Goal: Information Seeking & Learning: Learn about a topic

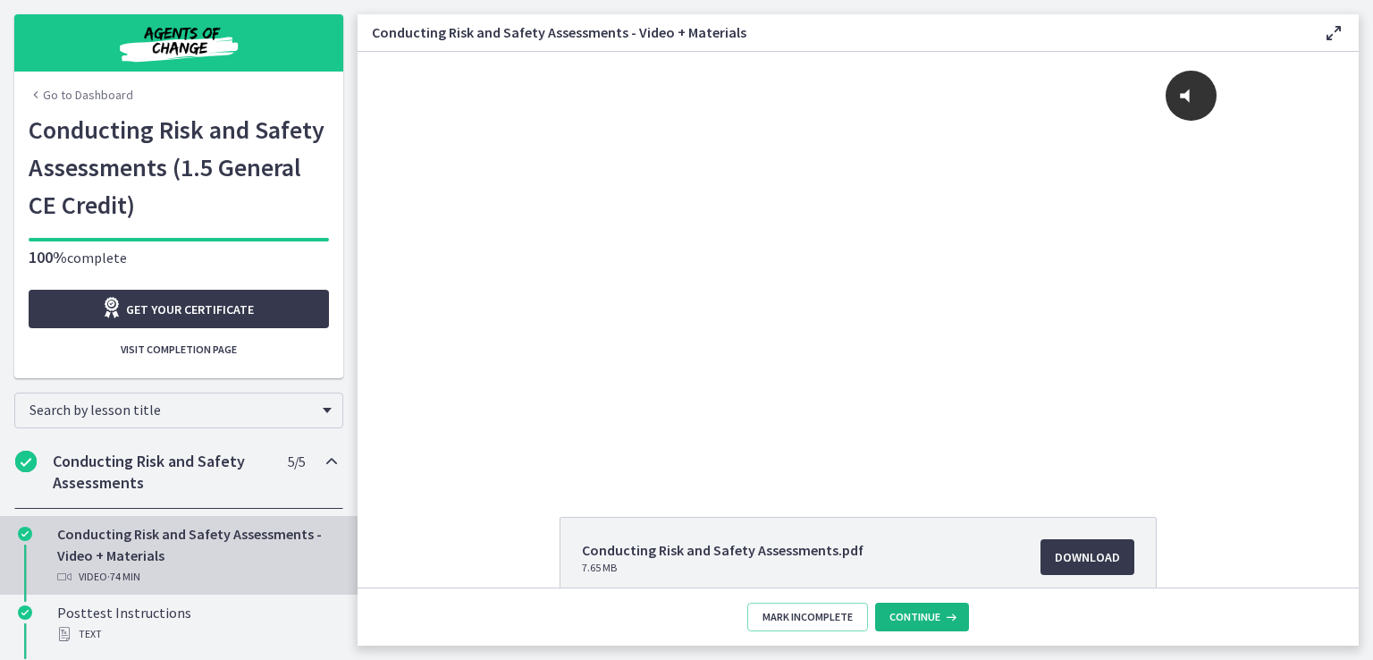
click at [921, 617] on span "Continue" at bounding box center [915, 617] width 51 height 14
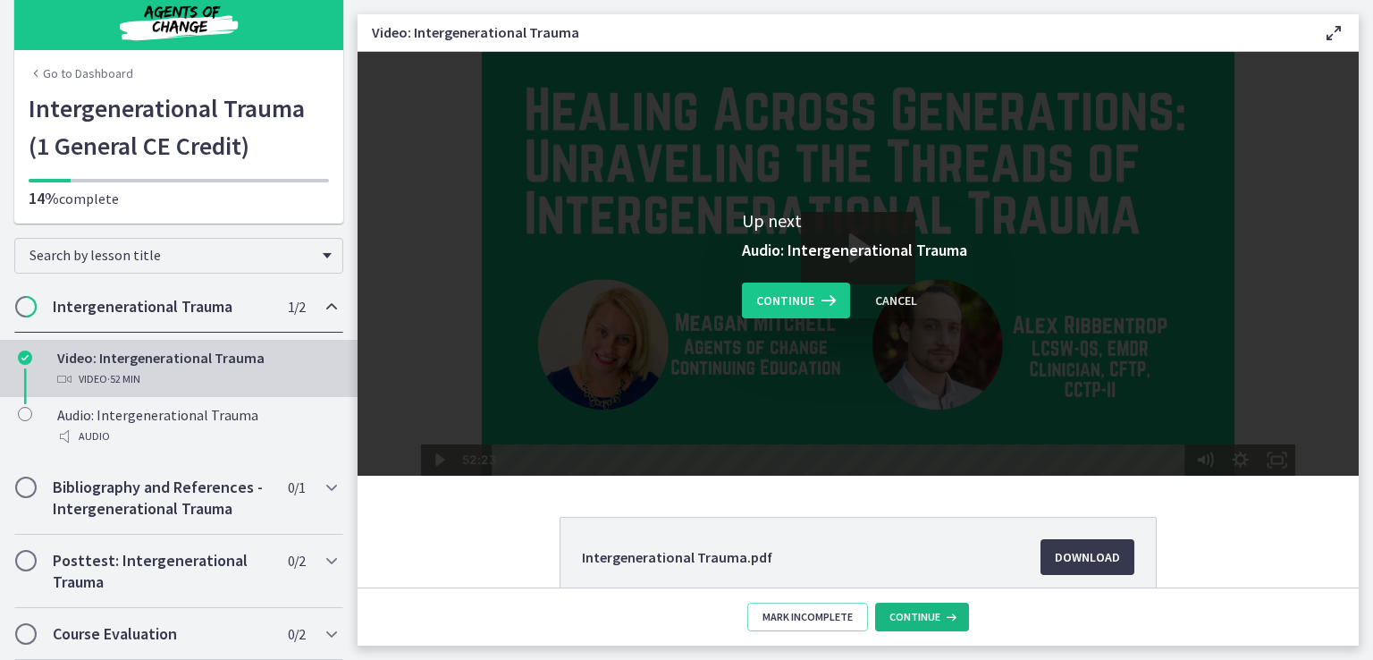
click at [922, 604] on button "Continue" at bounding box center [922, 617] width 94 height 29
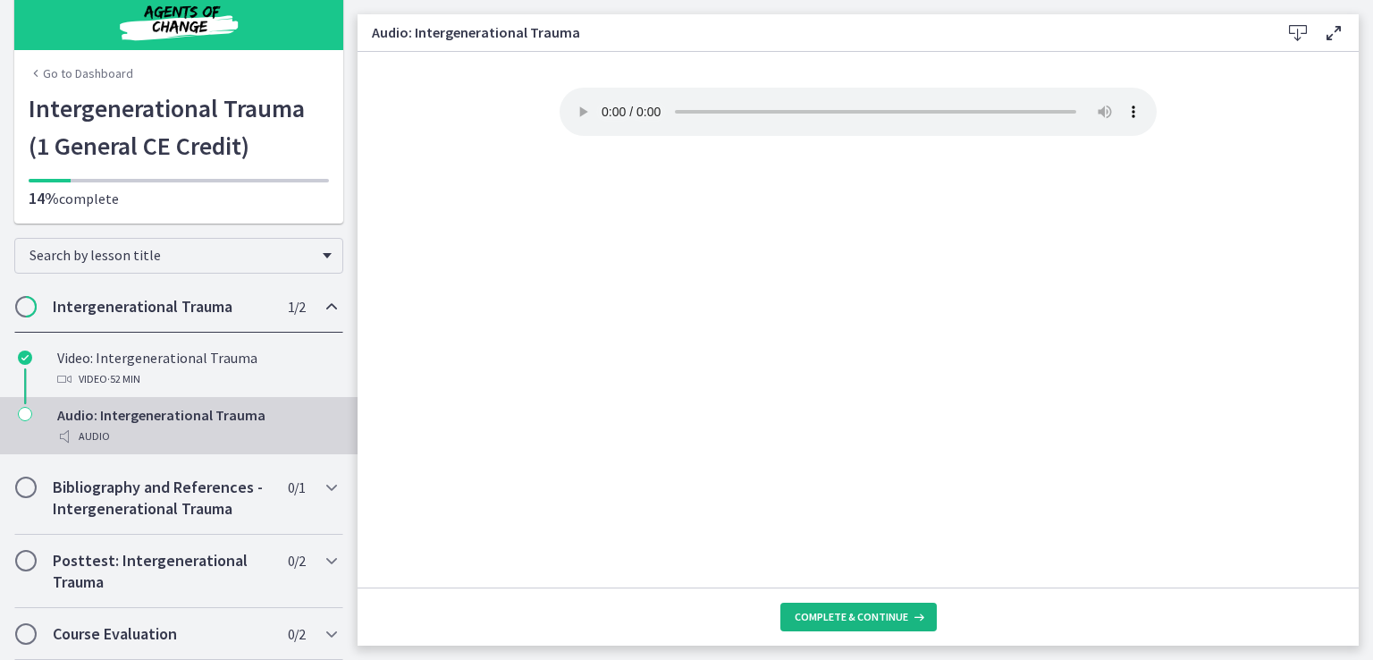
click at [878, 608] on button "Complete & continue" at bounding box center [859, 617] width 156 height 29
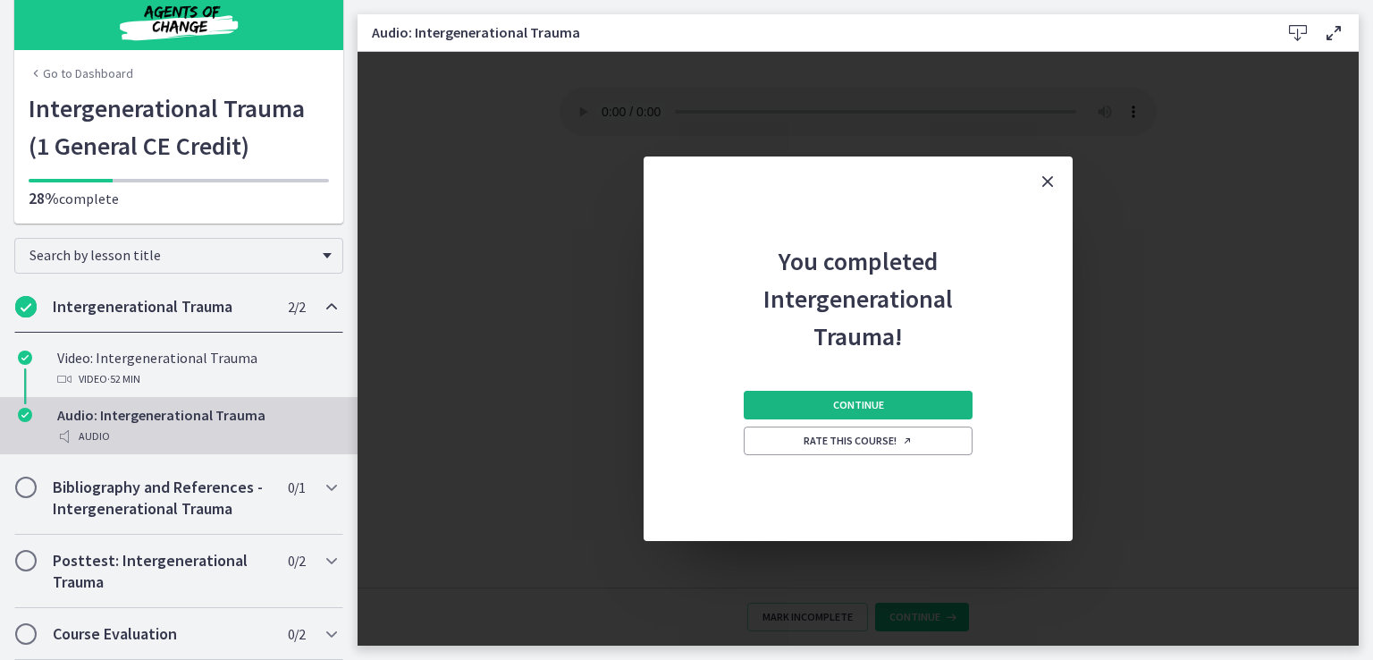
click at [898, 403] on button "Continue" at bounding box center [858, 405] width 229 height 29
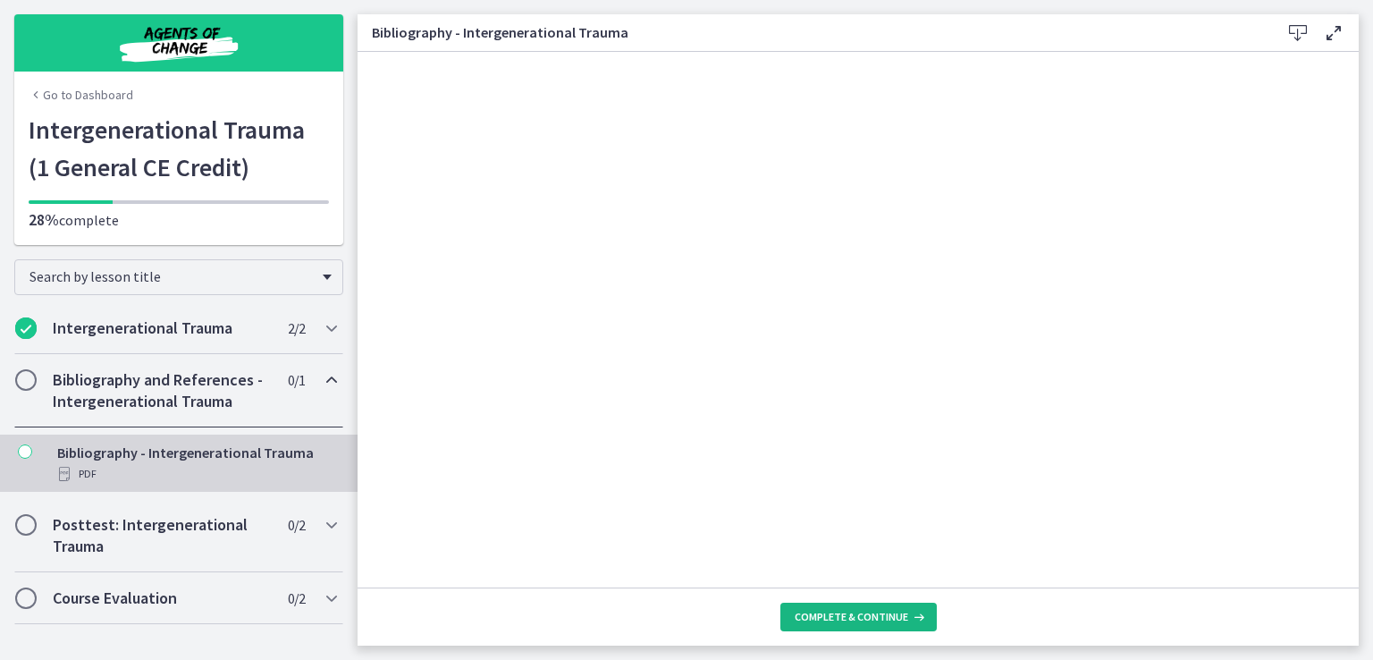
click at [908, 621] on icon at bounding box center [917, 617] width 18 height 14
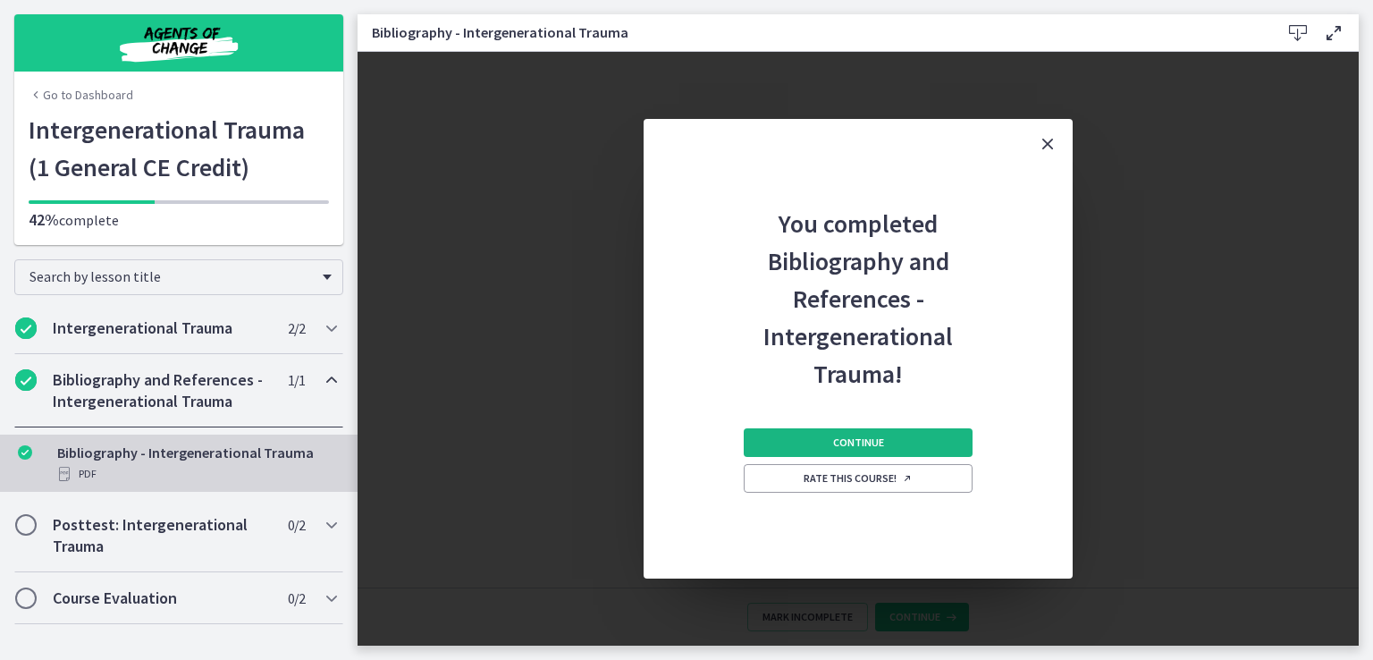
click at [876, 433] on button "Continue" at bounding box center [858, 442] width 229 height 29
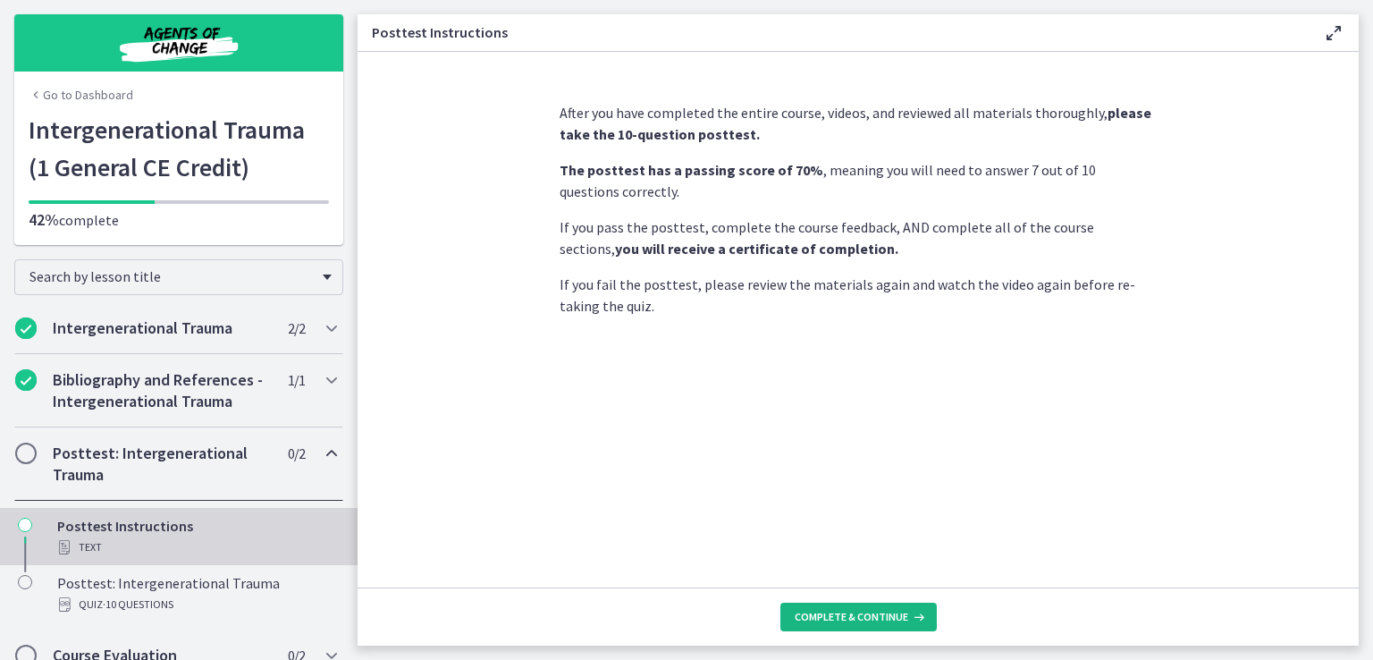
click at [865, 620] on span "Complete & continue" at bounding box center [852, 617] width 114 height 14
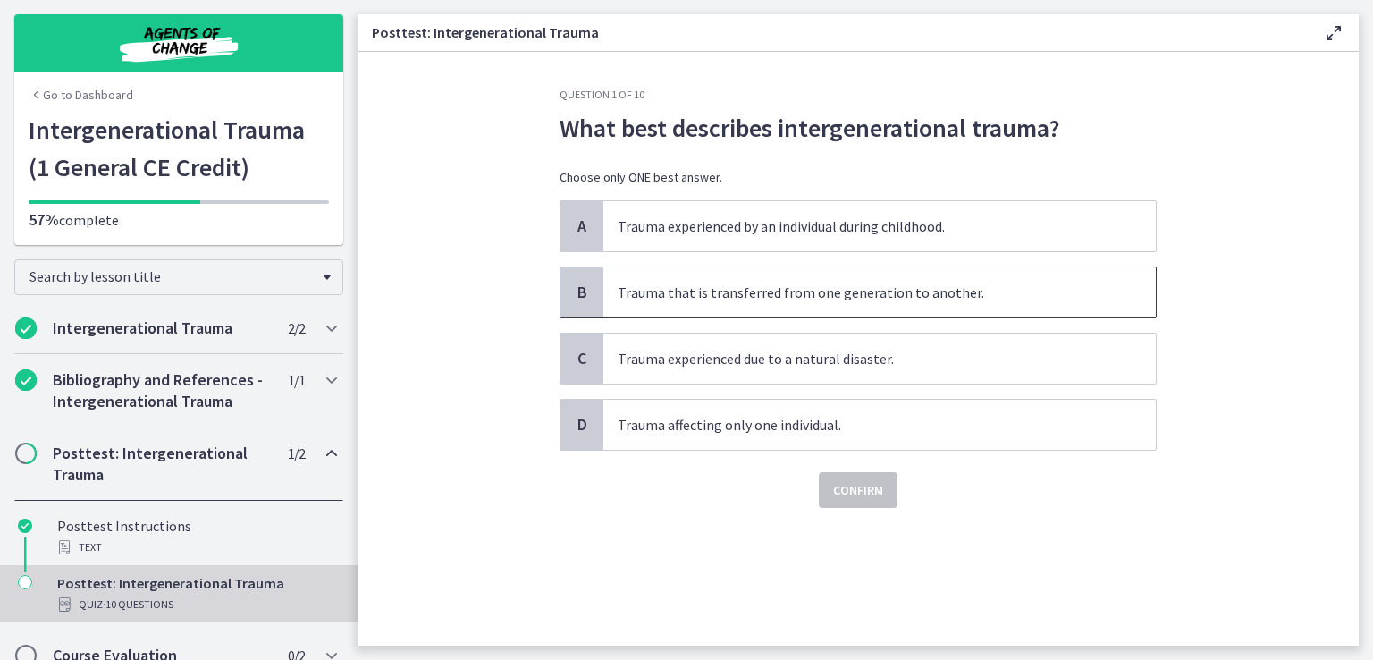
click at [861, 304] on span "Trauma that is transferred from one generation to another." at bounding box center [880, 292] width 553 height 50
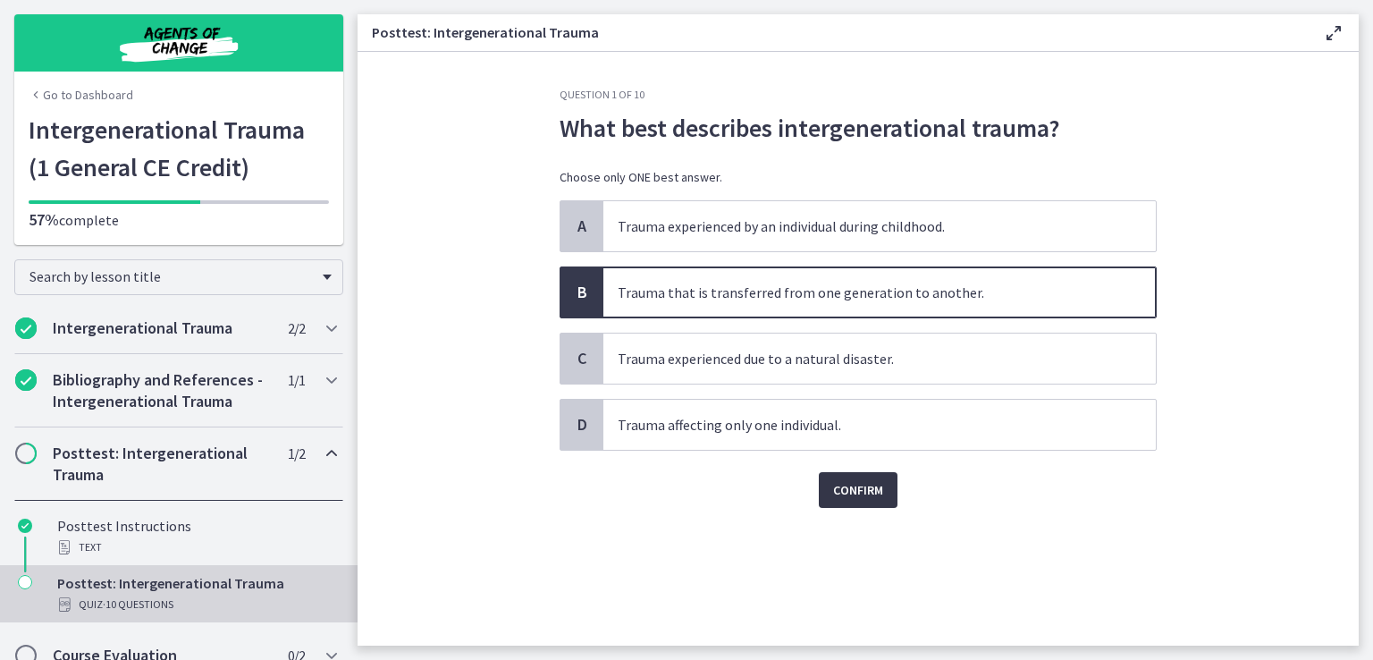
click at [848, 489] on span "Confirm" at bounding box center [858, 489] width 50 height 21
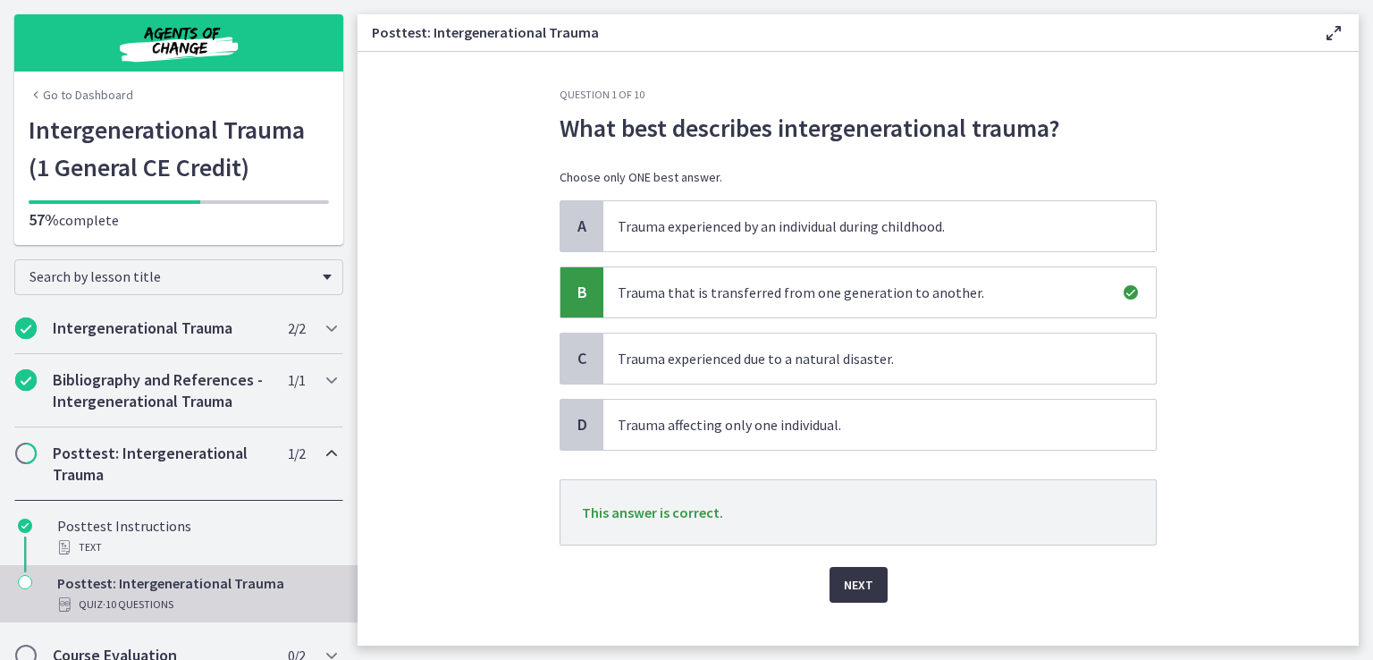
click at [856, 582] on span "Next" at bounding box center [859, 584] width 30 height 21
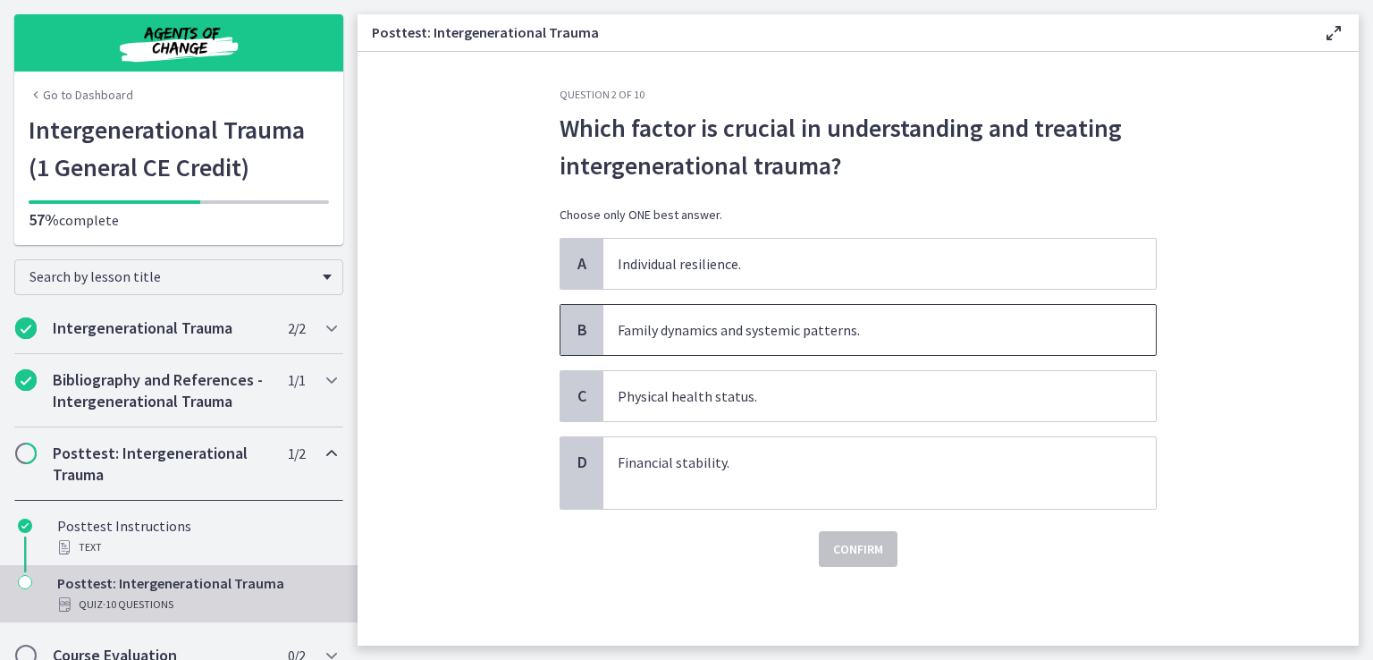
click at [739, 337] on p "Family dynamics and systemic patterns." at bounding box center [862, 329] width 488 height 21
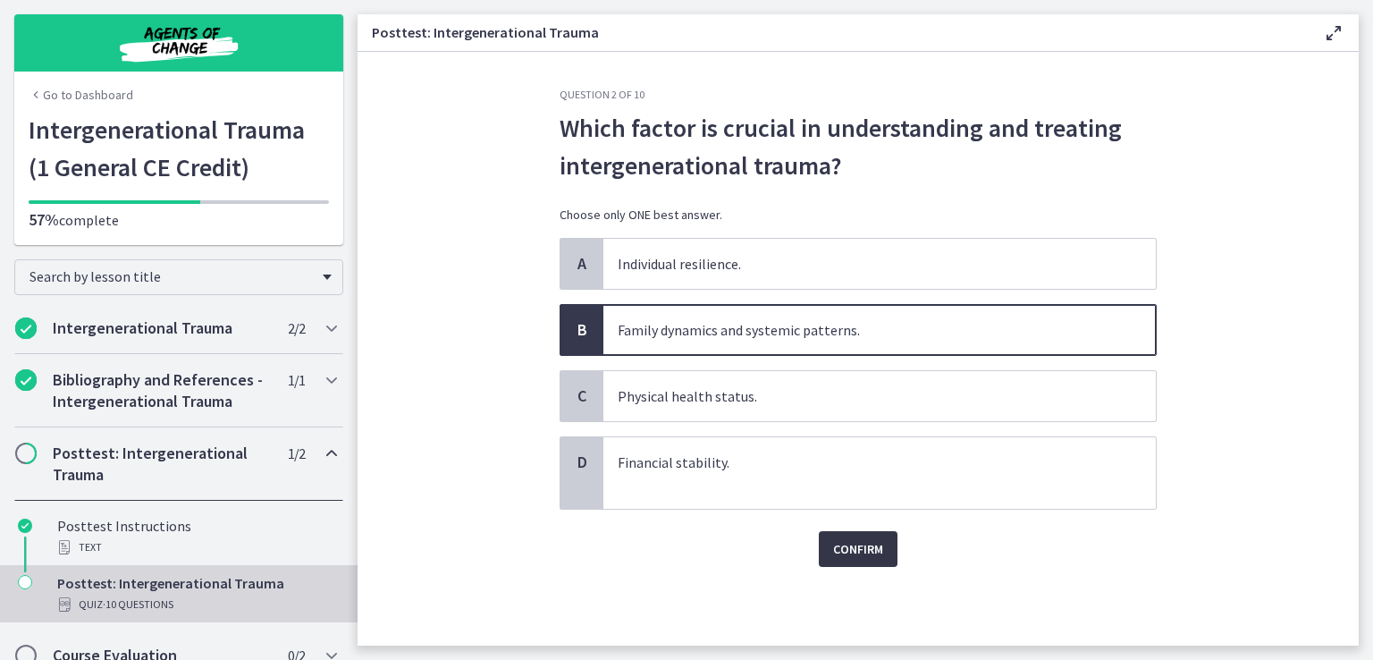
click at [861, 560] on button "Confirm" at bounding box center [858, 549] width 79 height 36
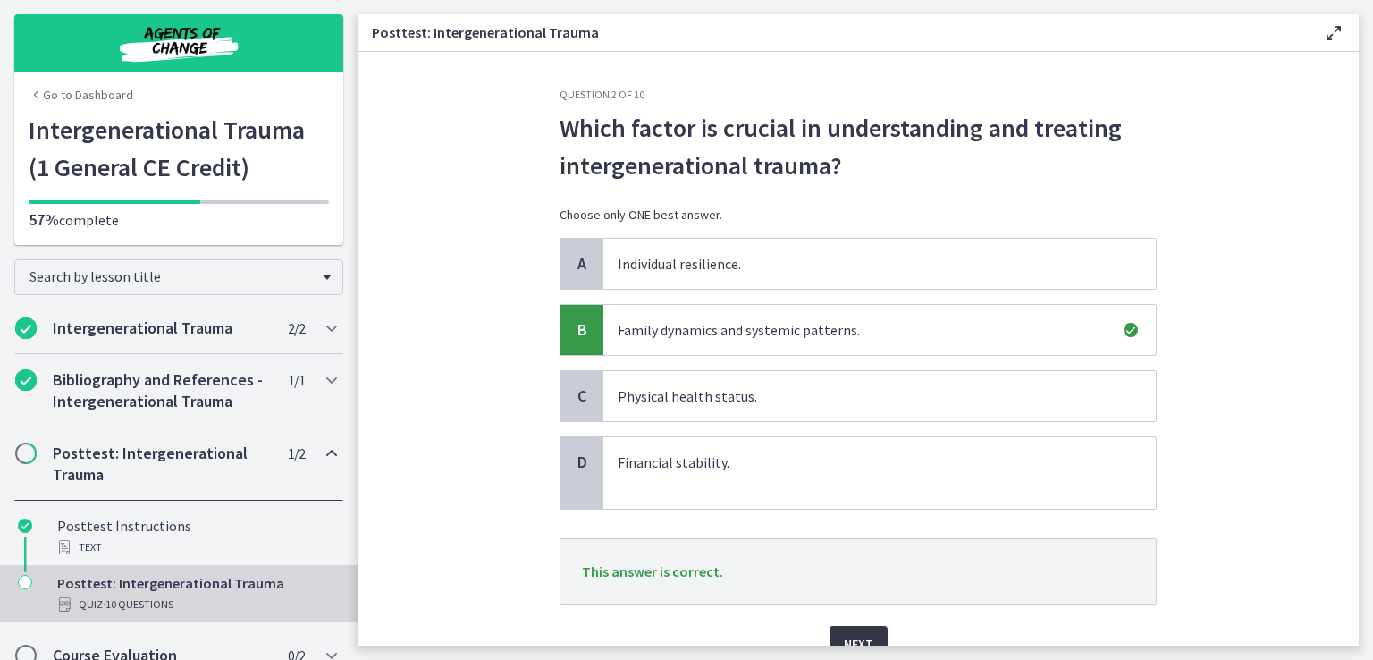
click at [865, 634] on button "Next" at bounding box center [859, 644] width 58 height 36
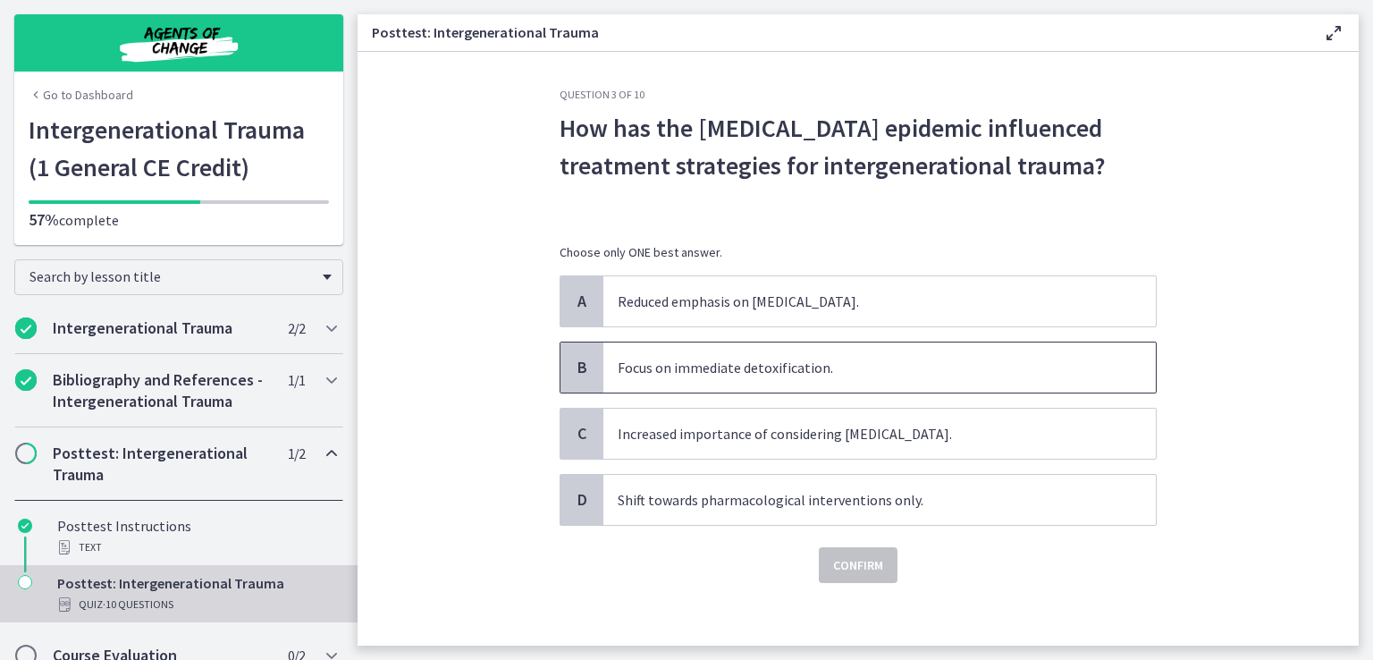
click at [782, 371] on p "Focus on immediate detoxification." at bounding box center [862, 367] width 488 height 21
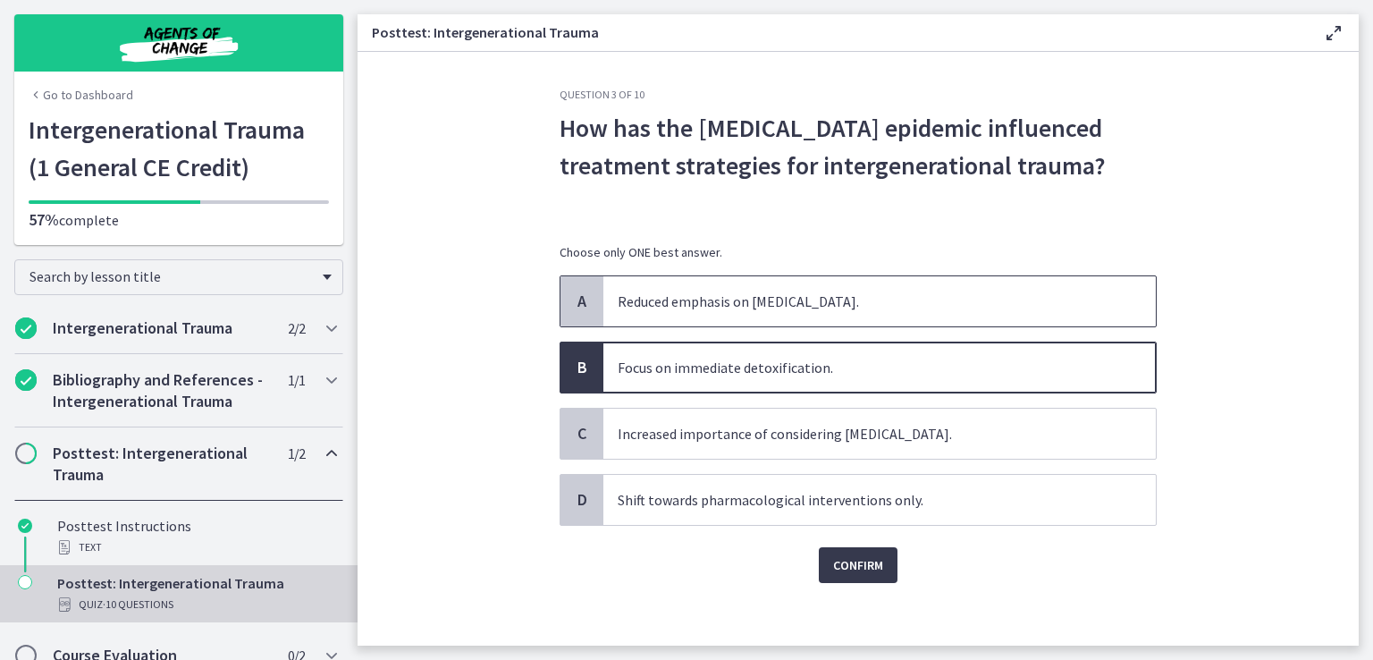
click at [801, 308] on p "Reduced emphasis on family in therapy." at bounding box center [862, 301] width 488 height 21
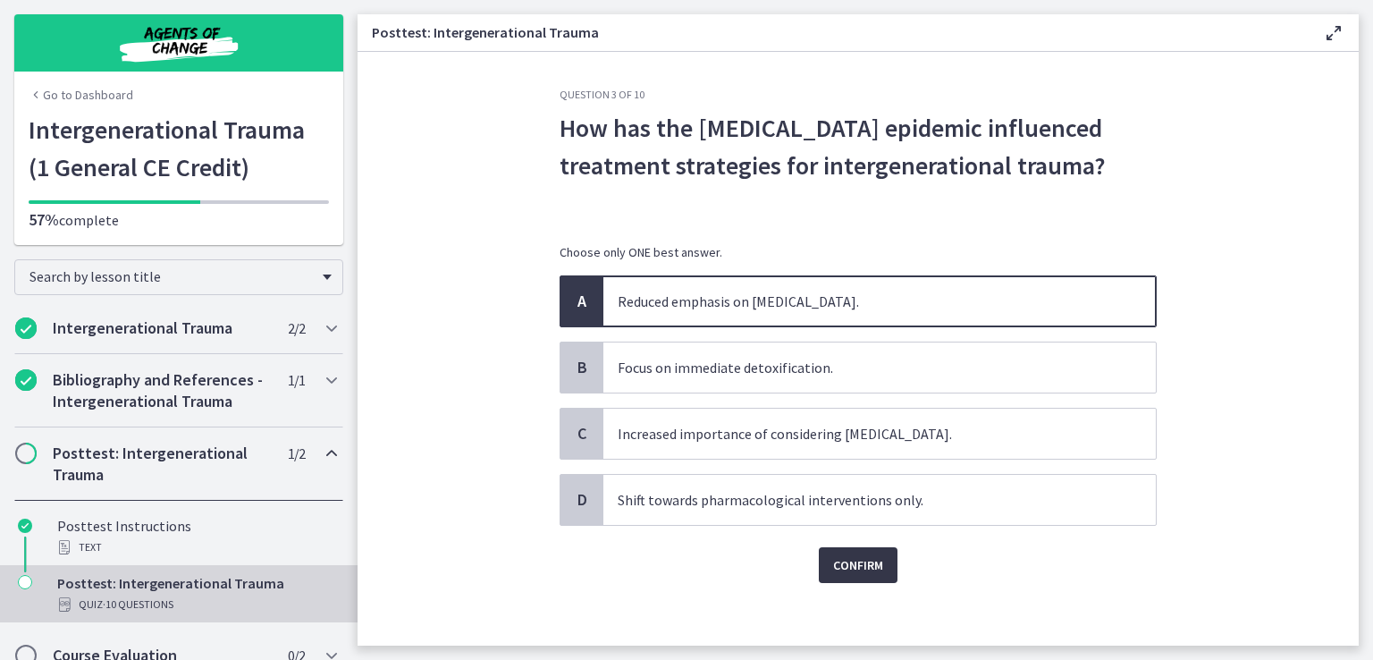
click at [871, 561] on span "Confirm" at bounding box center [858, 564] width 50 height 21
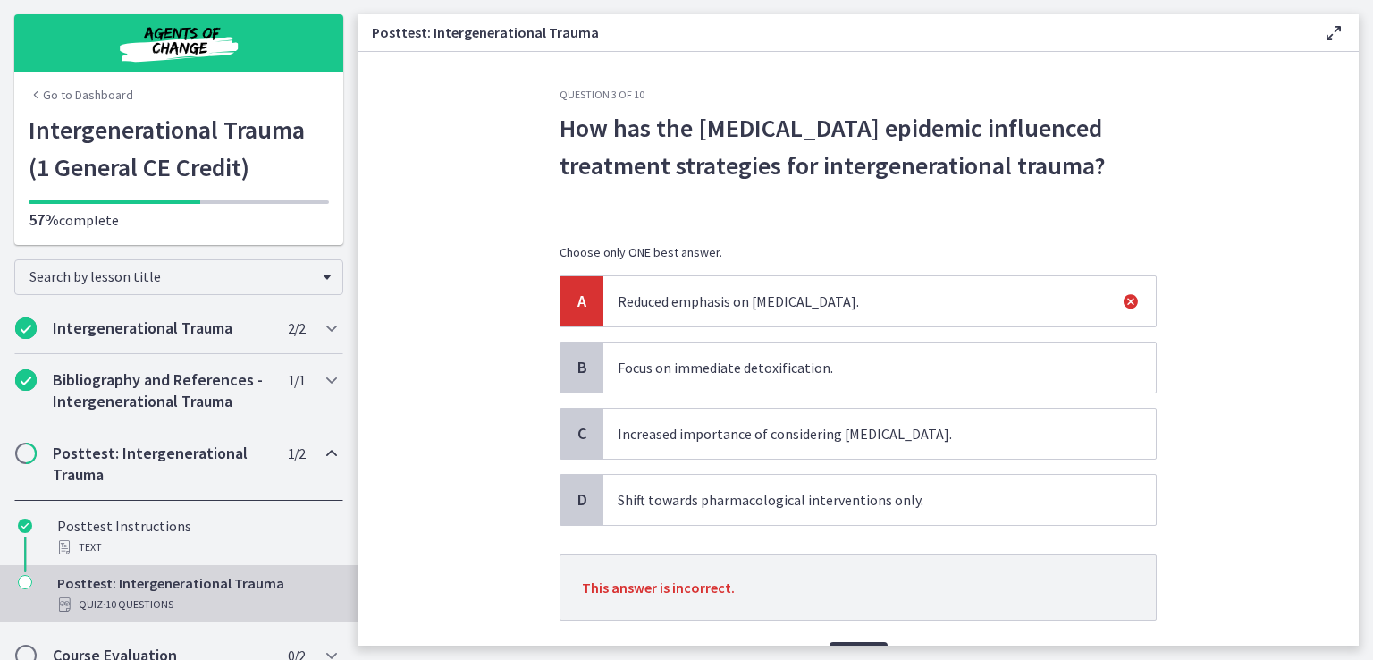
scroll to position [102, 0]
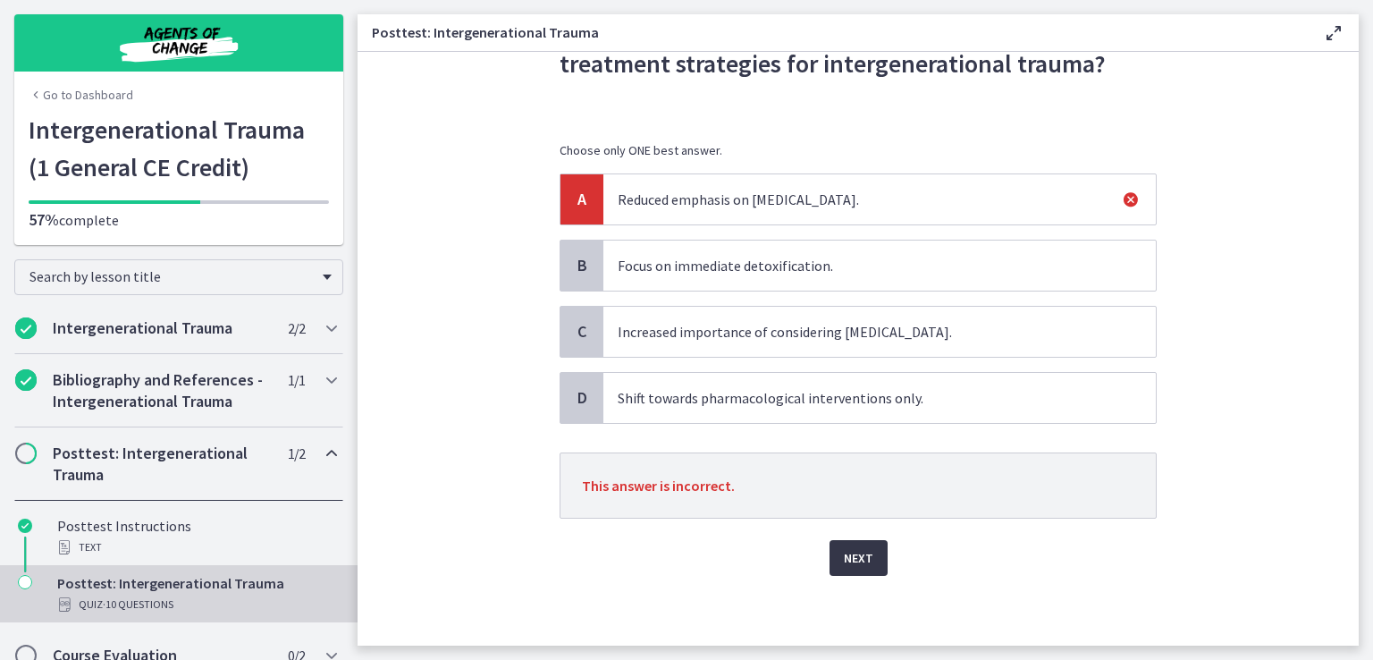
click at [853, 551] on span "Next" at bounding box center [859, 557] width 30 height 21
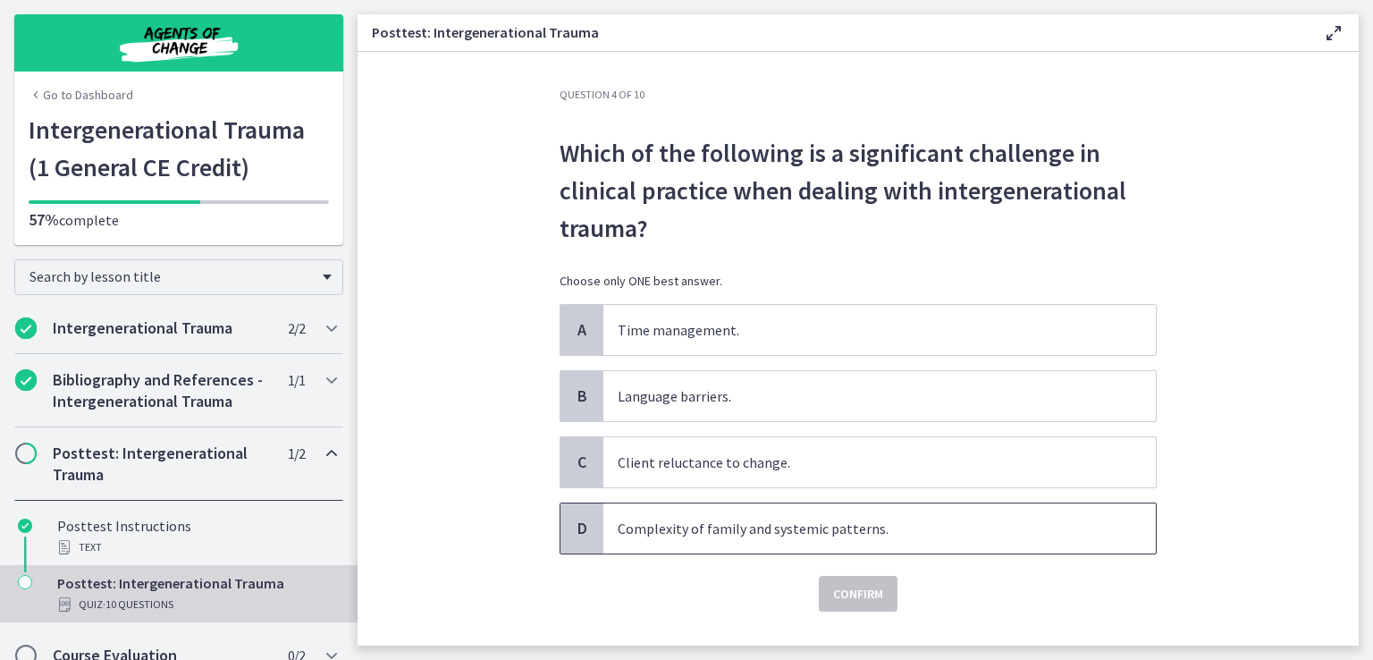
click at [799, 531] on p "Complexity of family and systemic patterns." at bounding box center [862, 528] width 488 height 21
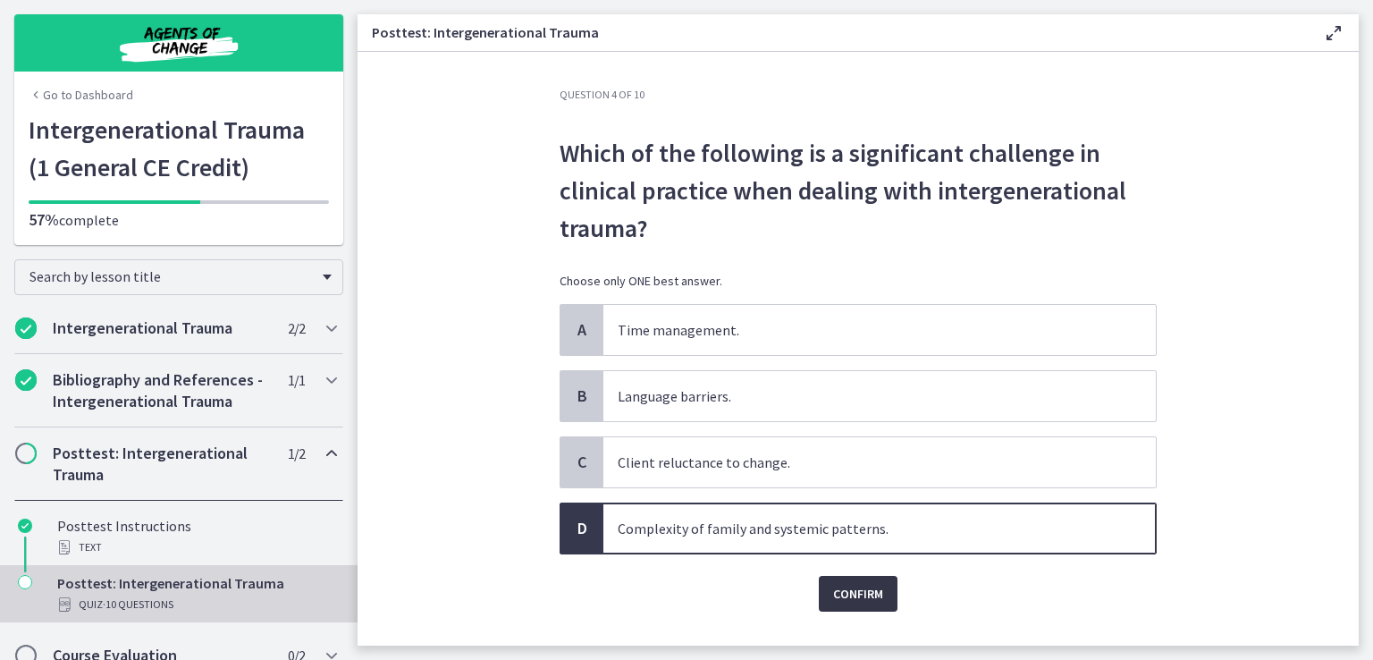
click at [847, 587] on span "Confirm" at bounding box center [858, 593] width 50 height 21
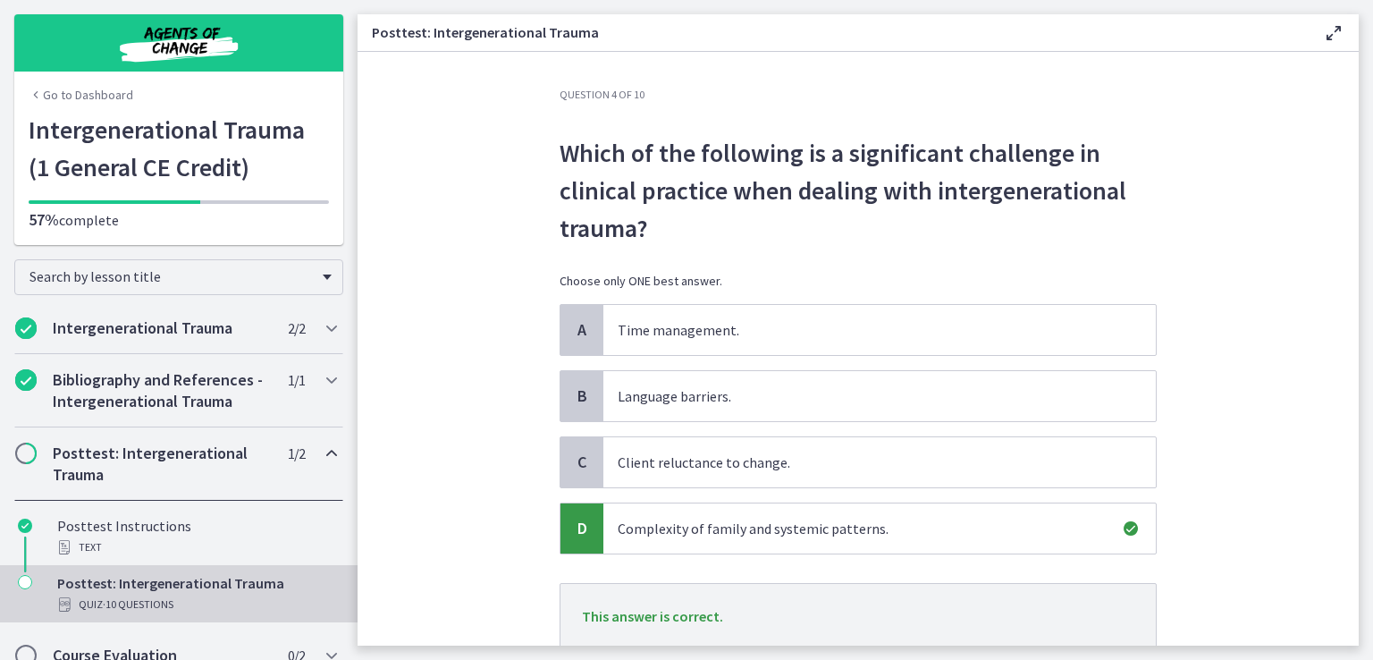
scroll to position [131, 0]
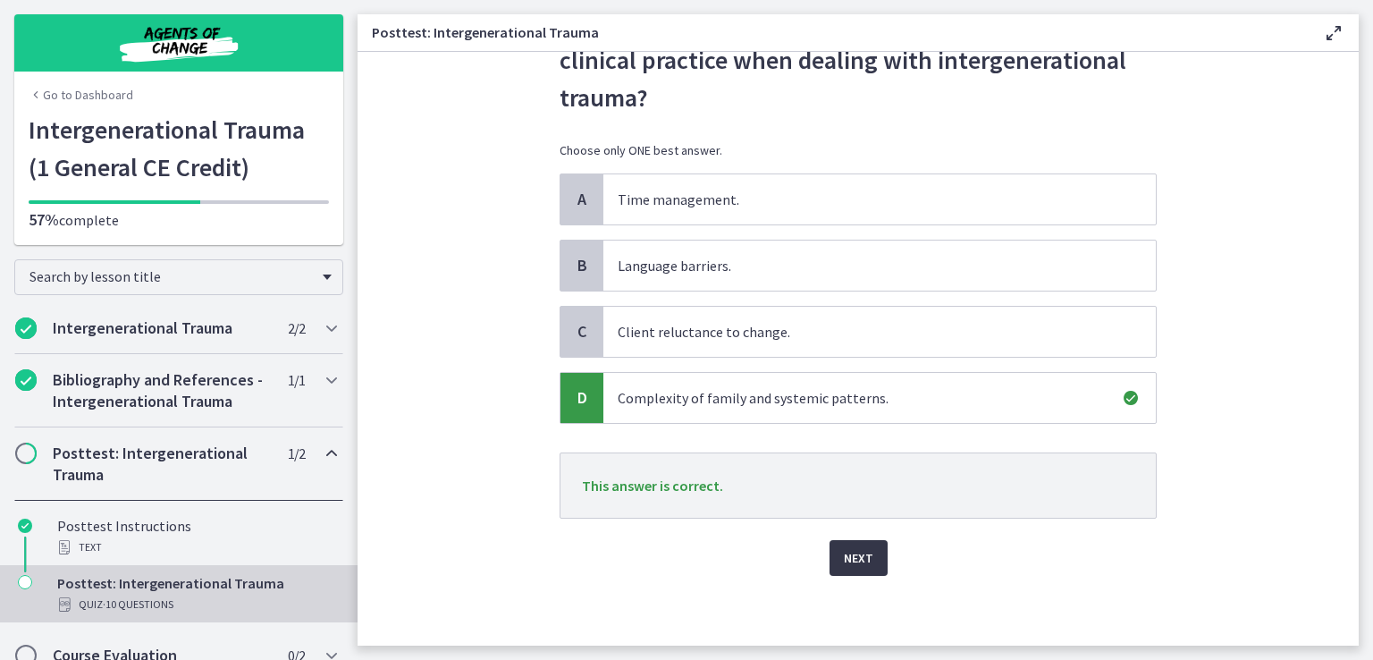
click at [860, 560] on span "Next" at bounding box center [859, 557] width 30 height 21
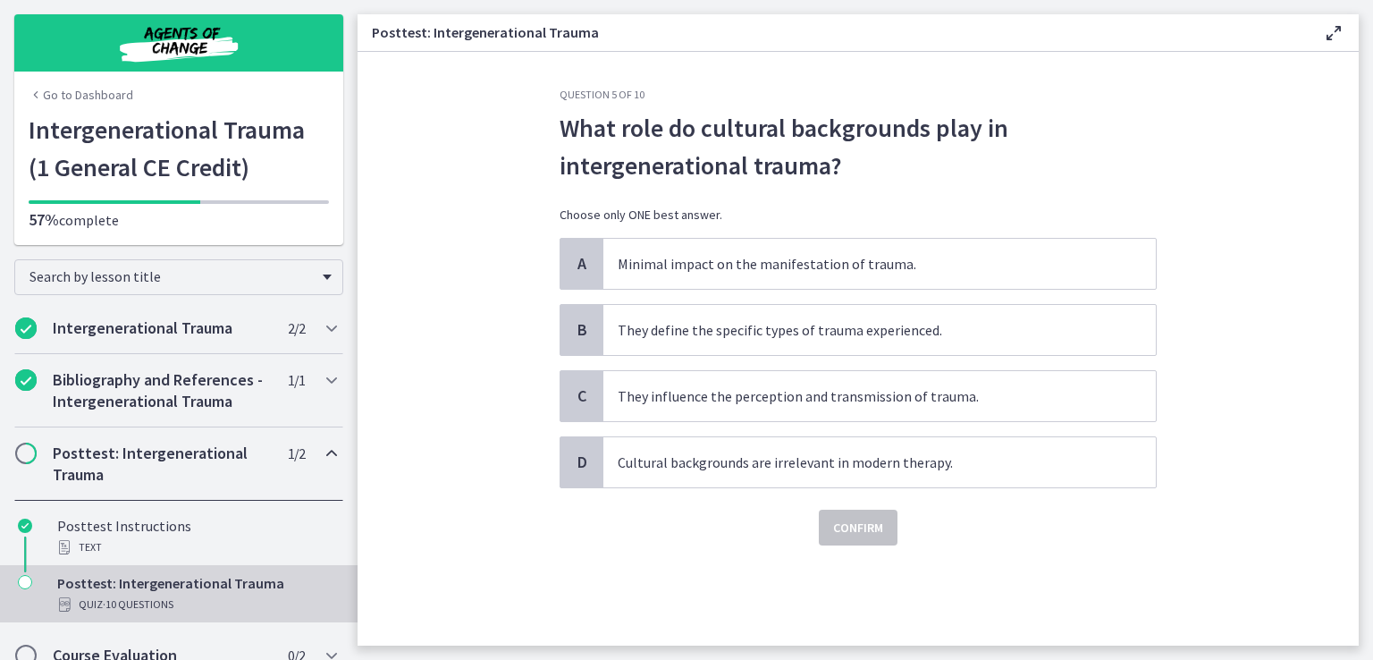
scroll to position [0, 0]
click at [827, 407] on span "They influence the perception and transmission of trauma." at bounding box center [880, 396] width 553 height 50
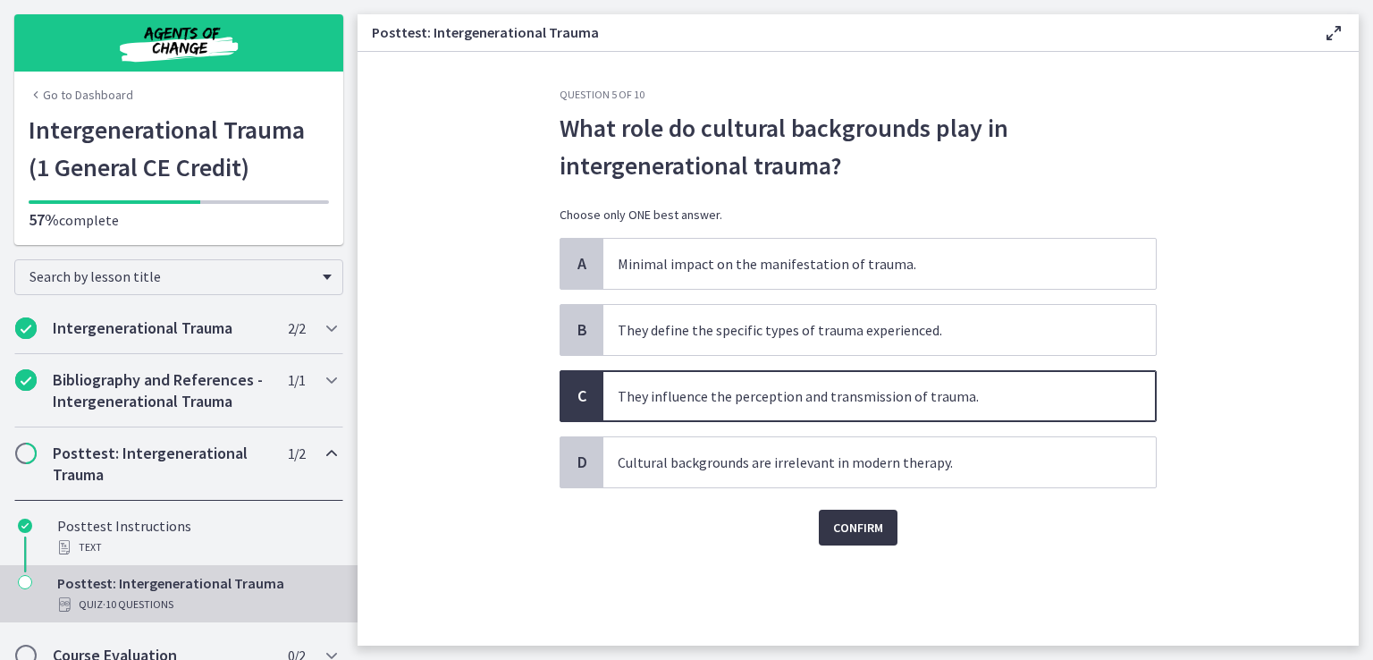
click at [848, 536] on span "Confirm" at bounding box center [858, 527] width 50 height 21
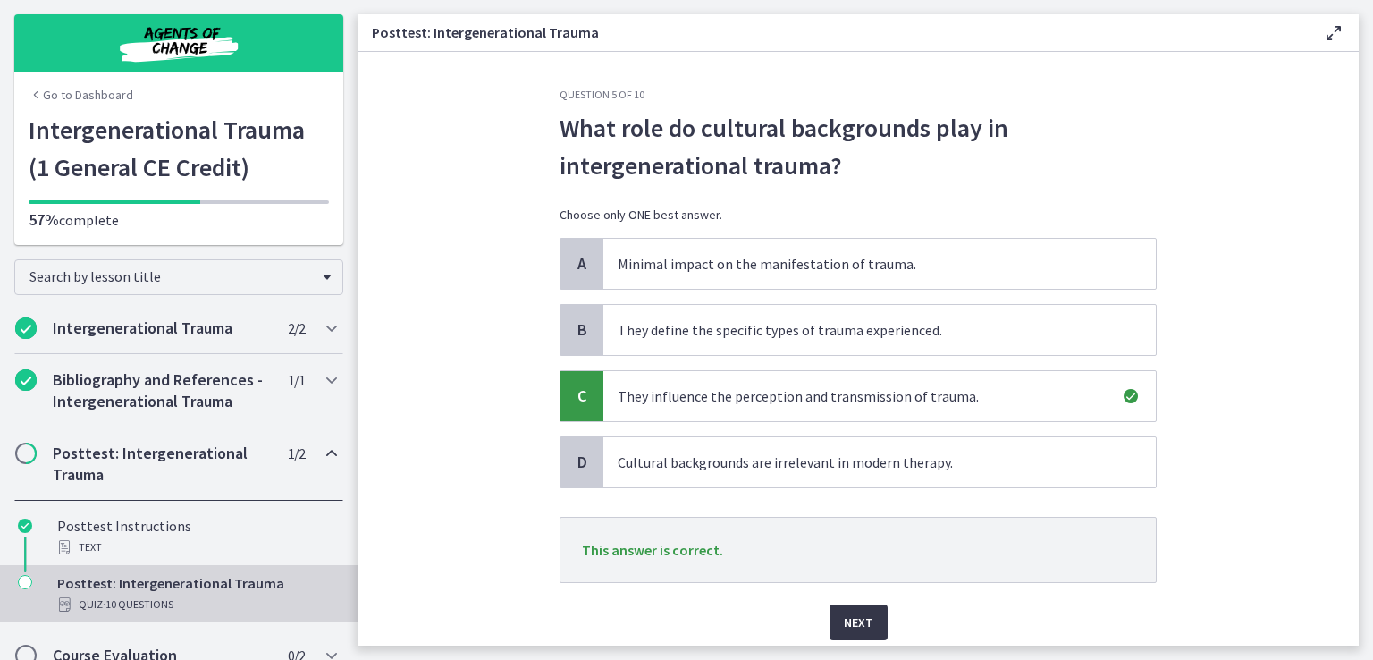
click at [857, 625] on span "Next" at bounding box center [859, 622] width 30 height 21
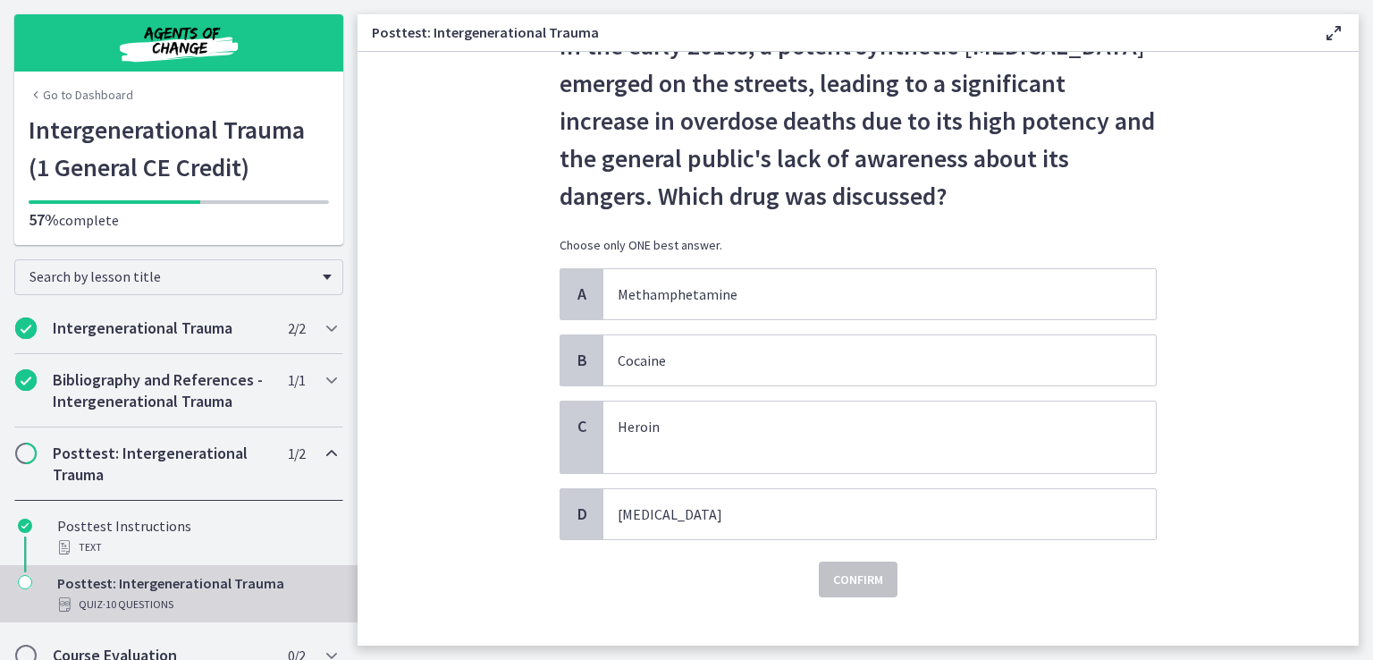
scroll to position [82, 0]
click at [811, 503] on p "Fentanyl" at bounding box center [862, 513] width 488 height 21
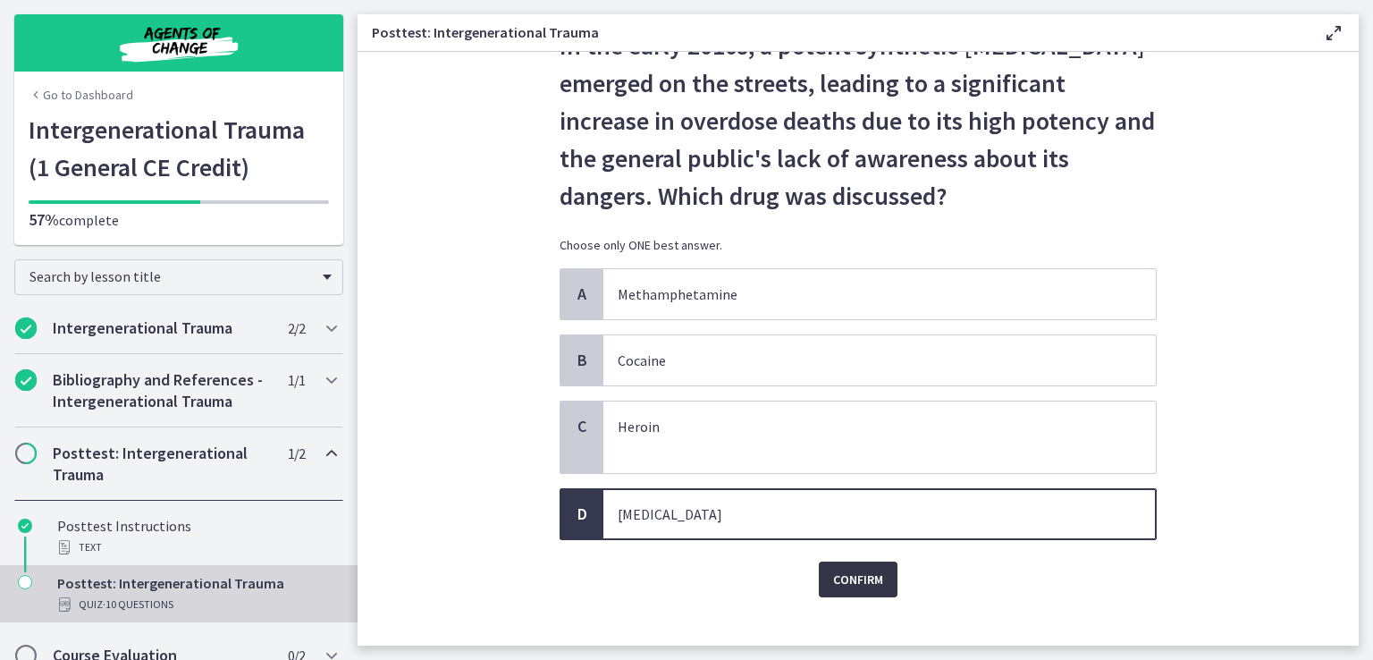
click at [848, 584] on span "Confirm" at bounding box center [858, 579] width 50 height 21
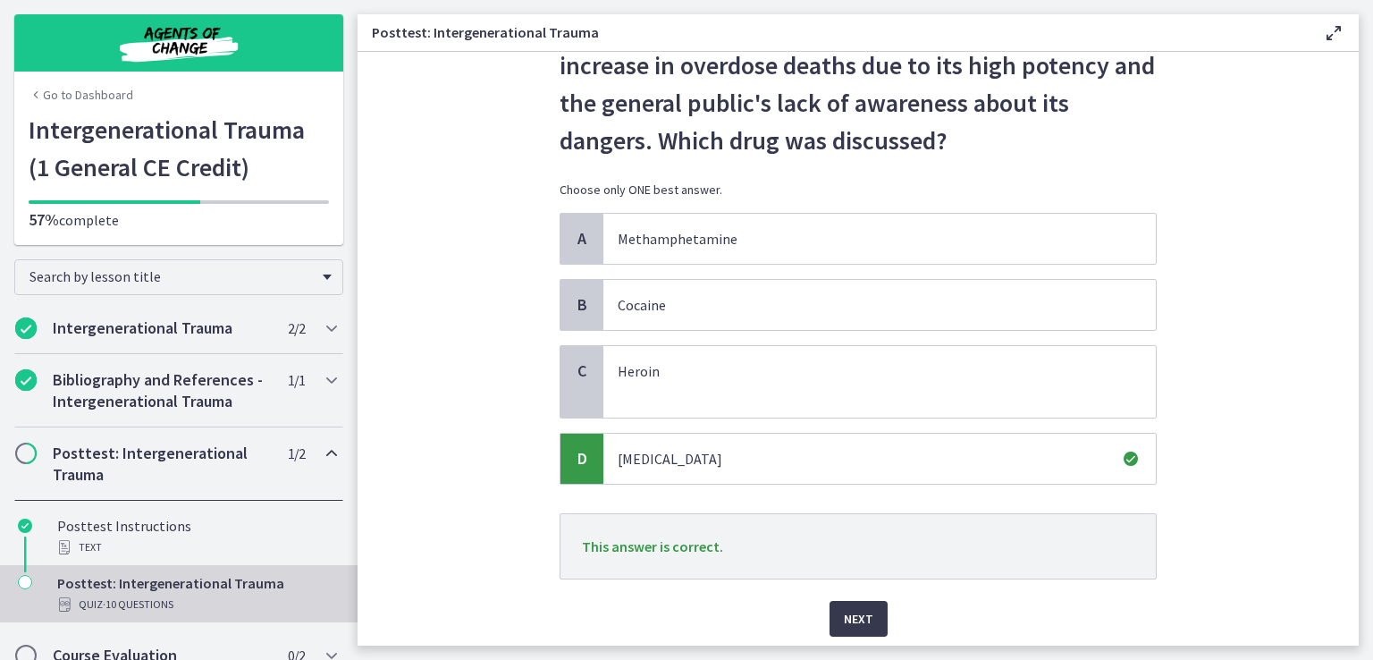
scroll to position [198, 0]
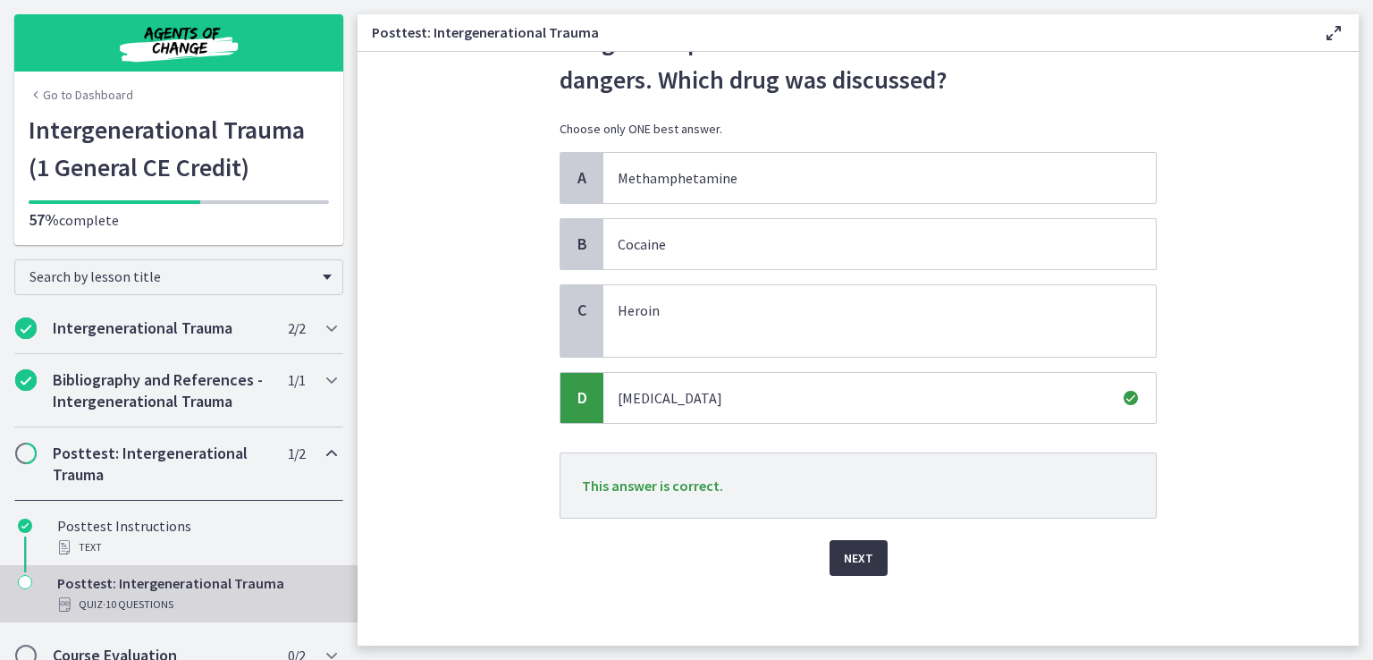
click at [856, 558] on span "Next" at bounding box center [859, 557] width 30 height 21
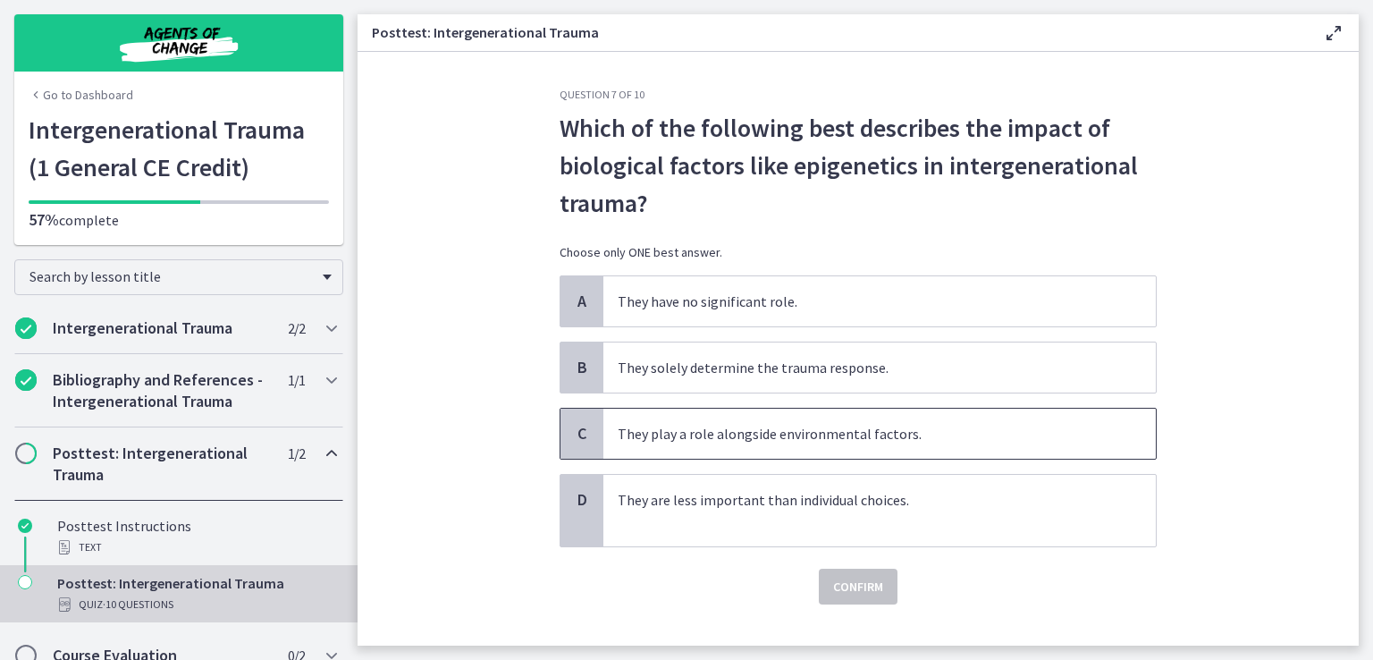
click at [892, 441] on p "They play a role alongside environmental factors." at bounding box center [862, 433] width 488 height 21
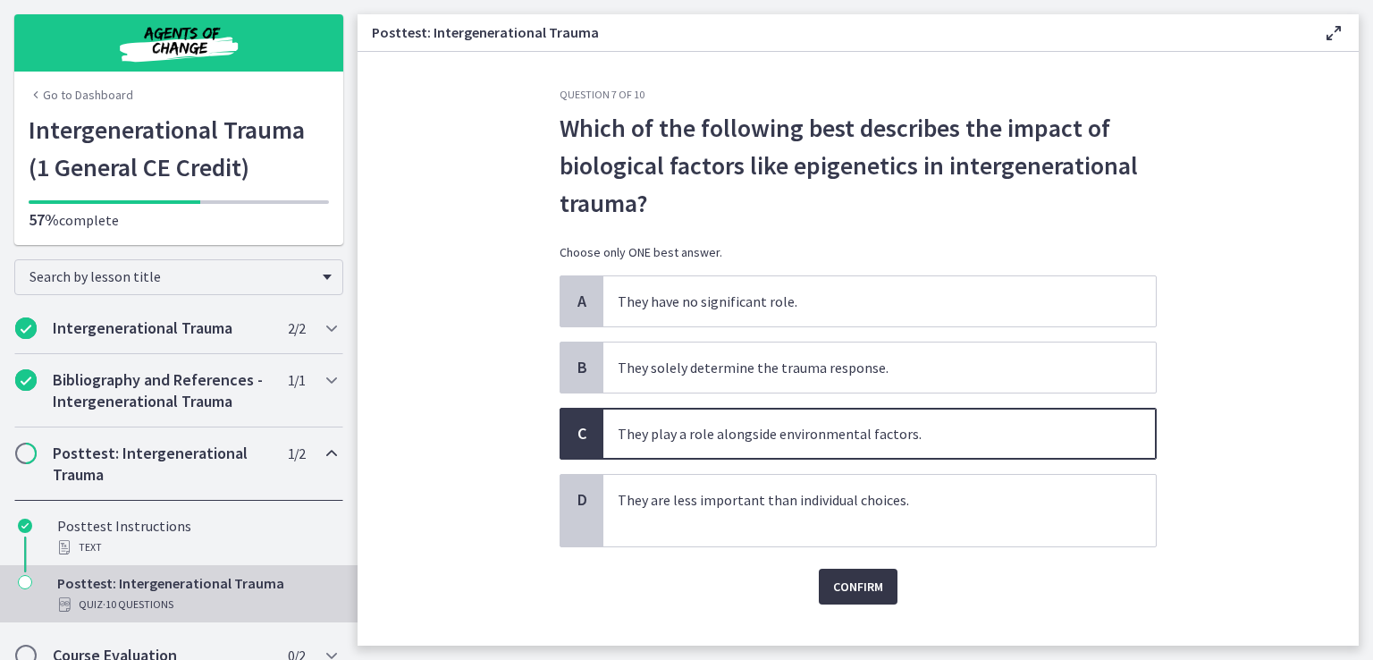
click at [865, 576] on span "Confirm" at bounding box center [858, 586] width 50 height 21
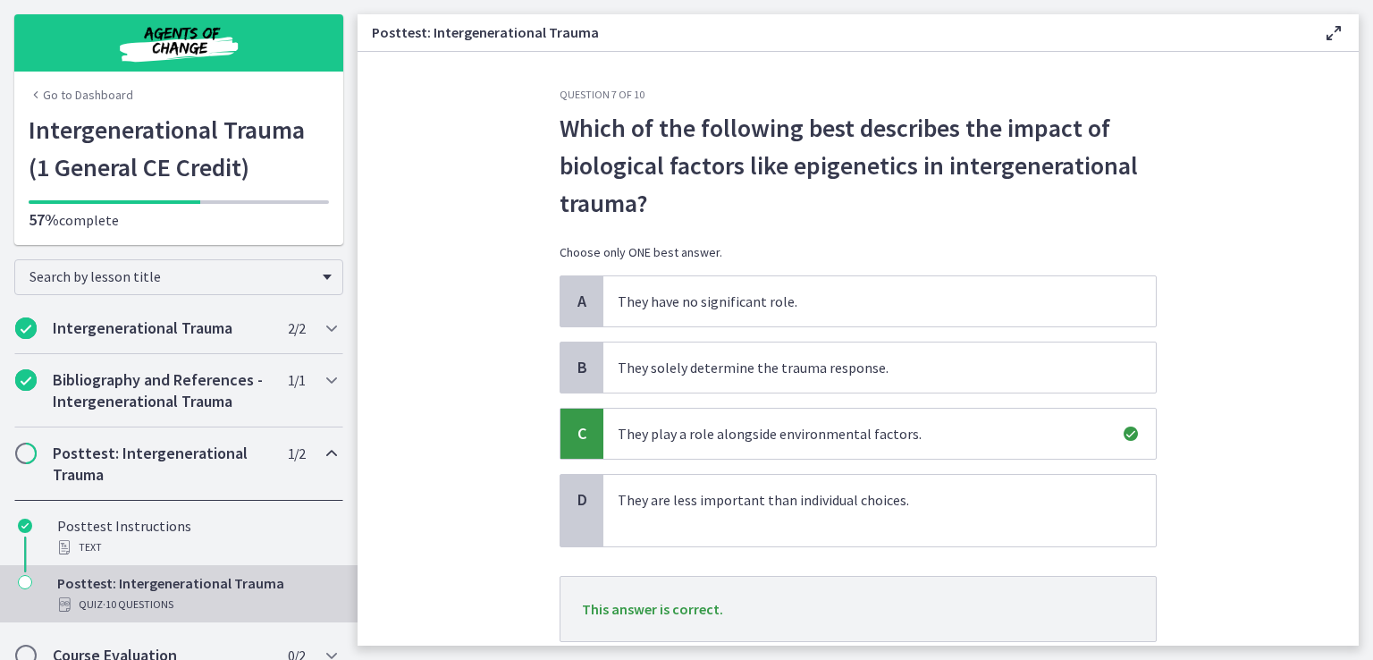
scroll to position [123, 0]
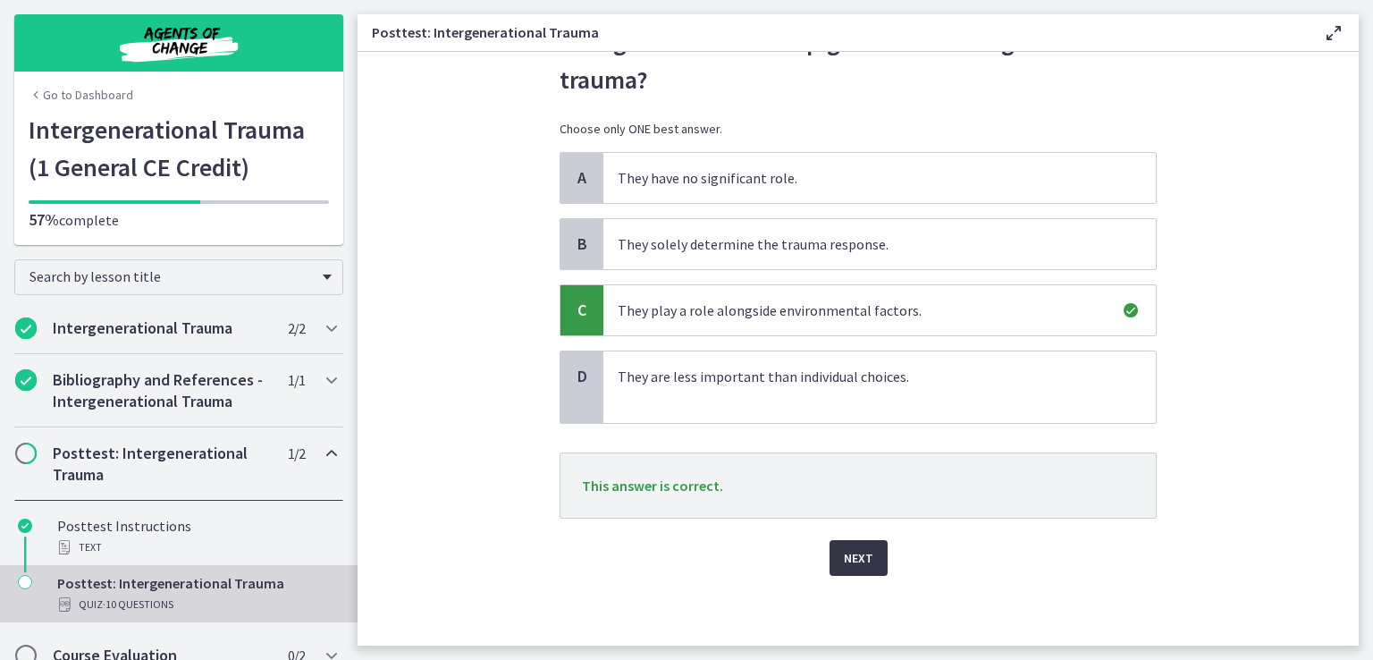
click at [855, 566] on button "Next" at bounding box center [859, 558] width 58 height 36
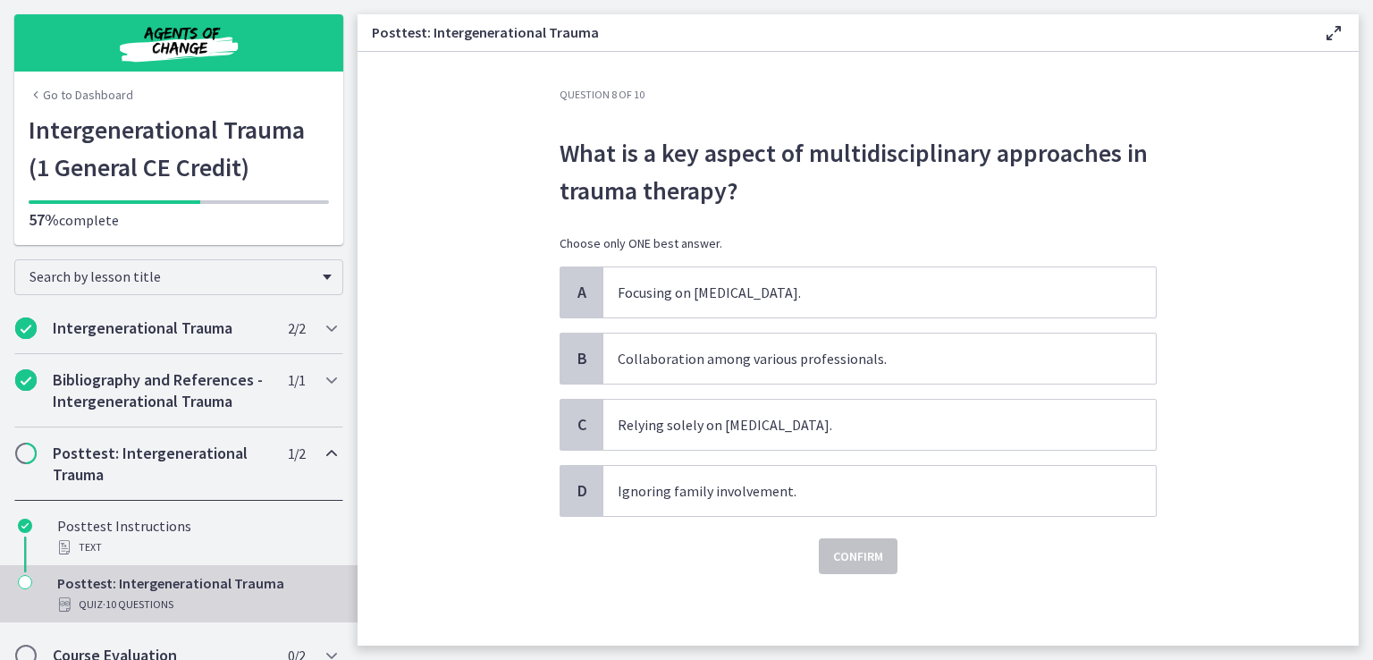
scroll to position [0, 0]
click at [805, 373] on span "Collaboration among various professionals." at bounding box center [880, 358] width 553 height 50
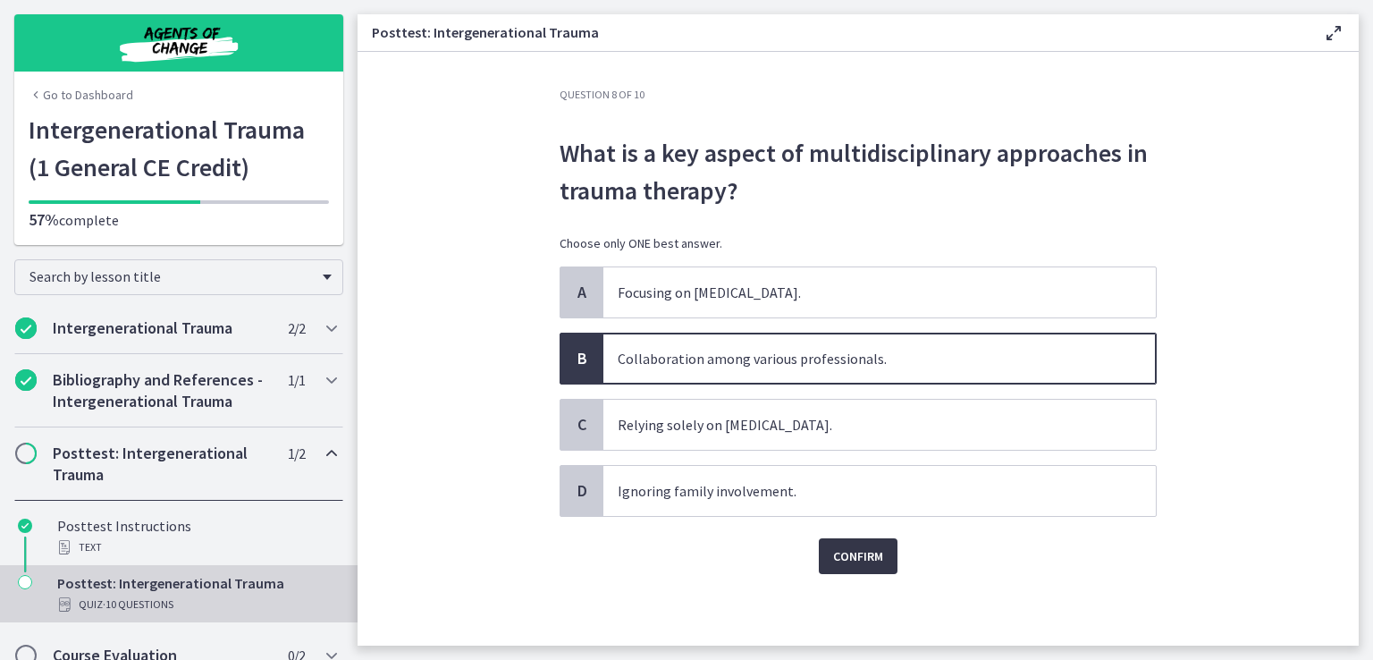
click at [881, 568] on button "Confirm" at bounding box center [858, 556] width 79 height 36
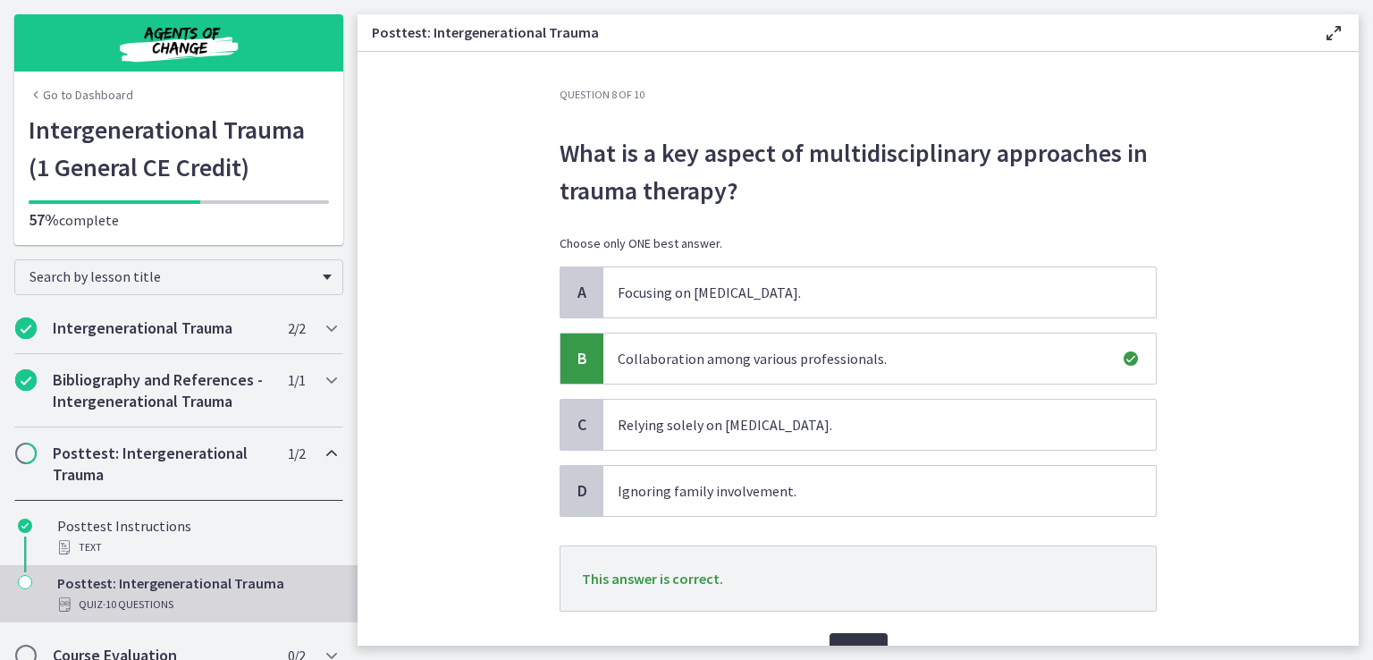
click at [860, 635] on button "Next" at bounding box center [859, 651] width 58 height 36
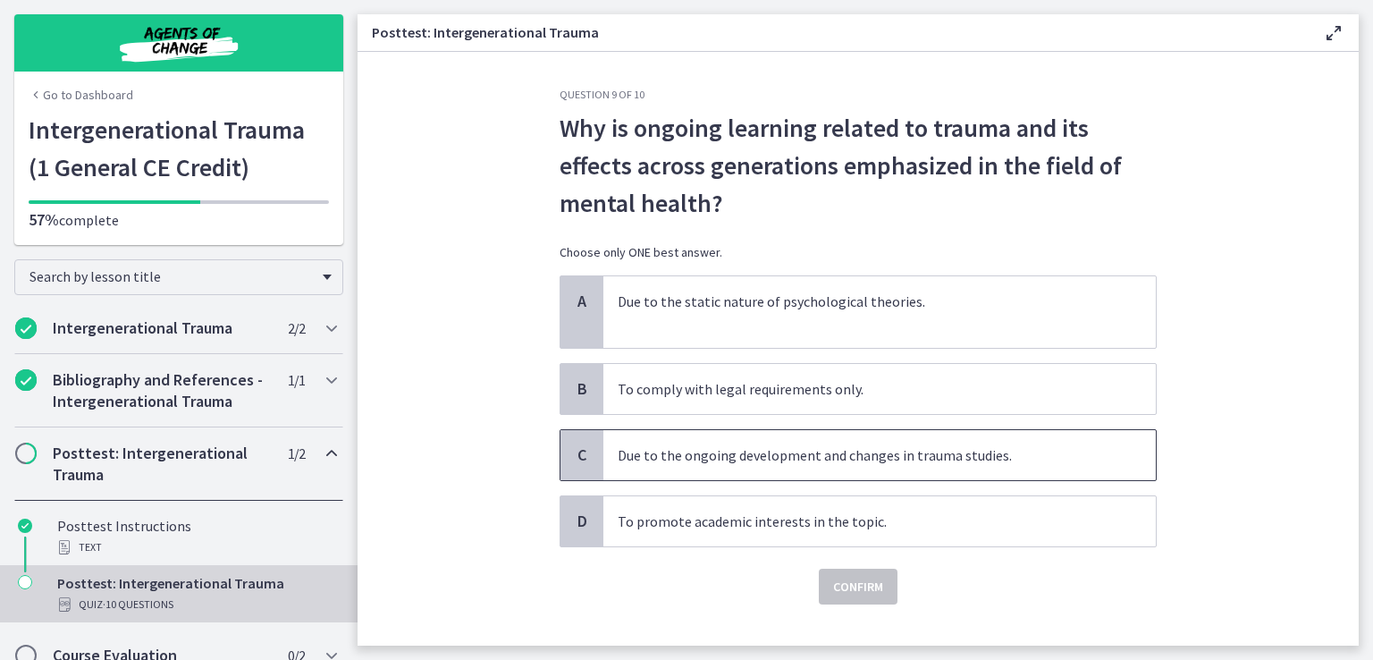
click at [937, 462] on p "Due to the ongoing development and changes in trauma studies." at bounding box center [862, 454] width 488 height 21
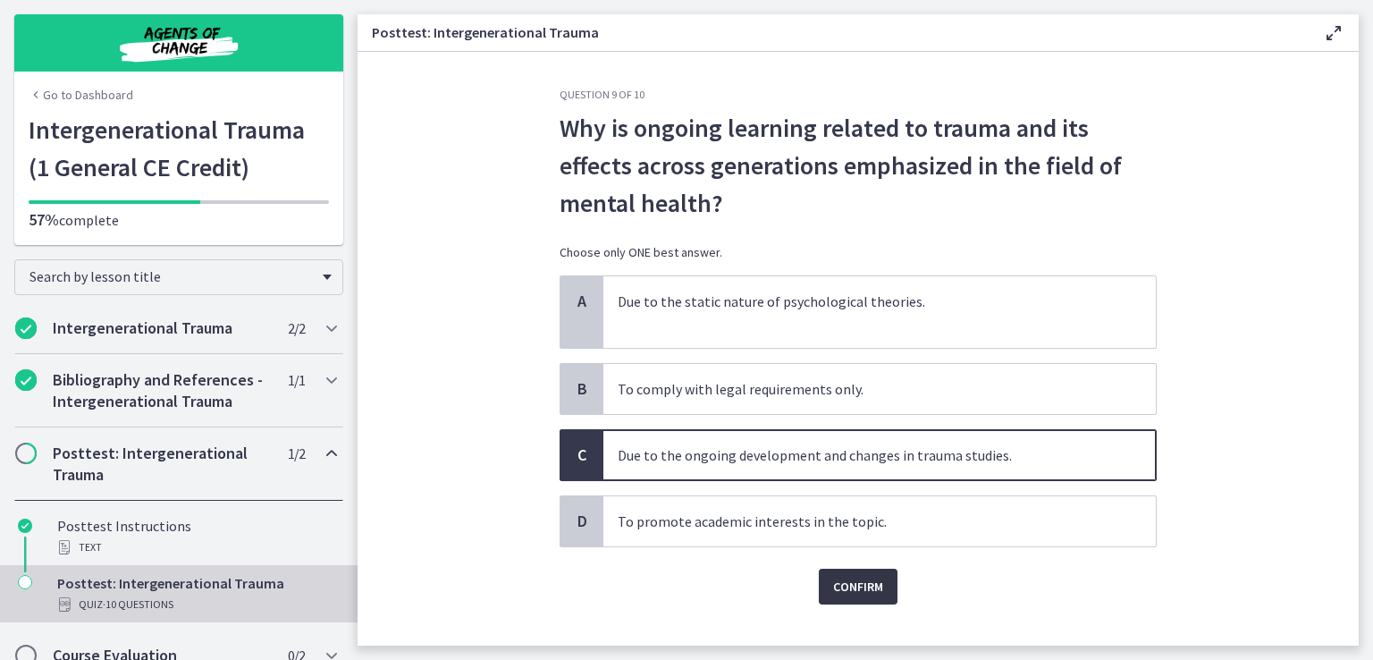
click at [857, 588] on span "Confirm" at bounding box center [858, 586] width 50 height 21
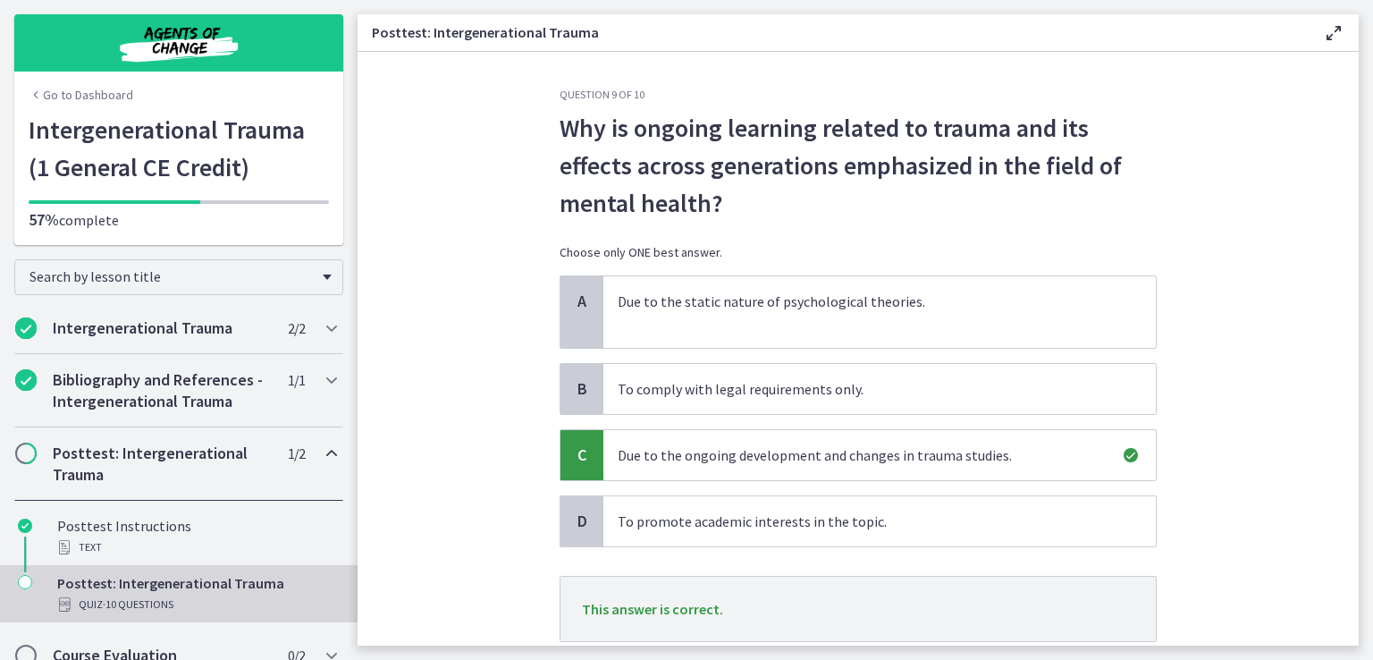
scroll to position [123, 0]
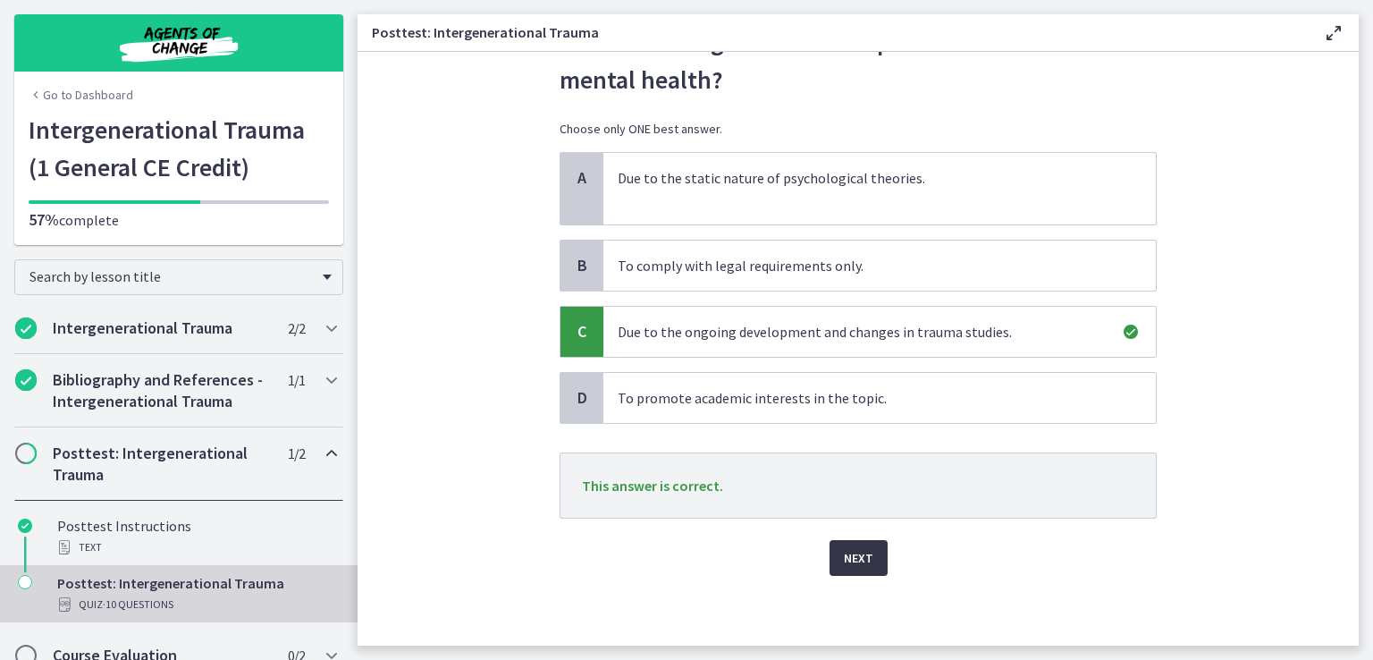
click at [869, 560] on button "Next" at bounding box center [859, 558] width 58 height 36
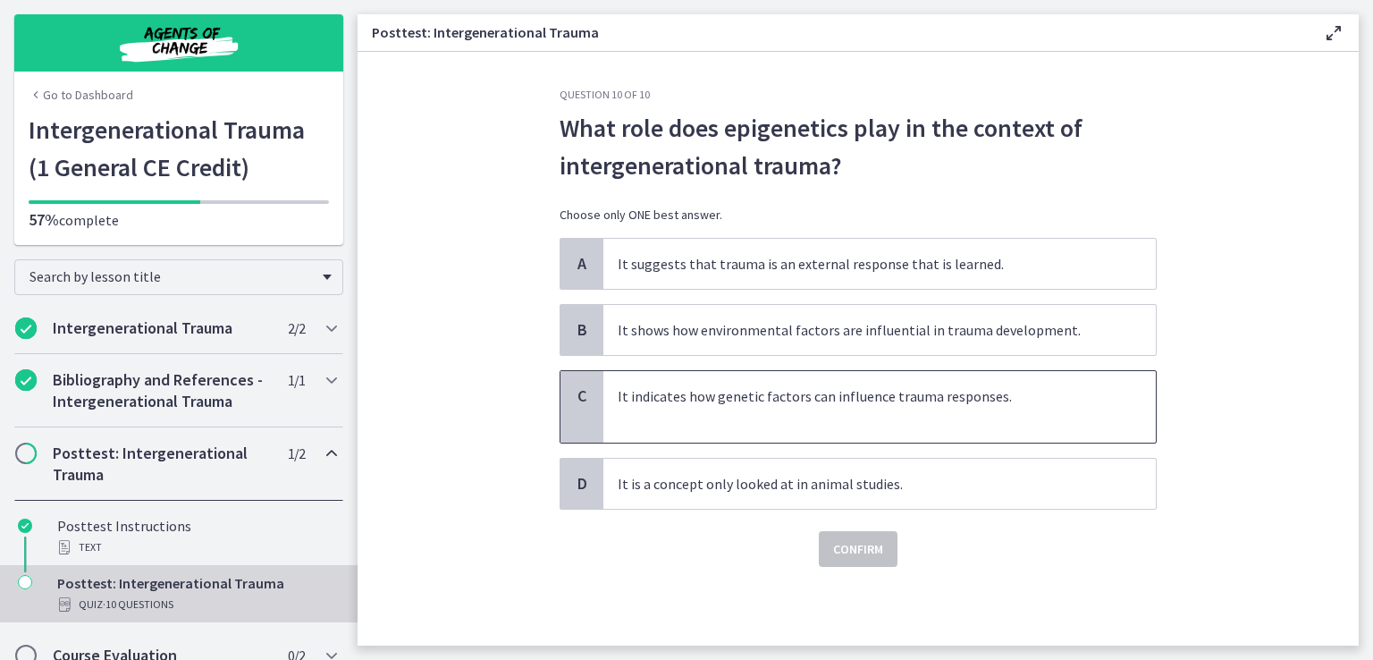
click at [886, 393] on p "It indicates how genetic factors can influence trauma responses." at bounding box center [862, 395] width 488 height 21
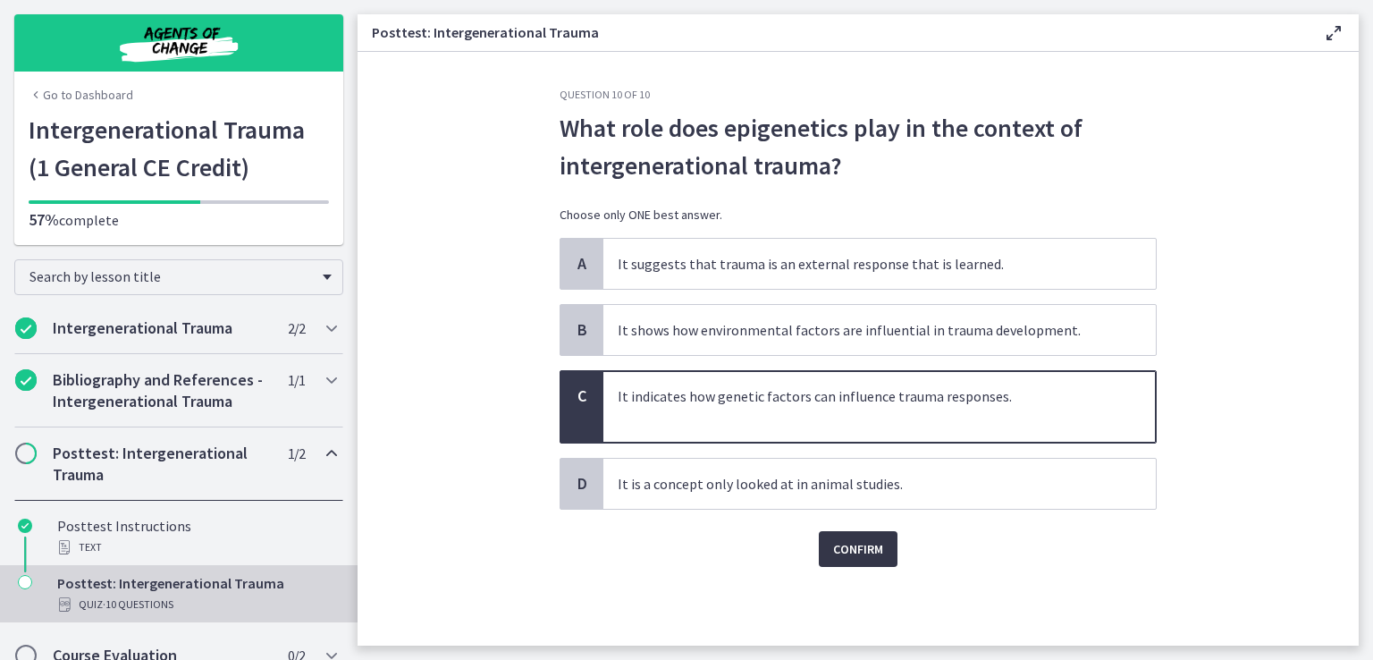
click at [874, 542] on span "Confirm" at bounding box center [858, 548] width 50 height 21
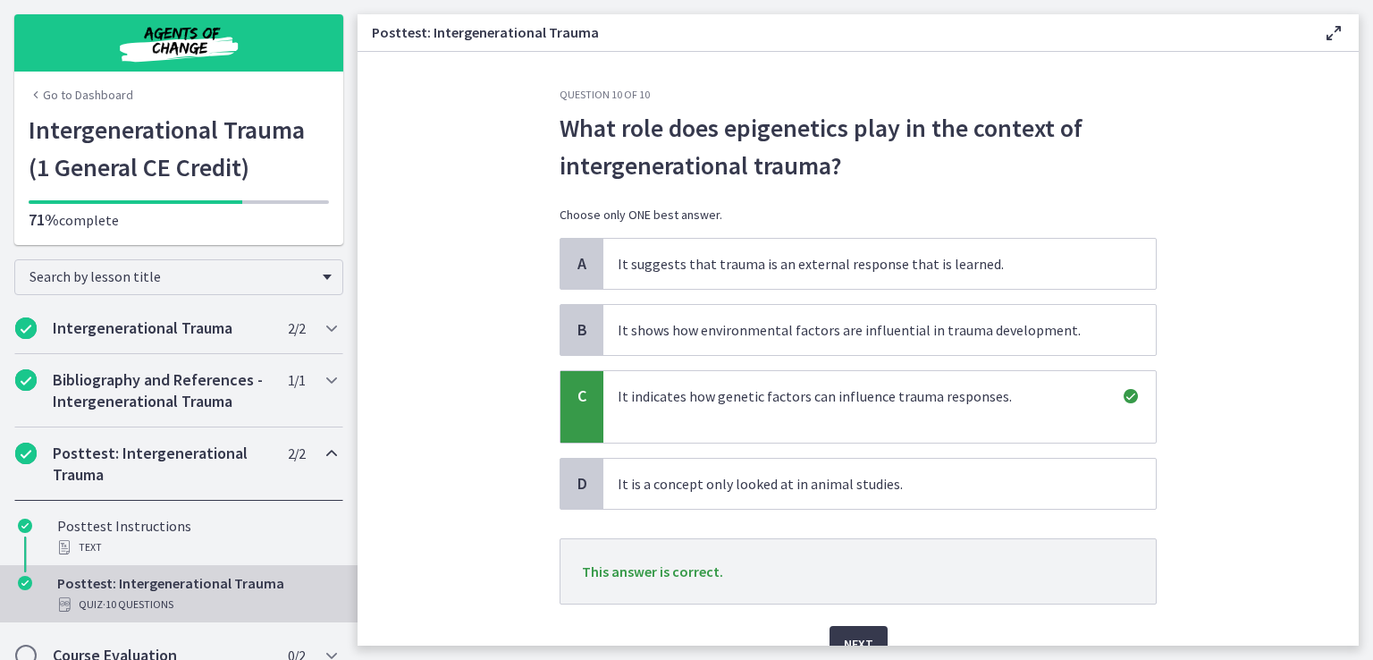
scroll to position [86, 0]
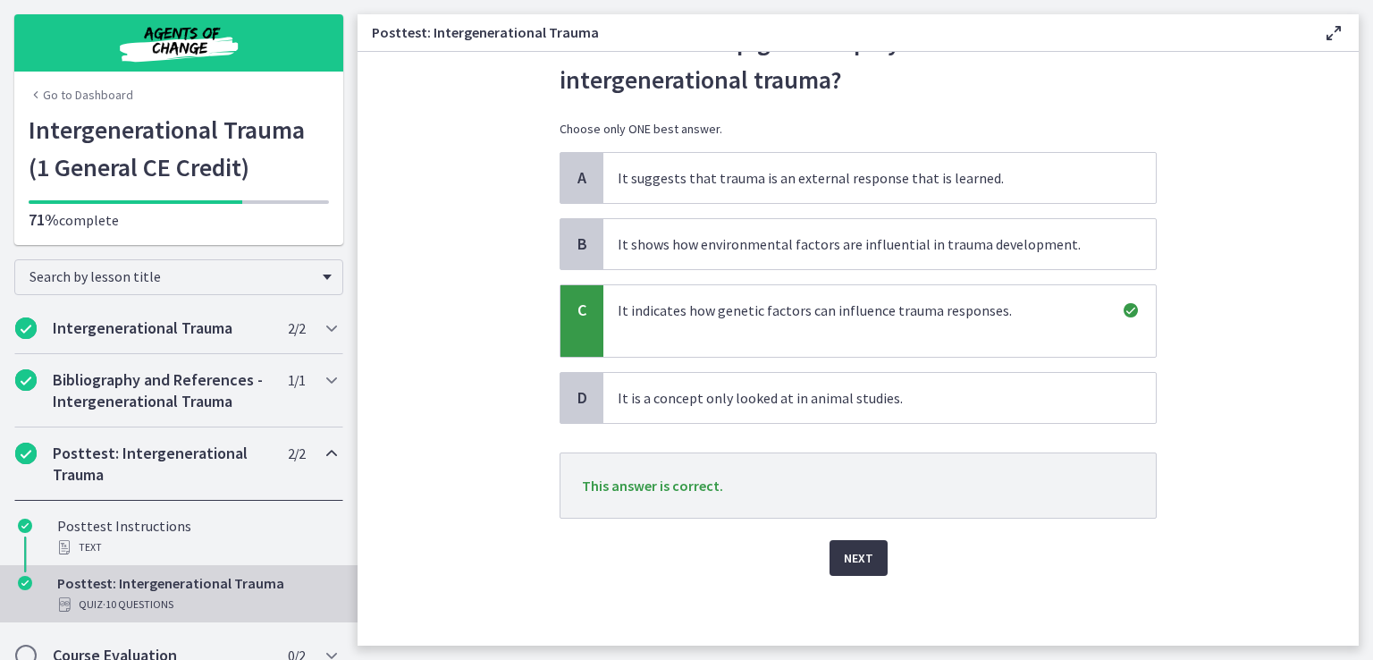
click at [858, 570] on button "Next" at bounding box center [859, 558] width 58 height 36
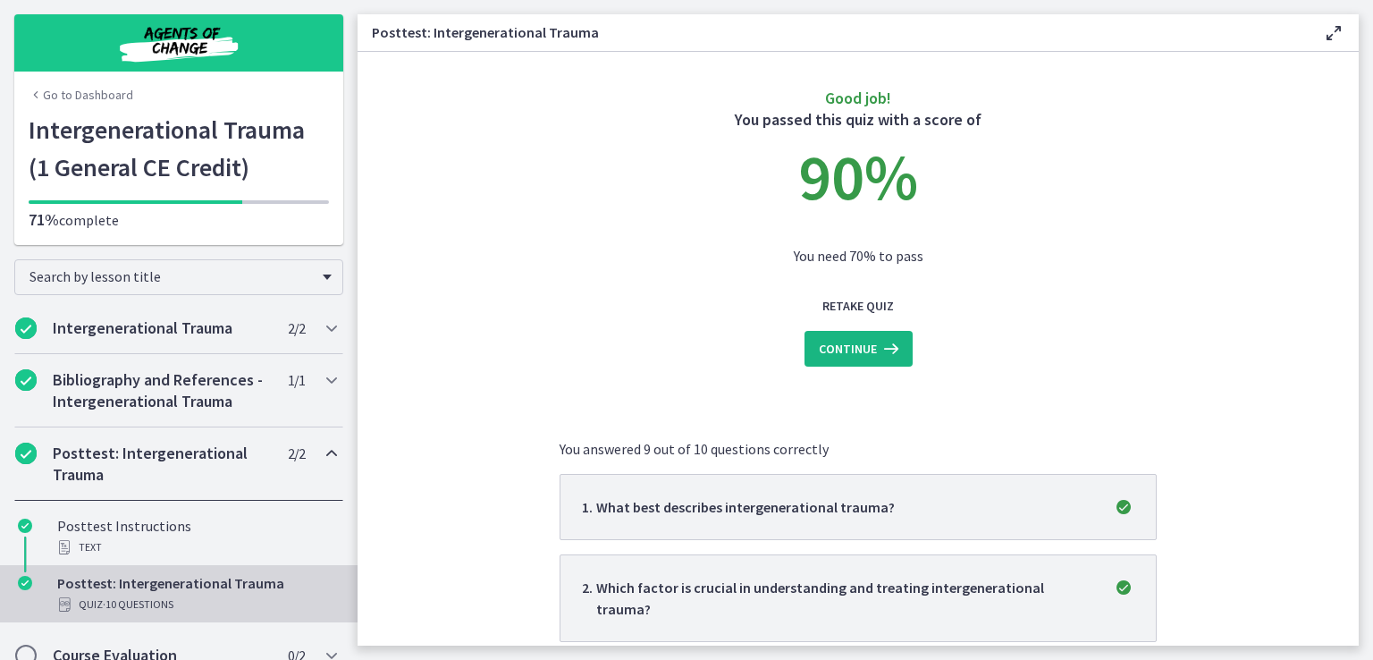
click at [850, 355] on span "Continue" at bounding box center [848, 348] width 58 height 21
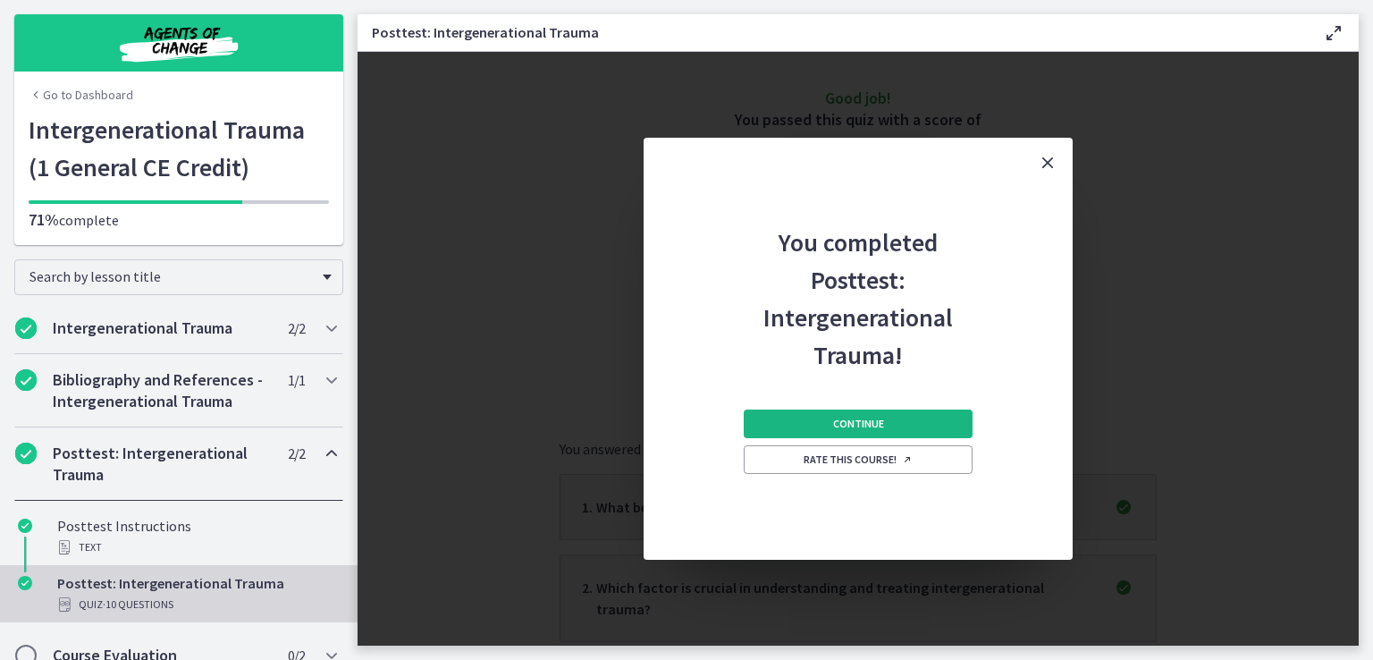
click at [894, 428] on button "Continue" at bounding box center [858, 423] width 229 height 29
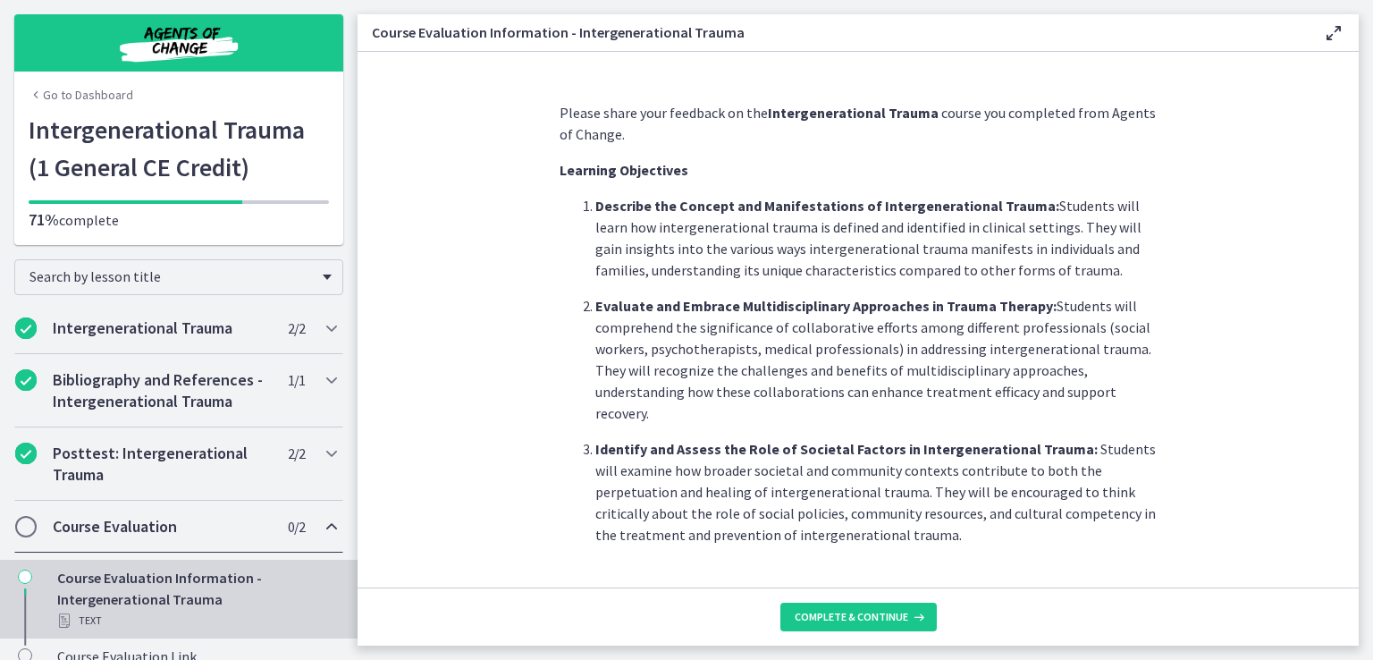
scroll to position [100, 0]
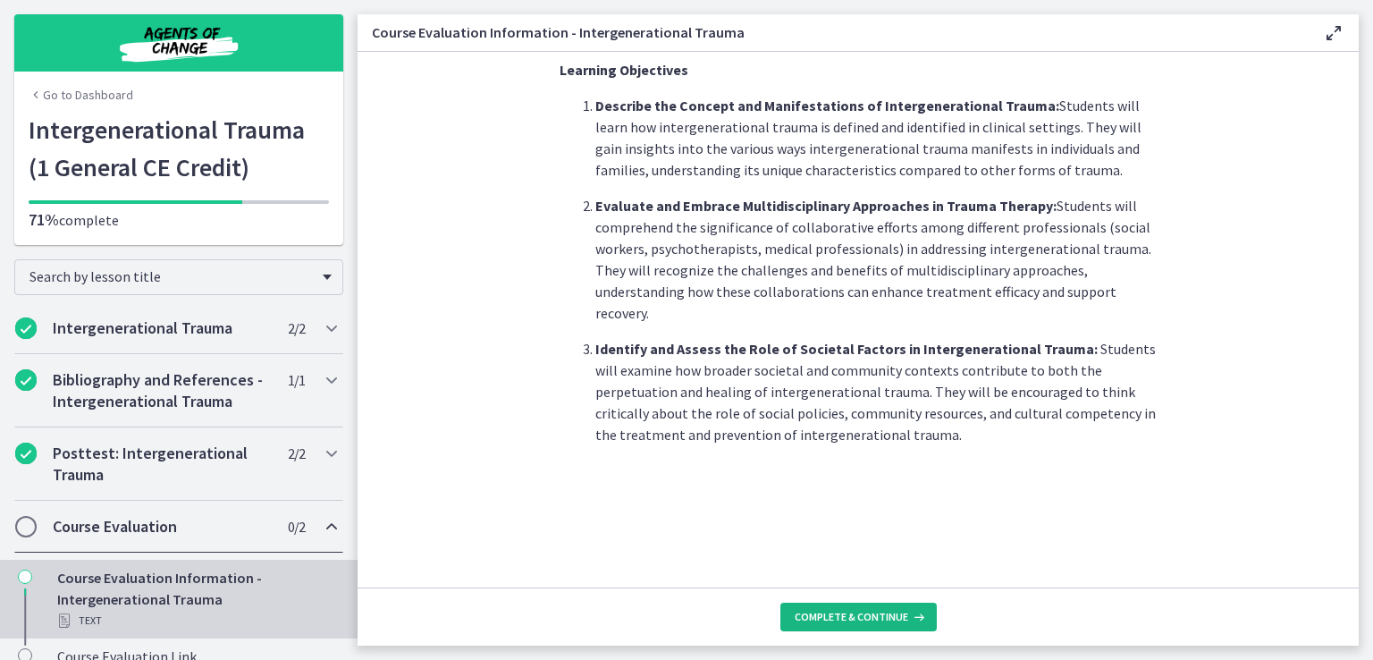
click at [880, 612] on span "Complete & continue" at bounding box center [852, 617] width 114 height 14
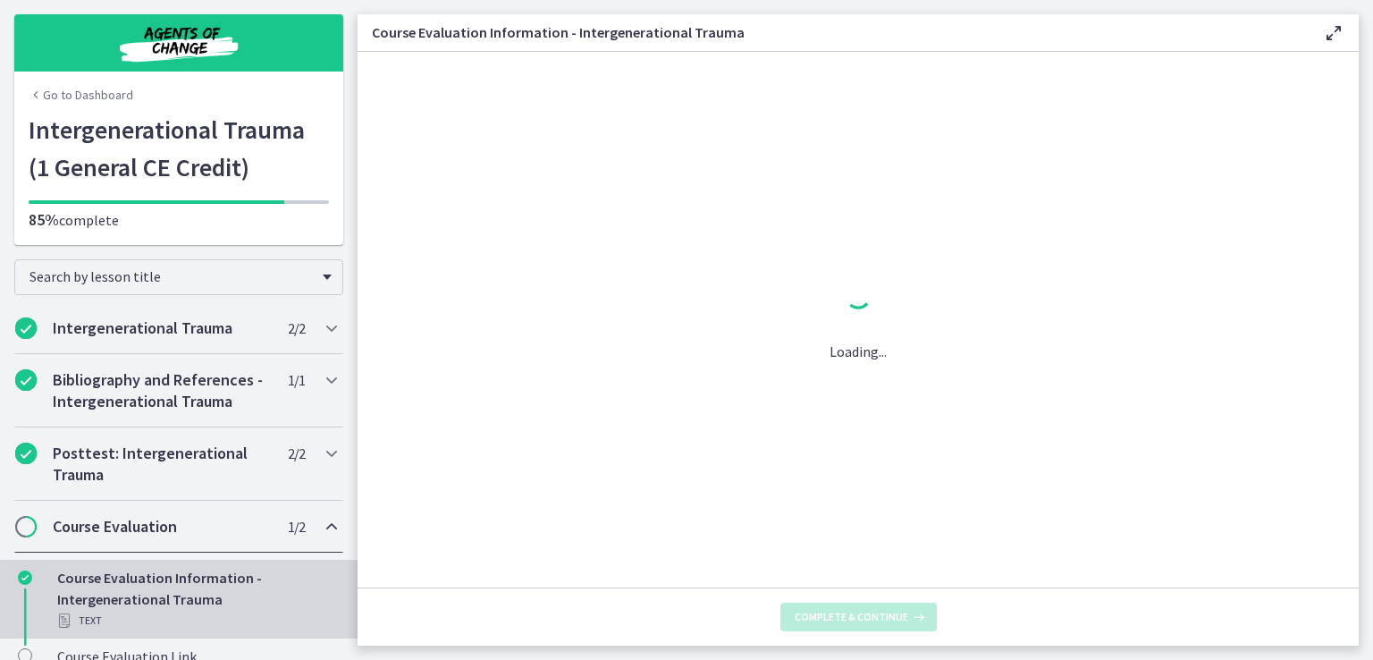
scroll to position [0, 0]
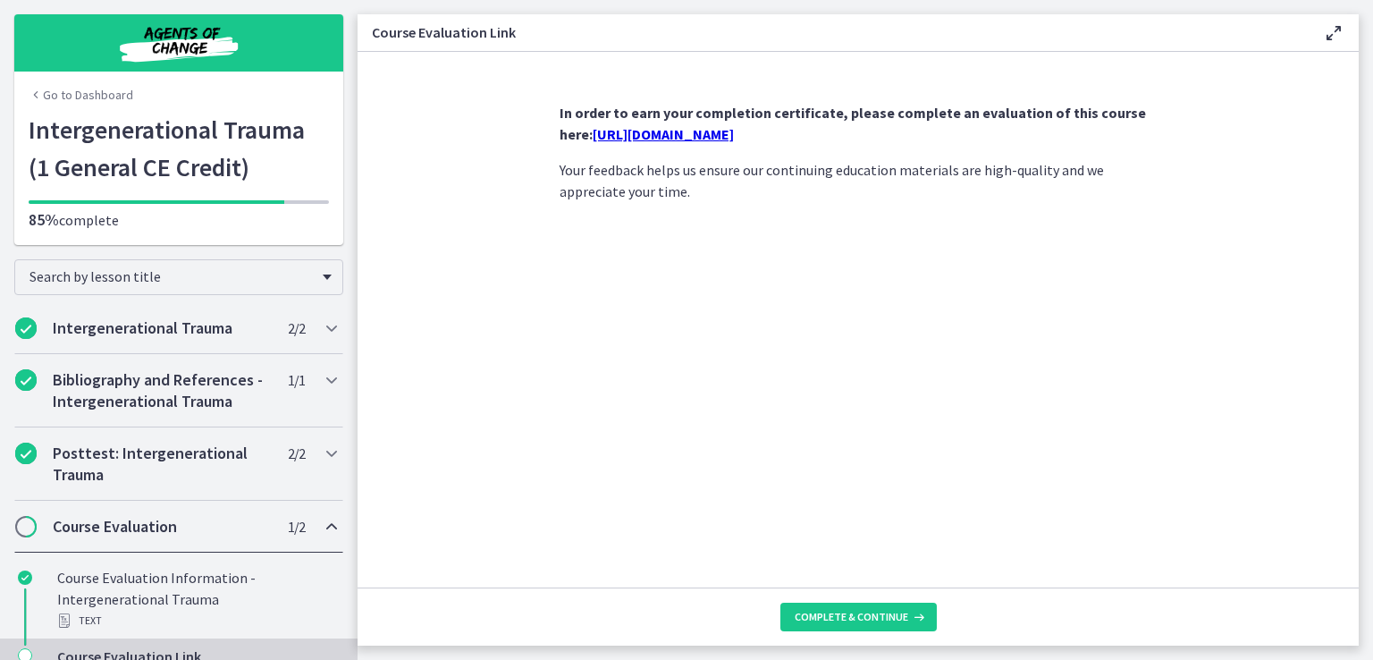
click at [734, 136] on link "https://forms.gle/A4fWaLPpyJY3Q1wc9" at bounding box center [663, 134] width 141 height 18
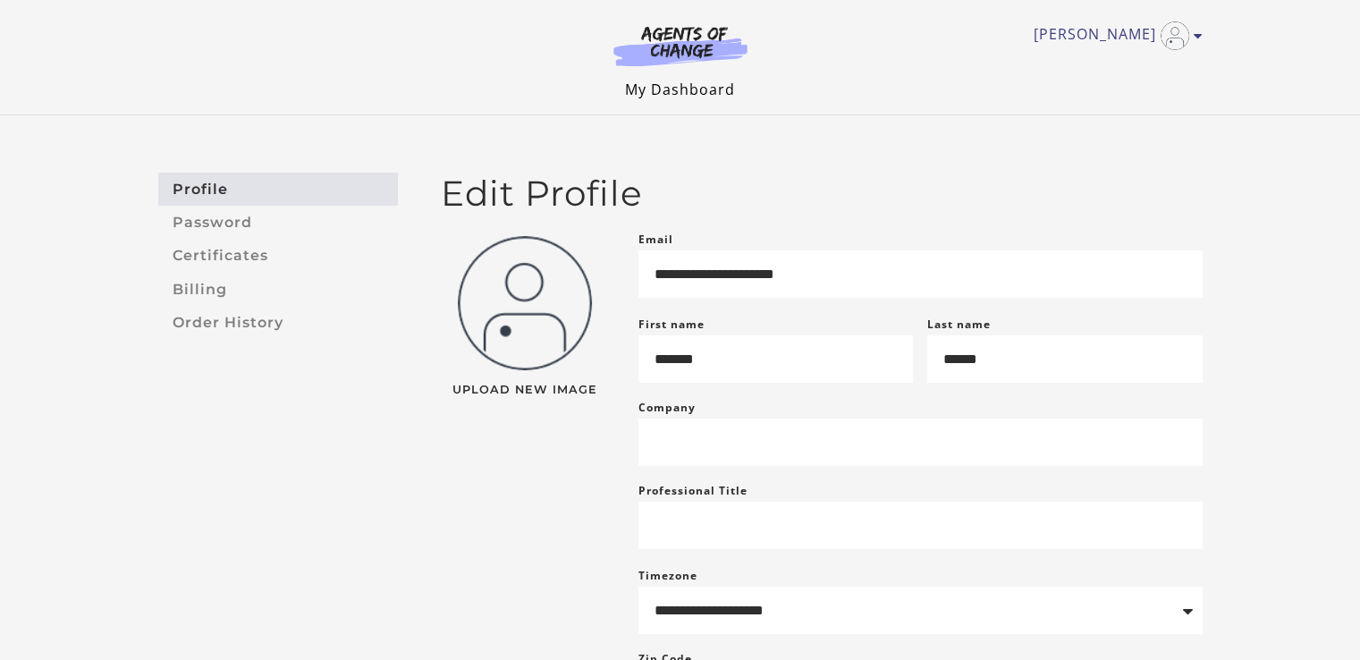
click at [707, 87] on link "My Dashboard" at bounding box center [680, 90] width 110 height 20
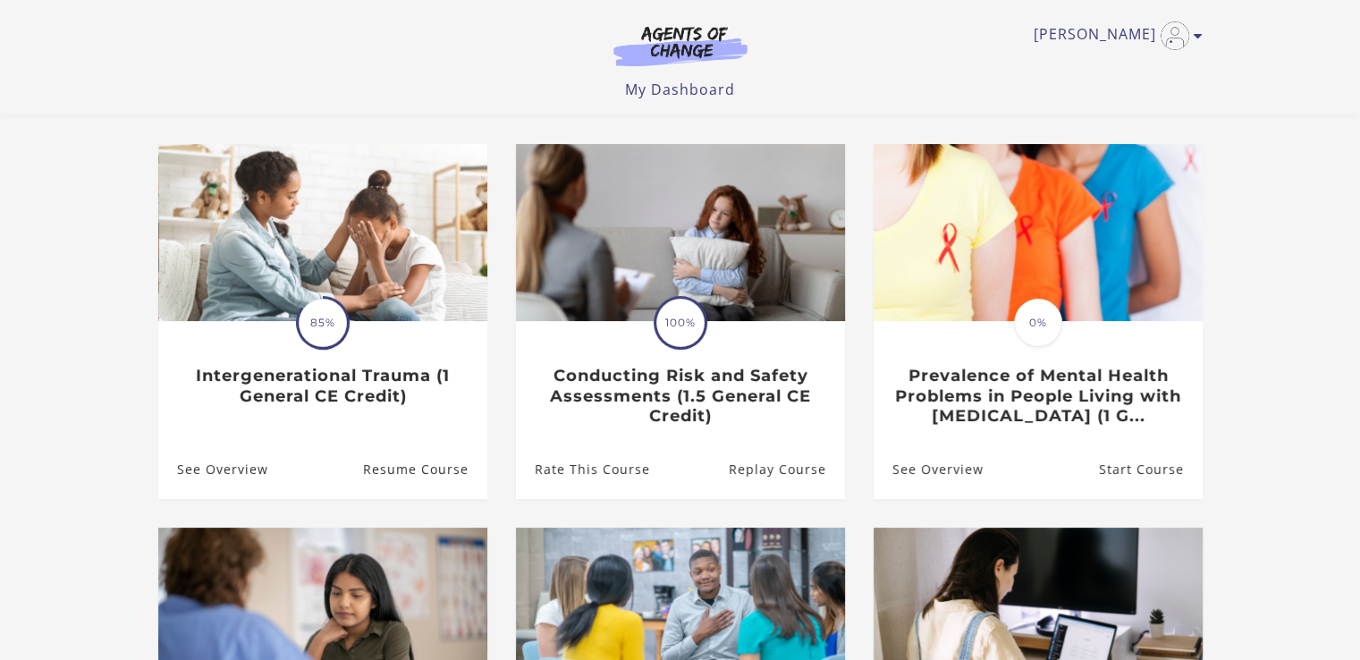
scroll to position [134, 0]
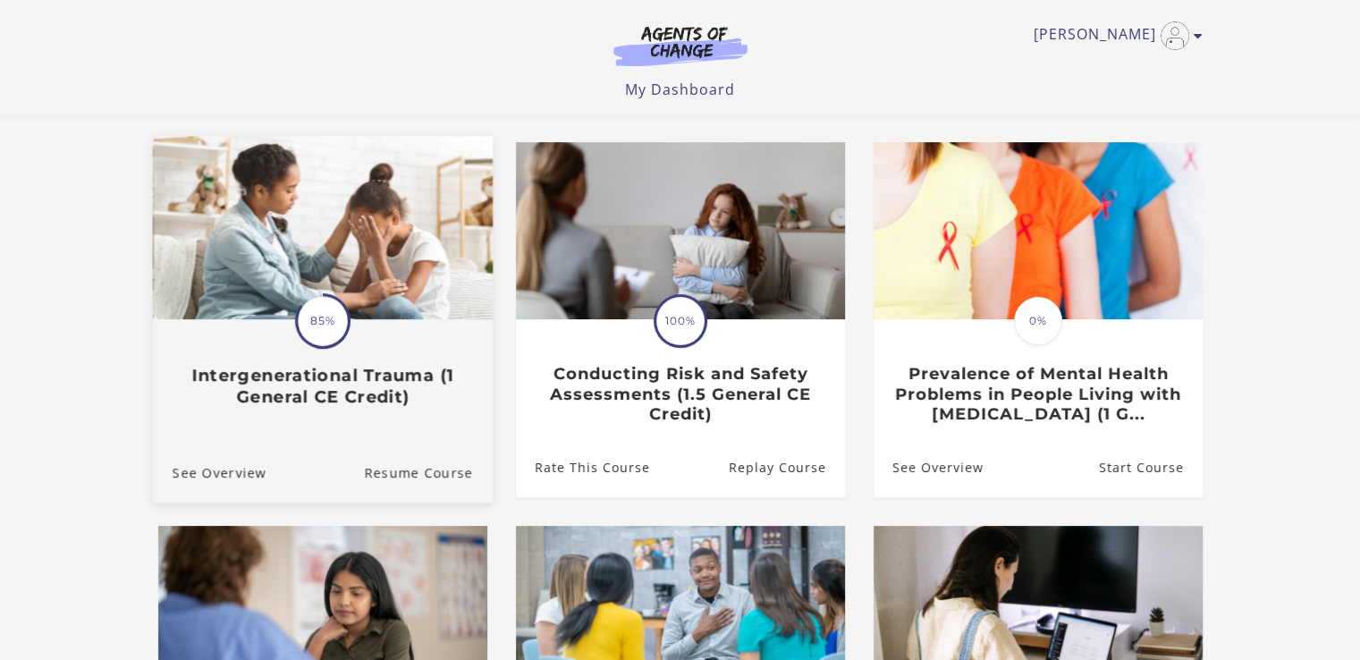
click at [324, 397] on h3 "Intergenerational Trauma (1 General CE Credit)" at bounding box center [322, 386] width 300 height 41
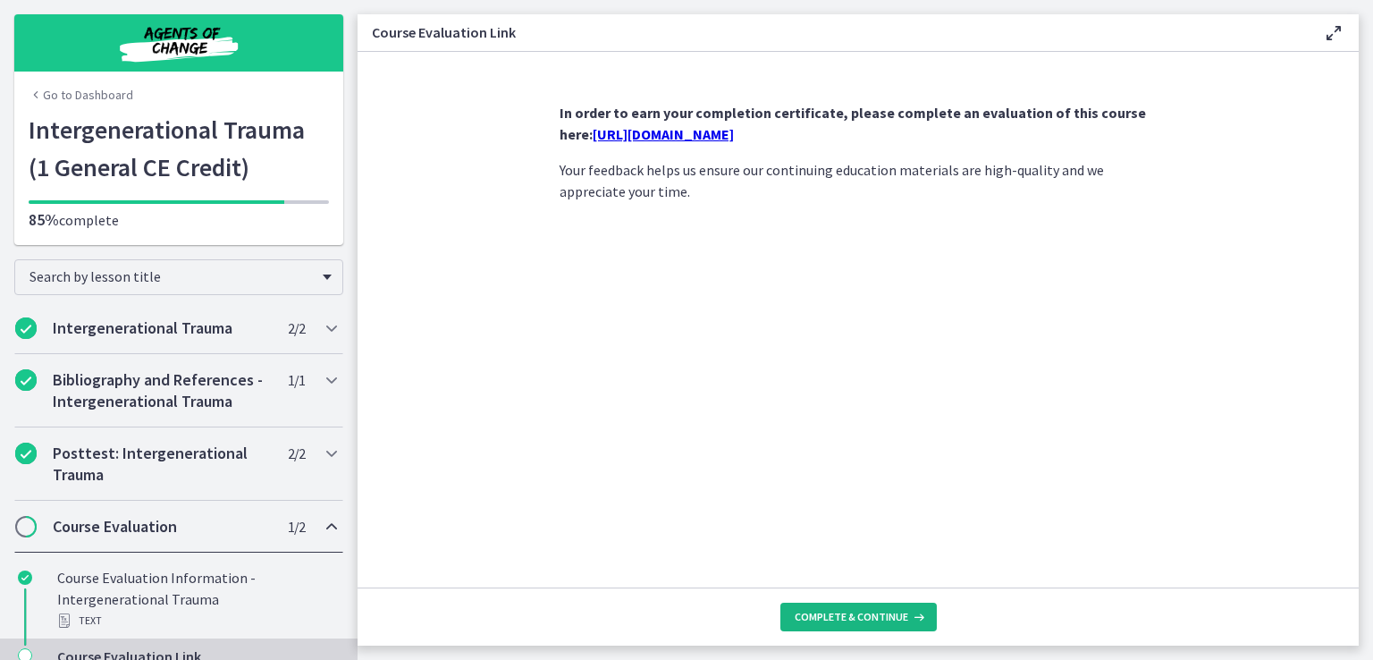
click at [902, 610] on span "Complete & continue" at bounding box center [852, 617] width 114 height 14
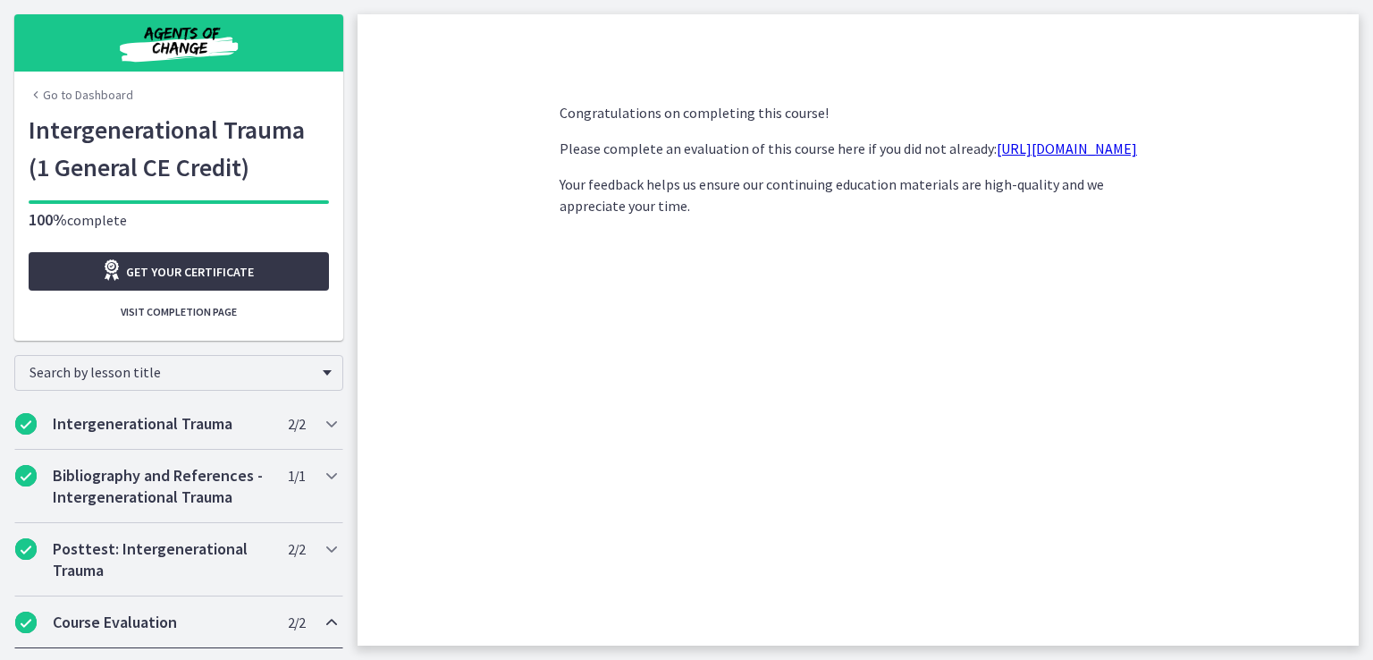
click at [258, 273] on link "Get your certificate" at bounding box center [179, 271] width 300 height 38
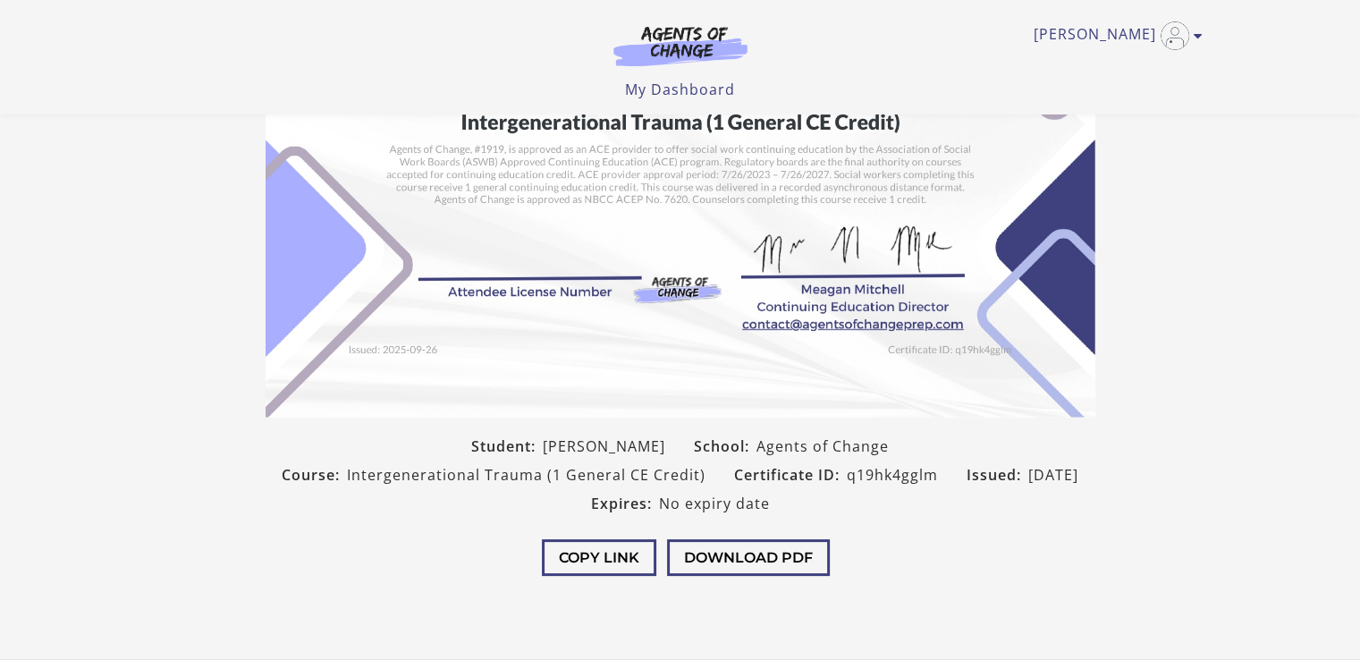
scroll to position [215, 0]
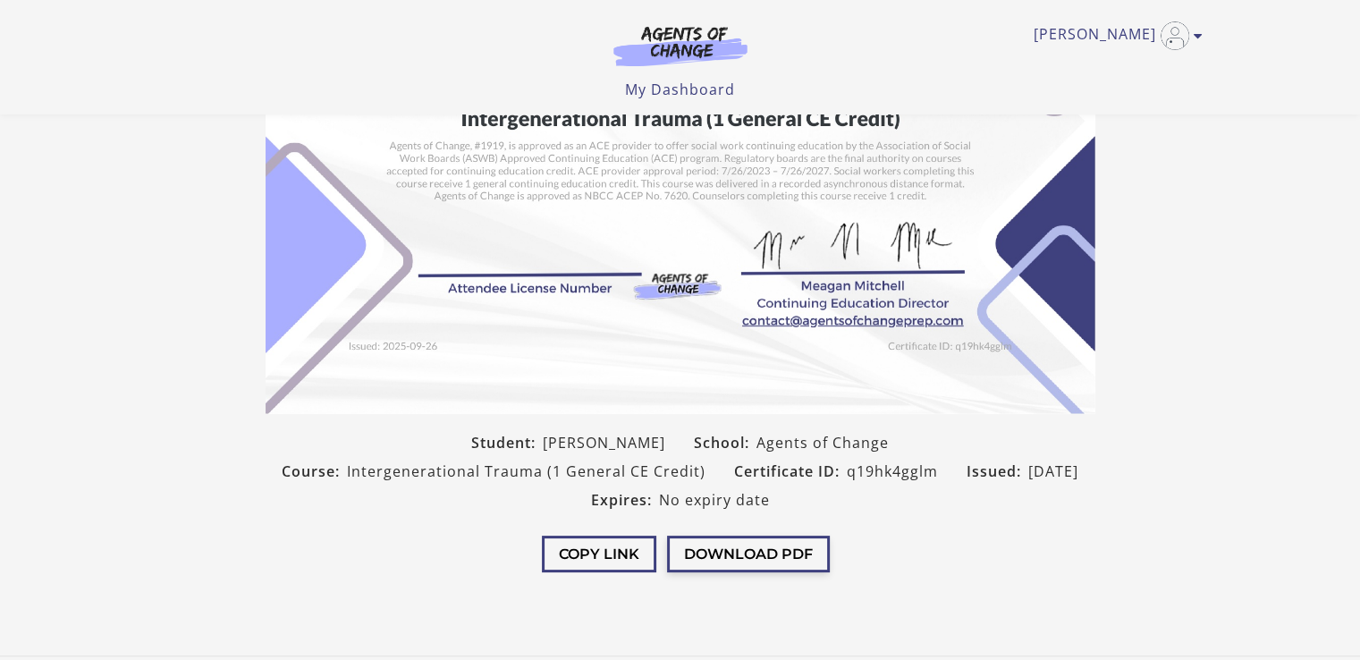
click at [772, 551] on button "Download PDF" at bounding box center [748, 554] width 163 height 37
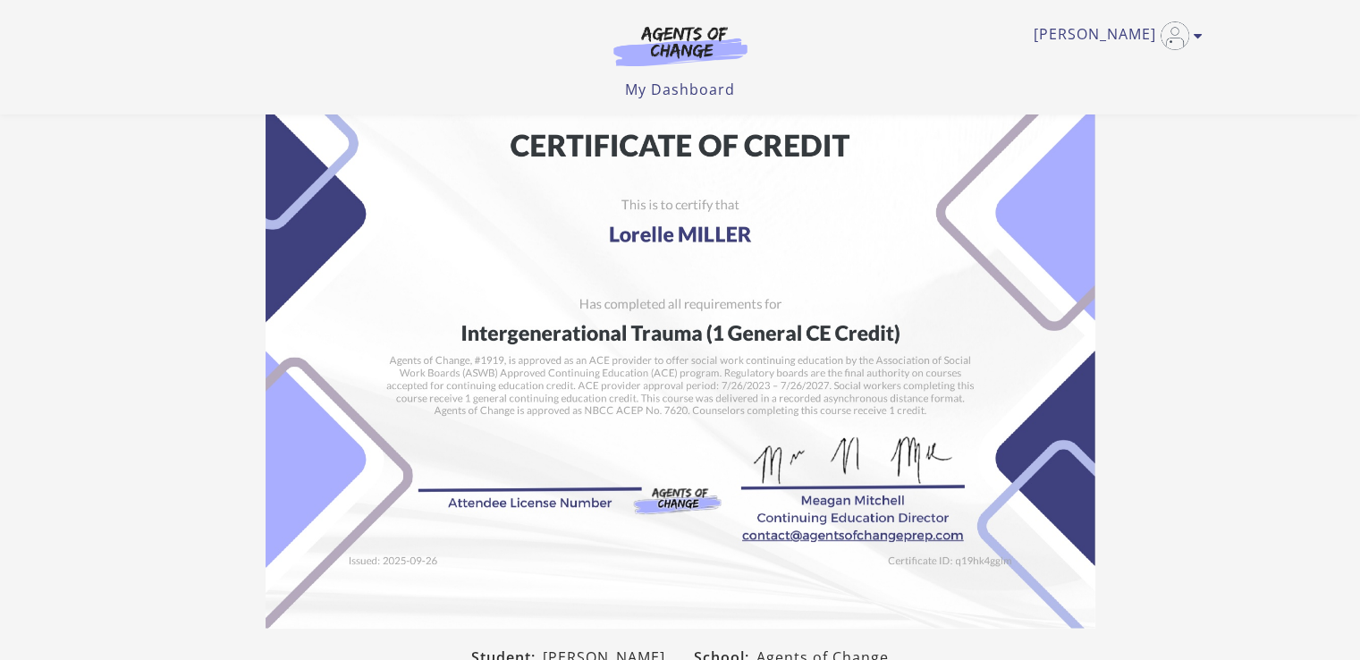
scroll to position [0, 0]
drag, startPoint x: 922, startPoint y: 387, endPoint x: 1186, endPoint y: 306, distance: 276.0
click at [1186, 306] on section "Student: Lorelle MILLER School: Agents of Change Course: Intergenerational Trau…" at bounding box center [680, 421] width 1360 height 784
click at [1225, 185] on section "Student: Lorelle MILLER School: Agents of Change Course: Intergenerational Trau…" at bounding box center [680, 421] width 1360 height 784
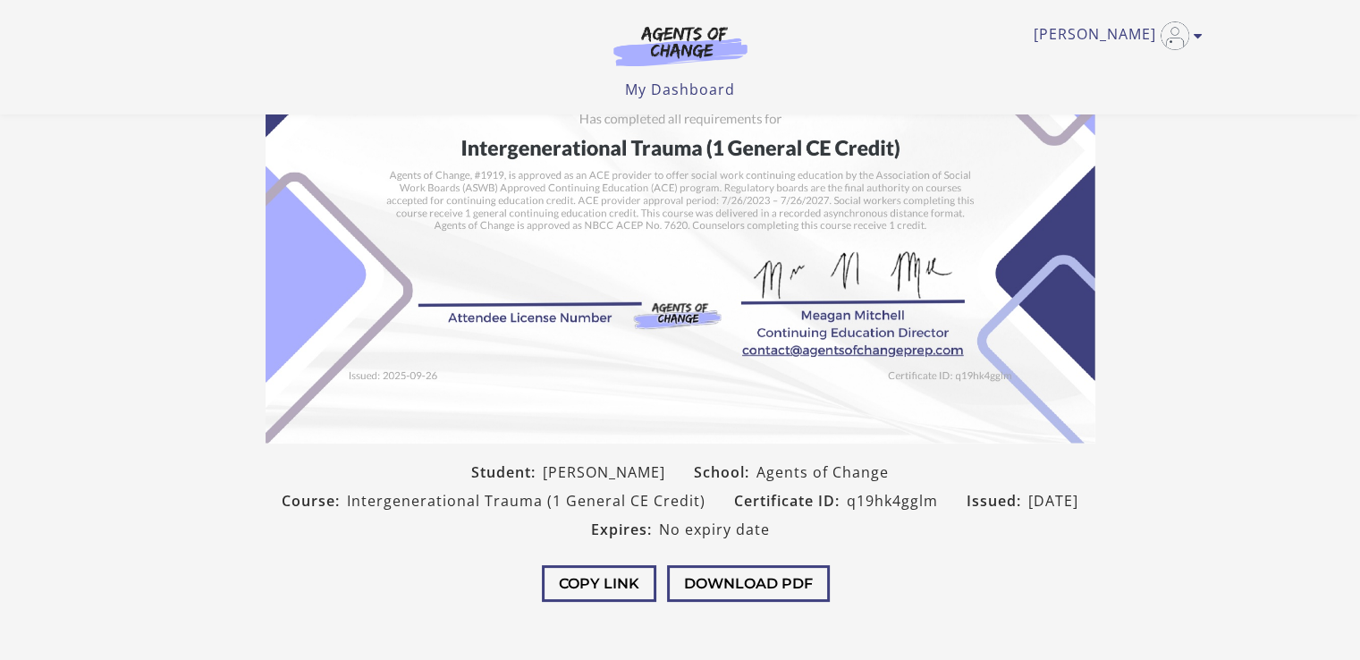
scroll to position [340, 0]
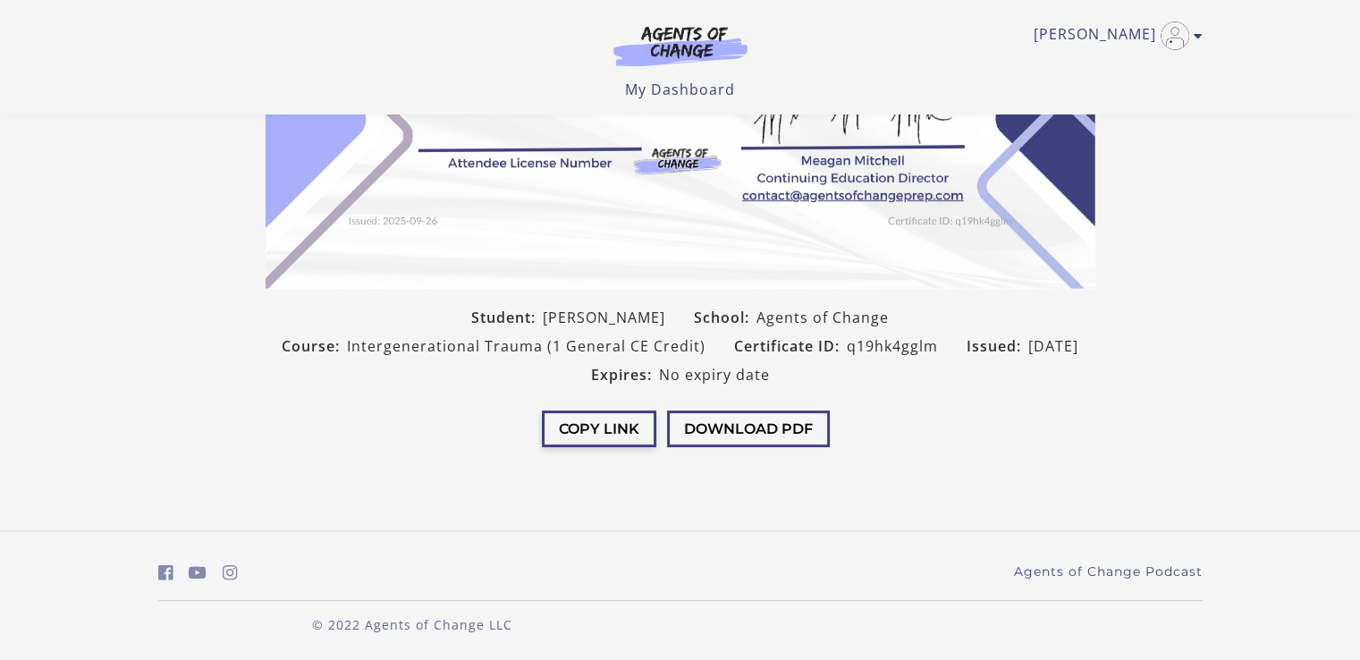
click at [624, 433] on button "Copy Link" at bounding box center [599, 428] width 114 height 37
click at [758, 427] on button "Download PDF" at bounding box center [748, 428] width 163 height 37
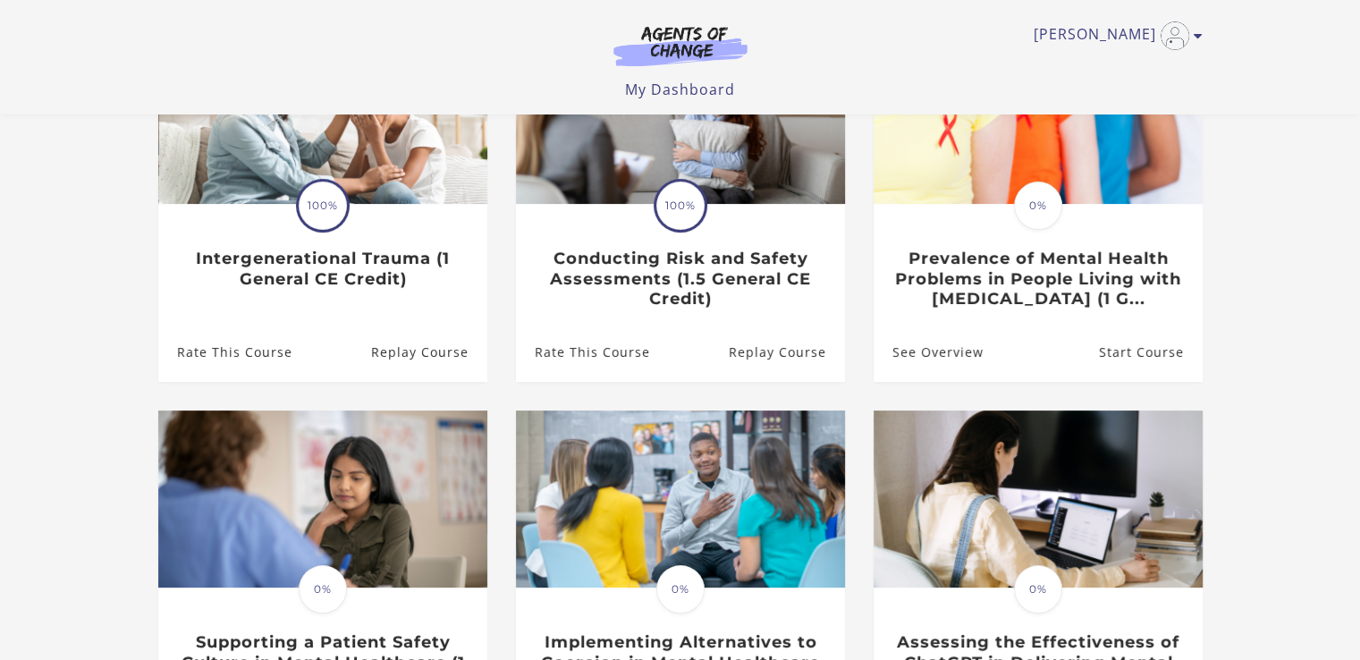
scroll to position [595, 0]
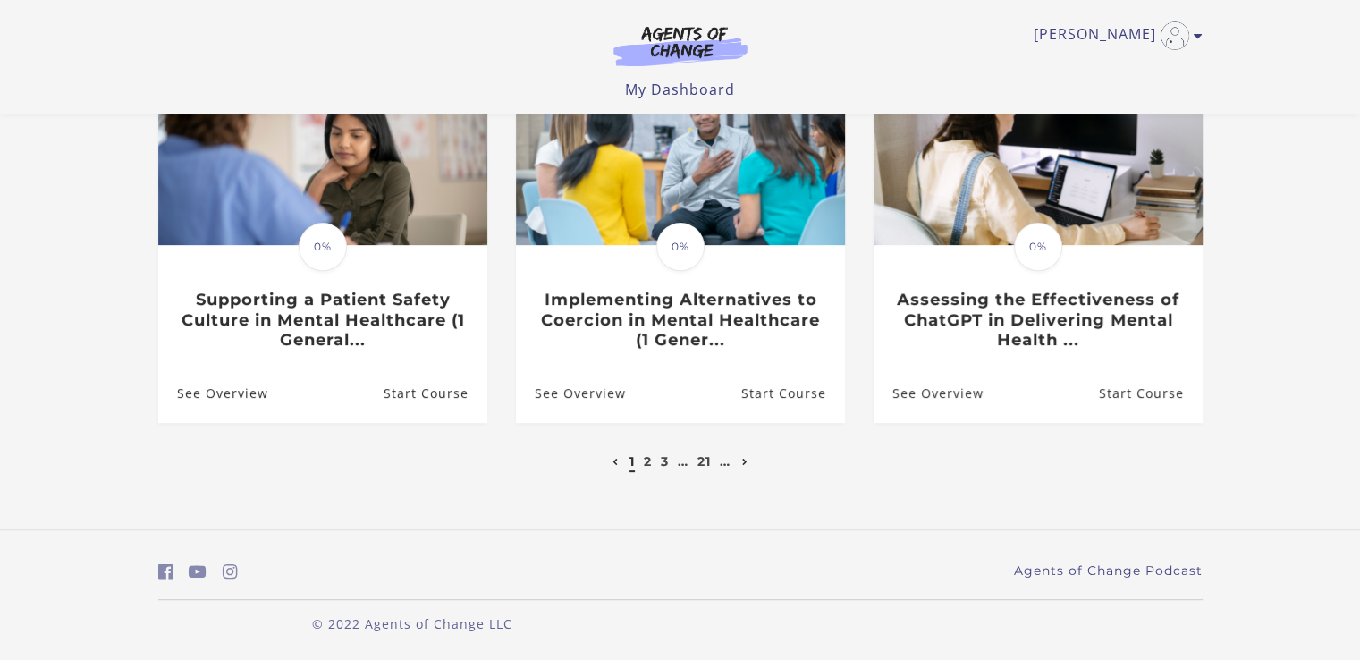
click at [744, 462] on icon "Next page" at bounding box center [745, 462] width 6 height 7
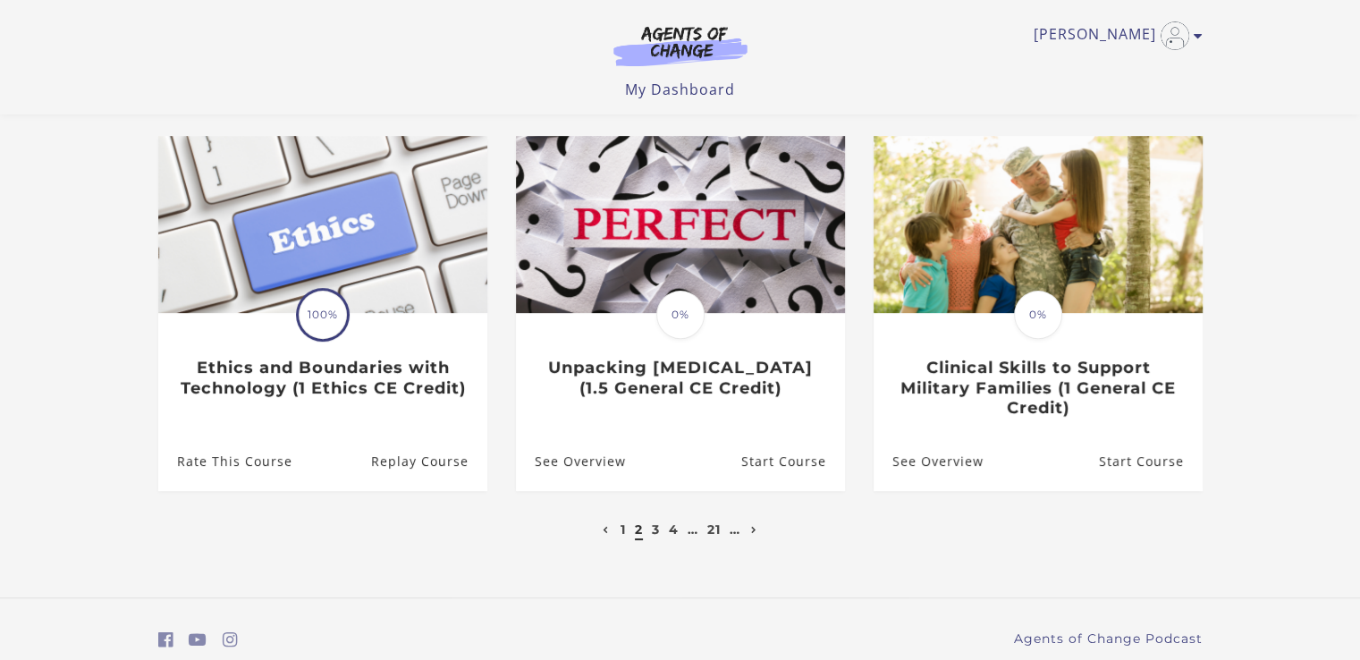
scroll to position [531, 0]
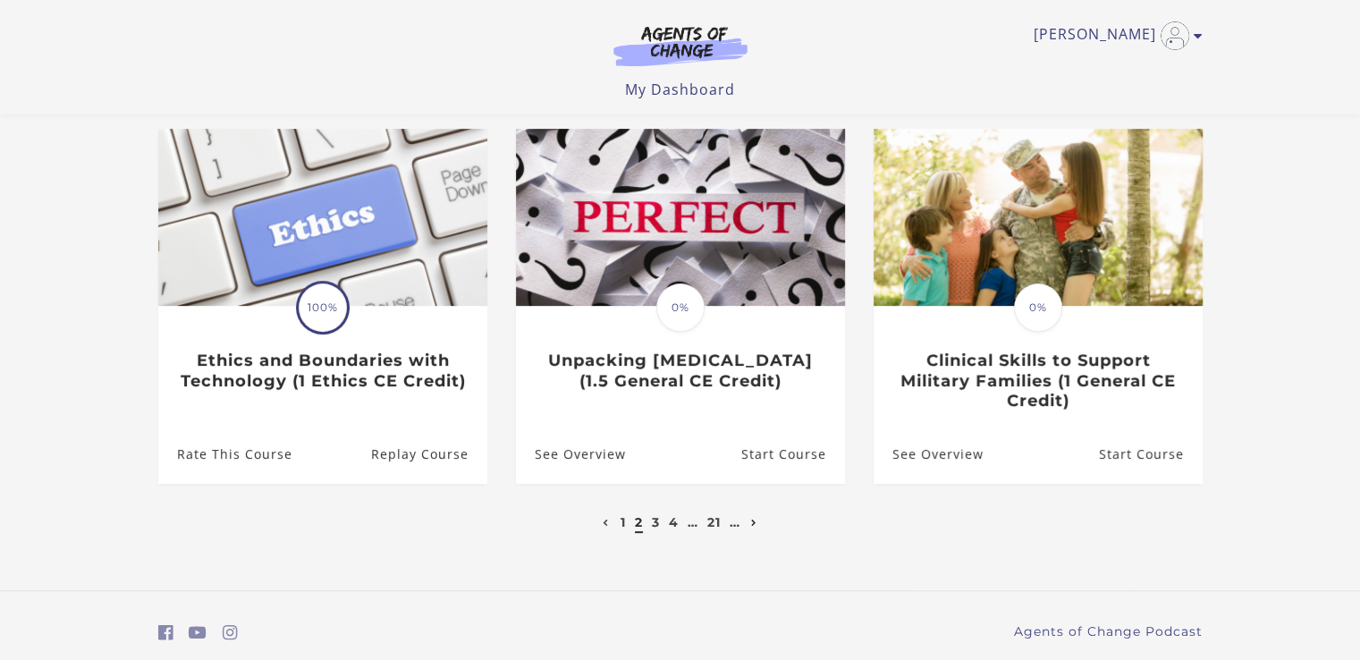
click at [753, 527] on icon "Next page" at bounding box center [754, 522] width 6 height 7
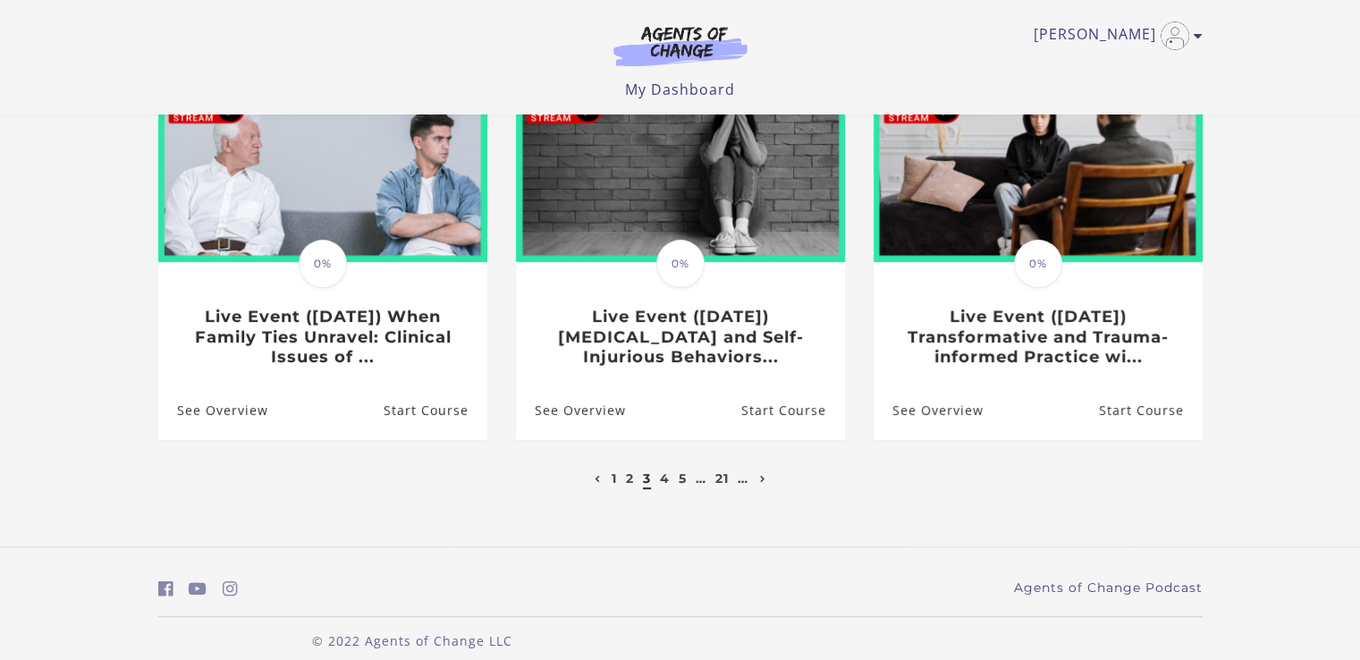
scroll to position [578, 0]
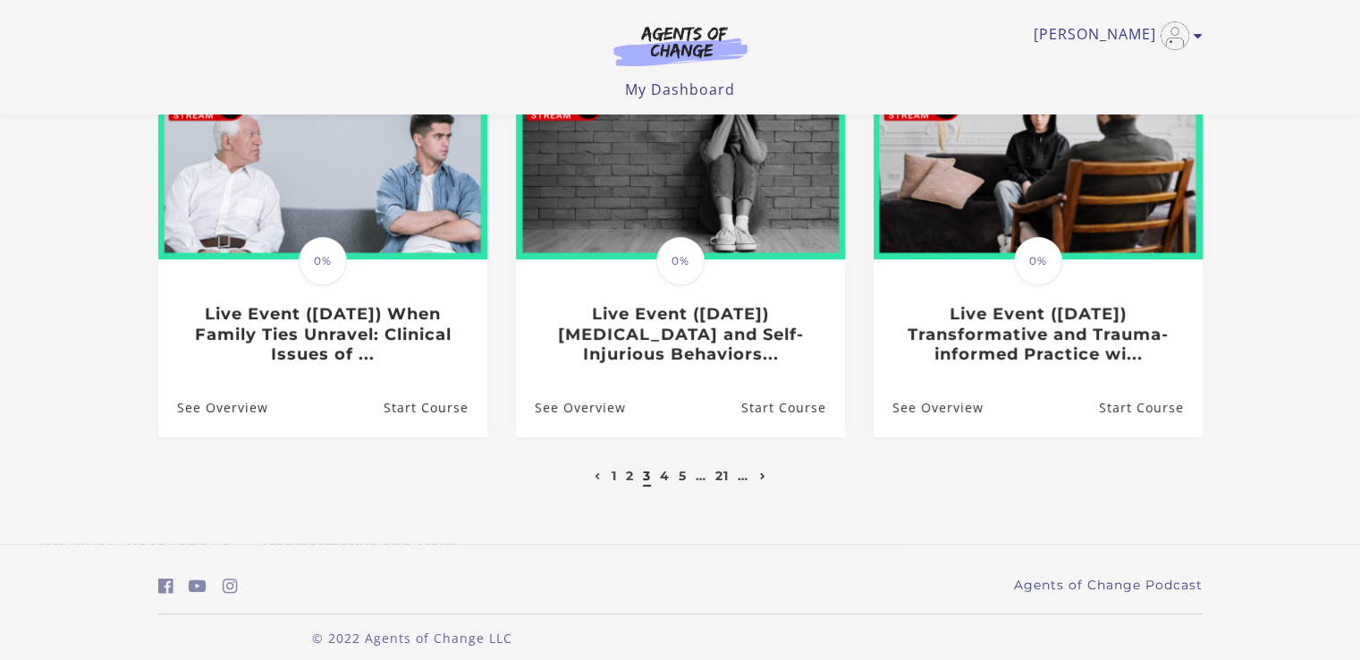
click at [764, 480] on icon "Next page" at bounding box center [763, 476] width 6 height 7
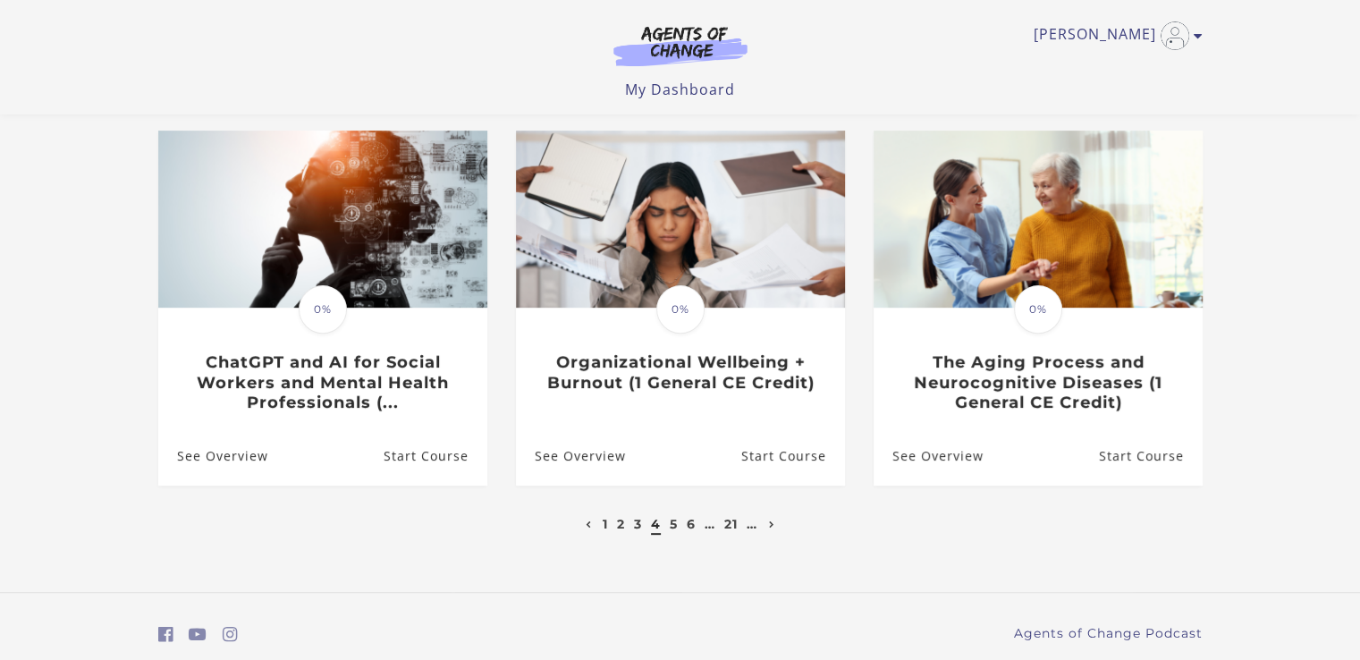
scroll to position [531, 0]
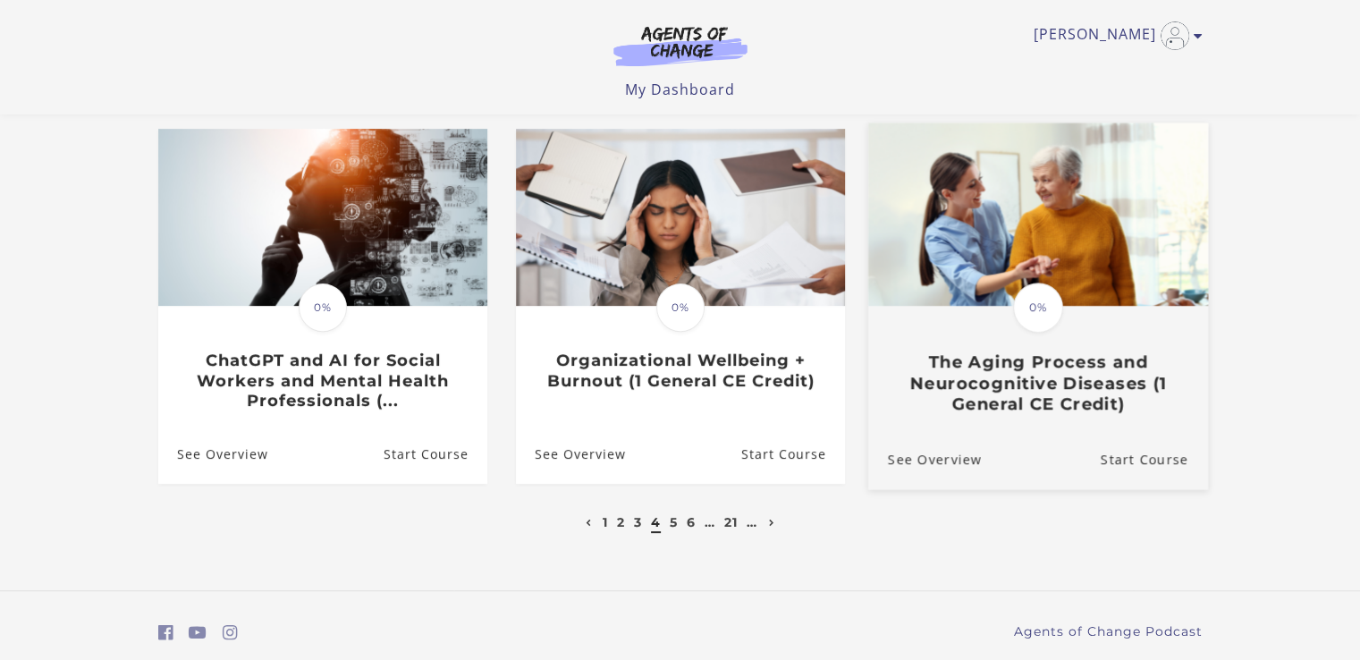
click at [1066, 393] on h3 "The Aging Process and Neurocognitive Diseases (1 General CE Credit)" at bounding box center [1037, 382] width 300 height 63
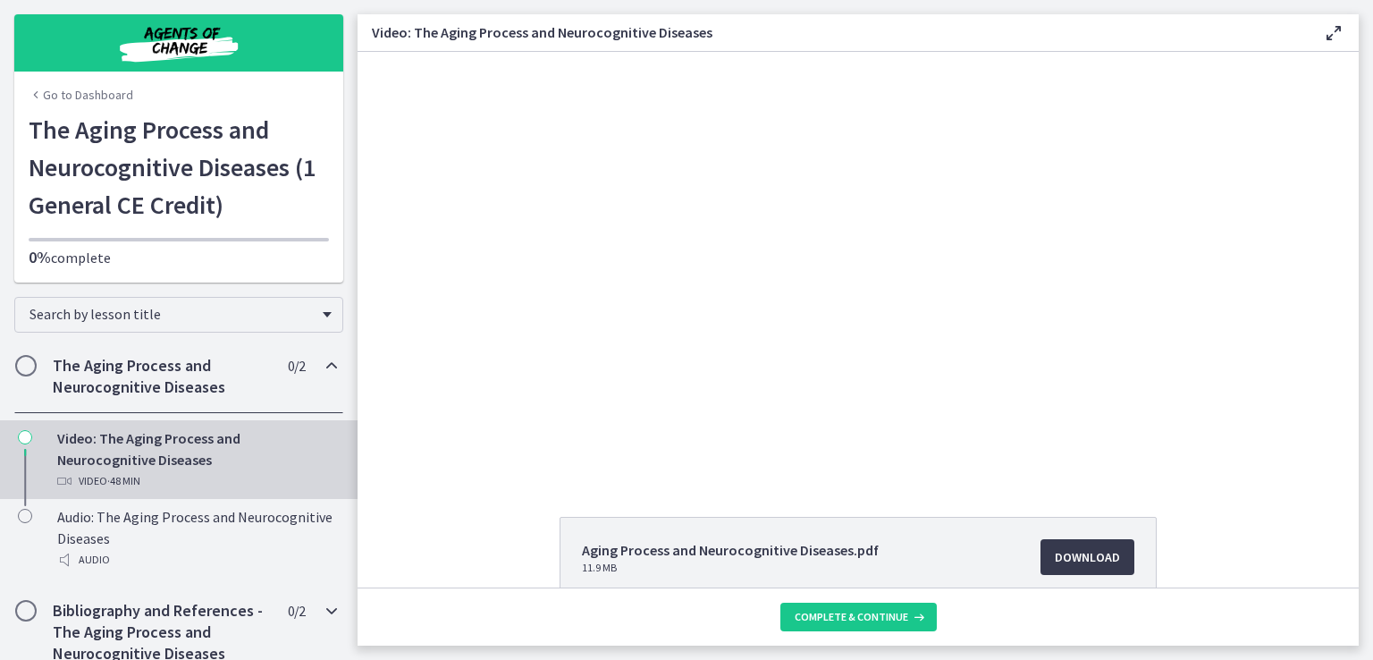
click at [0, 593] on div "Bibliography and References - The Aging Process and Neurocognitive Diseases 0 /…" at bounding box center [179, 632] width 358 height 95
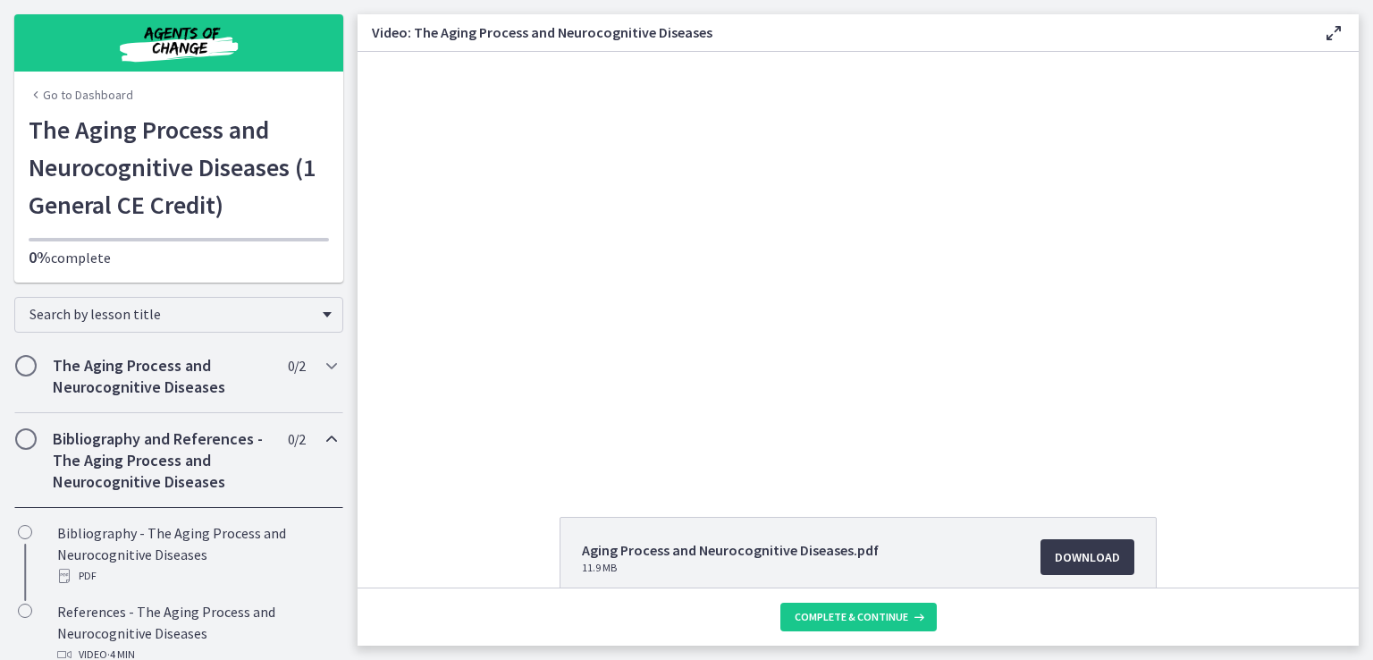
click at [0, 181] on div "Go to Dashboard Go to Dashboard The Aging Process and Neurocognitive Diseases (…" at bounding box center [179, 141] width 358 height 283
click at [489, 438] on div at bounding box center [859, 264] width 754 height 424
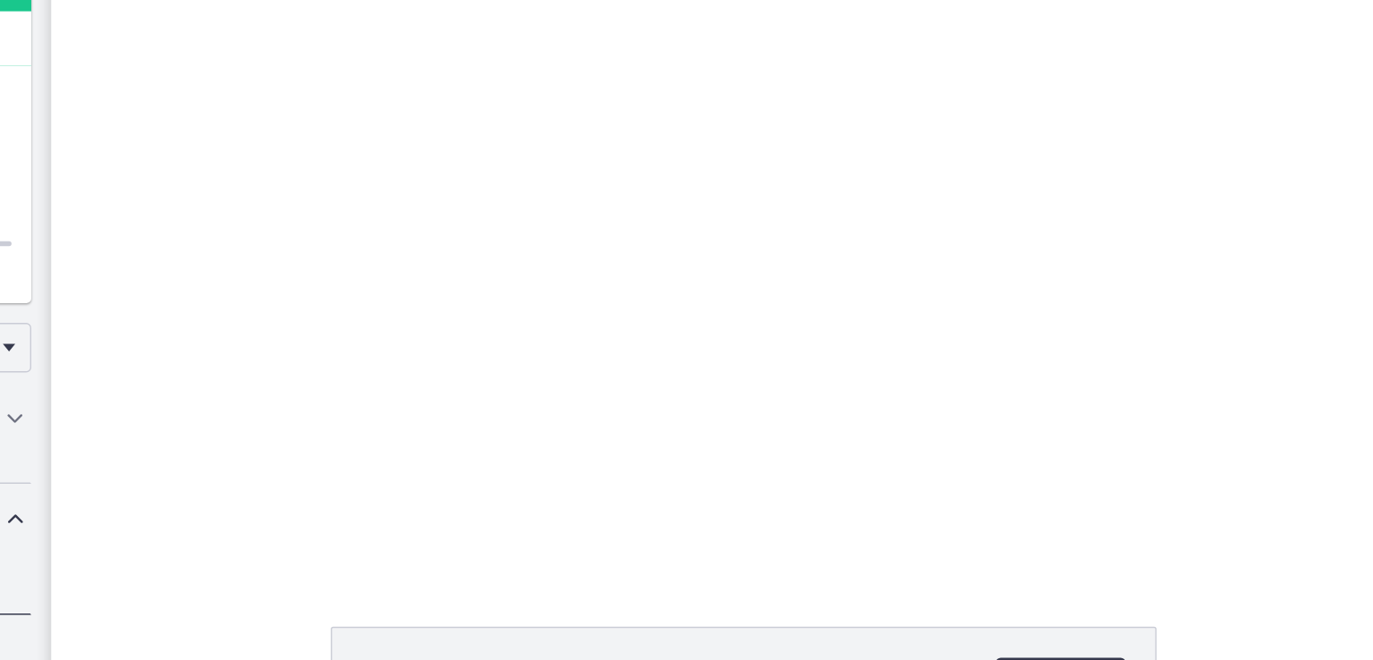
click at [144, 397] on div "Click for sound @keyframes VOLUME_SMALL_WAVE_FLASH { 0% { opacity: 0; } 33% { o…" at bounding box center [551, 196] width 1001 height 424
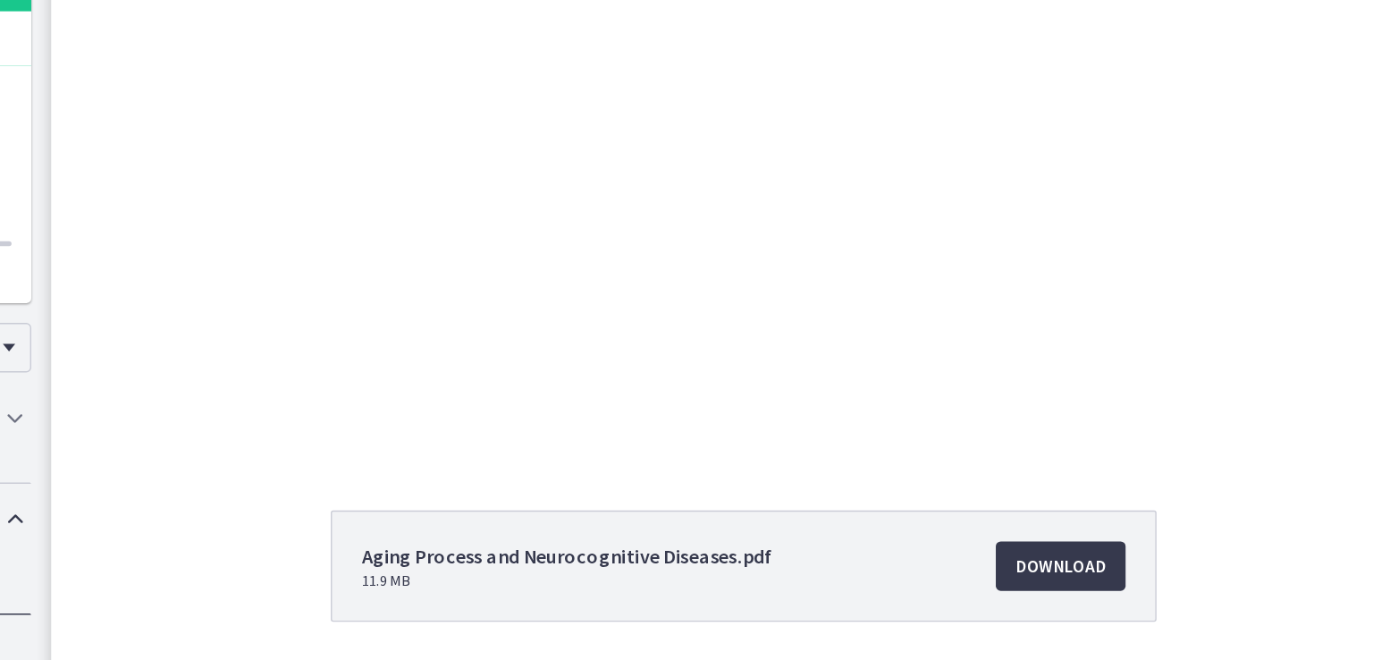
scroll to position [96, 0]
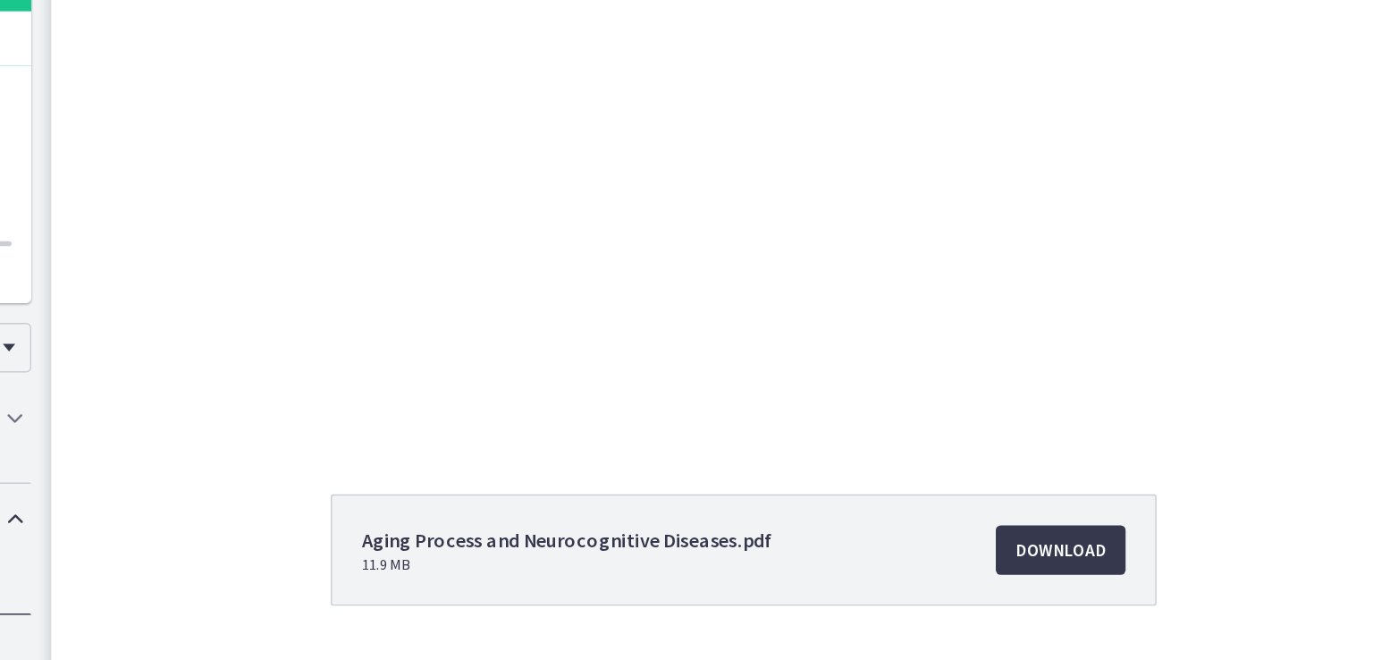
click at [461, 403] on div "Aging Process and Neurocognitive Diseases.pdf 11.9 MB Download Opens in a new w…" at bounding box center [858, 224] width 1001 height 536
click at [475, 467] on div "Aging Process and Neurocognitive Diseases.pdf 11.9 MB Download Opens in a new w…" at bounding box center [858, 504] width 1001 height 166
click at [475, 465] on div "Aging Process and Neurocognitive Diseases.pdf 11.9 MB Download Opens in a new w…" at bounding box center [858, 504] width 1001 height 166
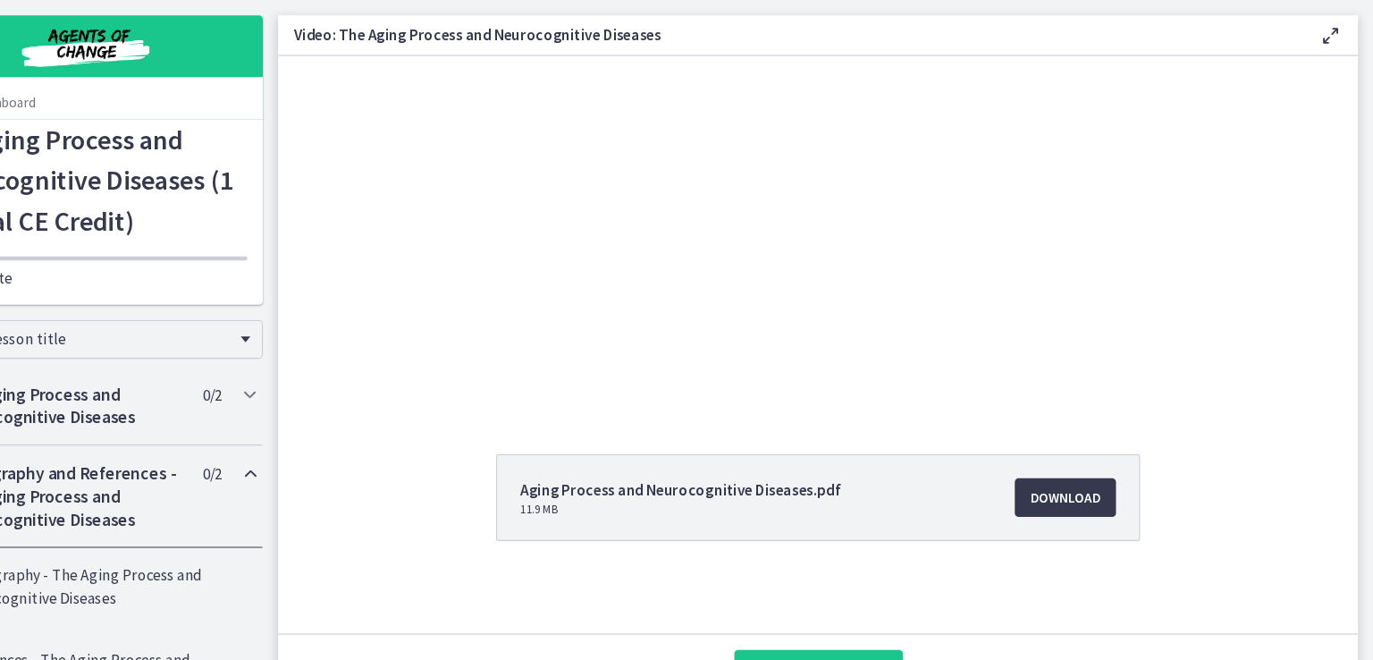
scroll to position [0, 0]
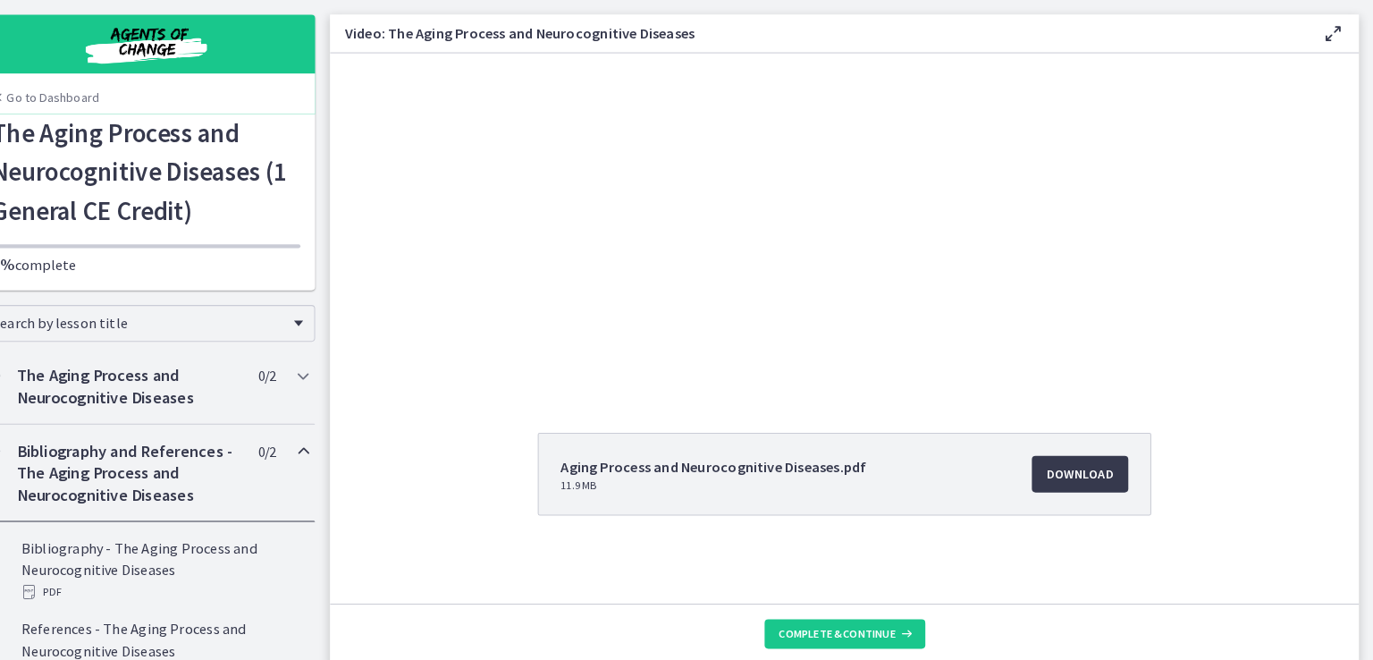
click at [427, 502] on div "Aging Process and Neurocognitive Diseases.pdf 11.9 MB Download Opens in a new w…" at bounding box center [858, 504] width 1001 height 166
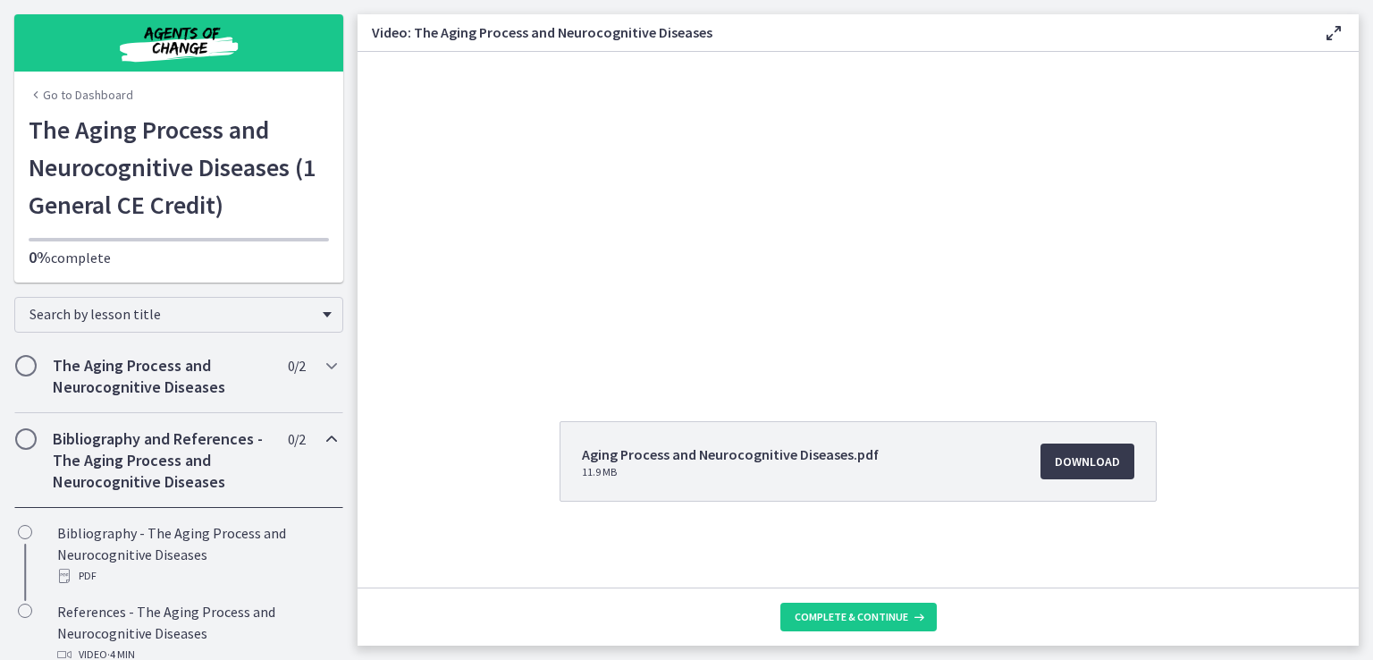
click at [443, 597] on footer "Complete & continue" at bounding box center [858, 616] width 1001 height 58
click at [476, 401] on div "Aging Process and Neurocognitive Diseases.pdf 11.9 MB Download Opens in a new w…" at bounding box center [858, 224] width 1001 height 536
click at [454, 424] on div "Aging Process and Neurocognitive Diseases.pdf 11.9 MB Download Opens in a new w…" at bounding box center [858, 504] width 1001 height 166
click at [465, 425] on div "Aging Process and Neurocognitive Diseases.pdf 11.9 MB Download Opens in a new w…" at bounding box center [858, 504] width 1001 height 166
click at [737, 265] on div at bounding box center [859, 168] width 754 height 424
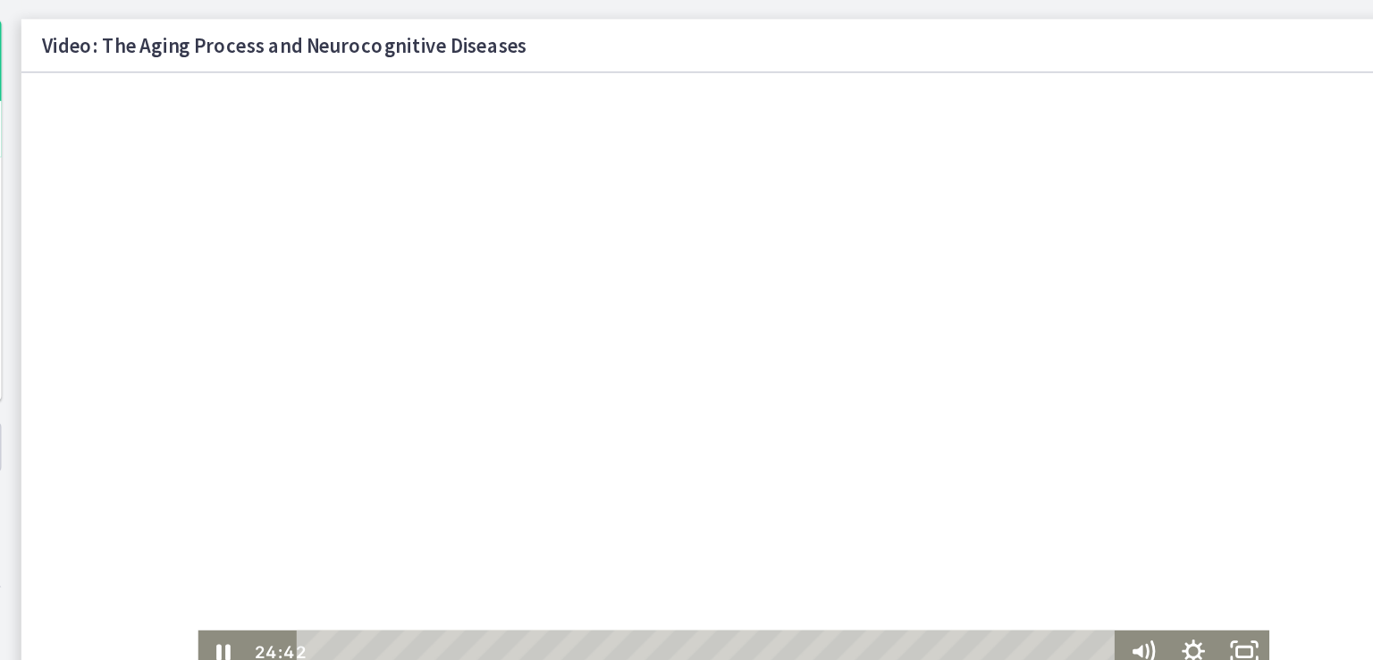
scroll to position [3, 0]
click at [164, 471] on icon "Pause" at bounding box center [163, 477] width 36 height 30
click at [159, 475] on icon "Play Video" at bounding box center [163, 477] width 9 height 13
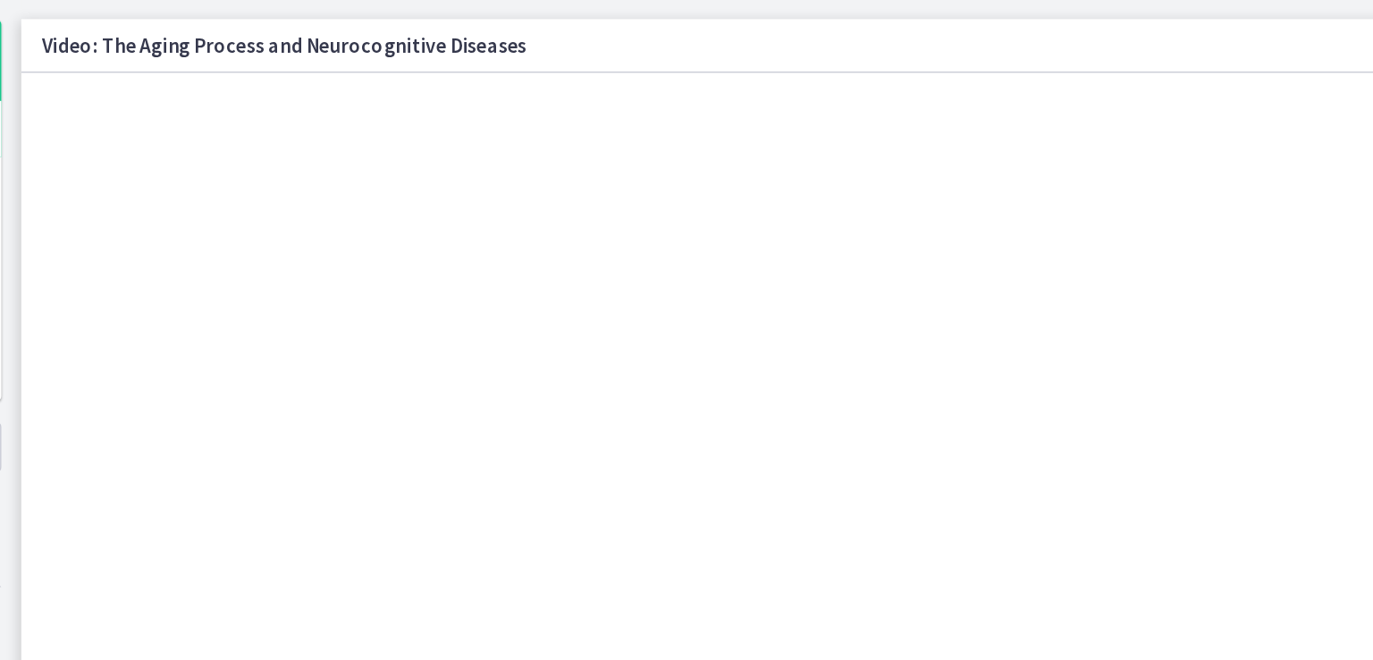
scroll to position [1, 0]
click at [748, 415] on div at bounding box center [522, 283] width 754 height 424
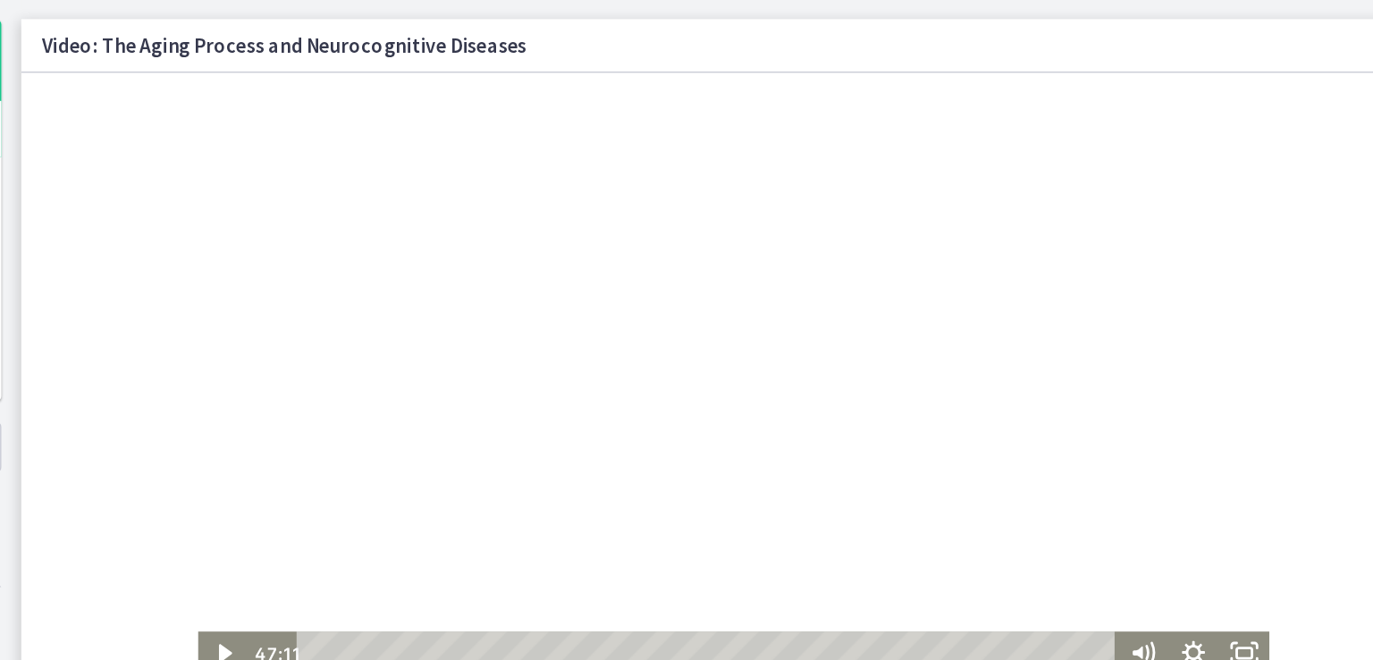
click at [154, 470] on icon "Play Video" at bounding box center [164, 479] width 36 height 30
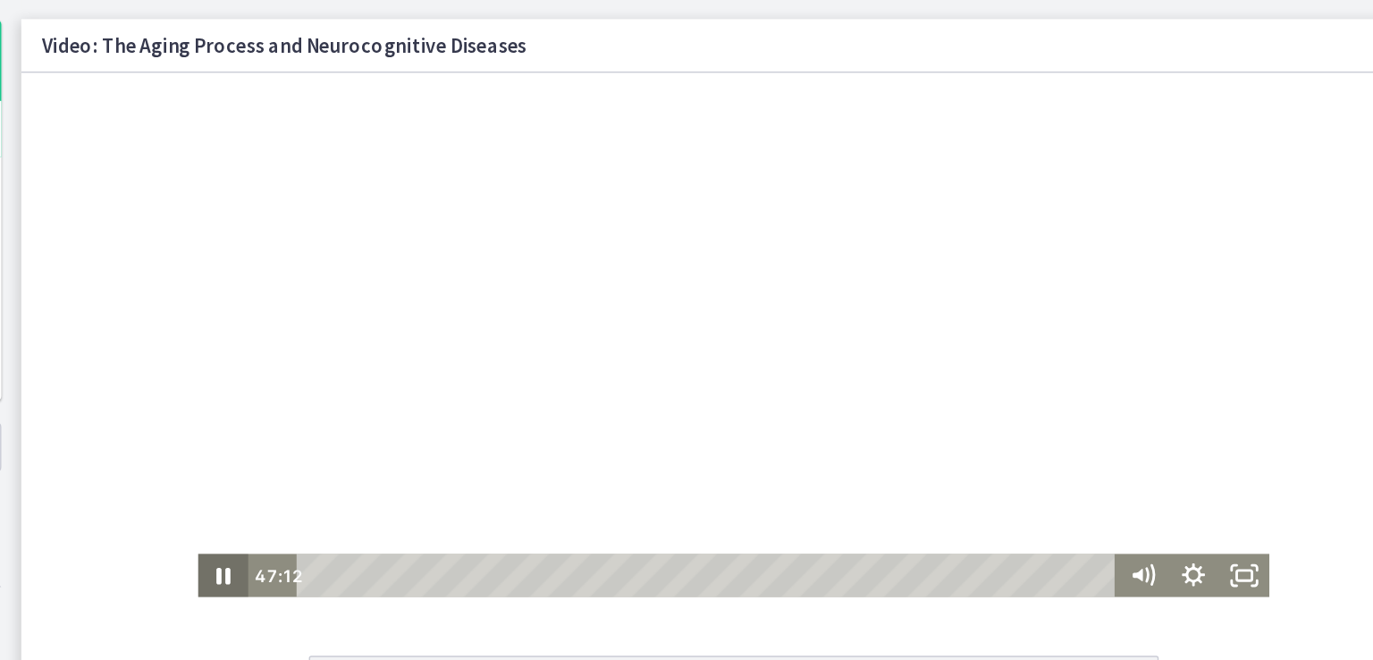
scroll to position [96, 0]
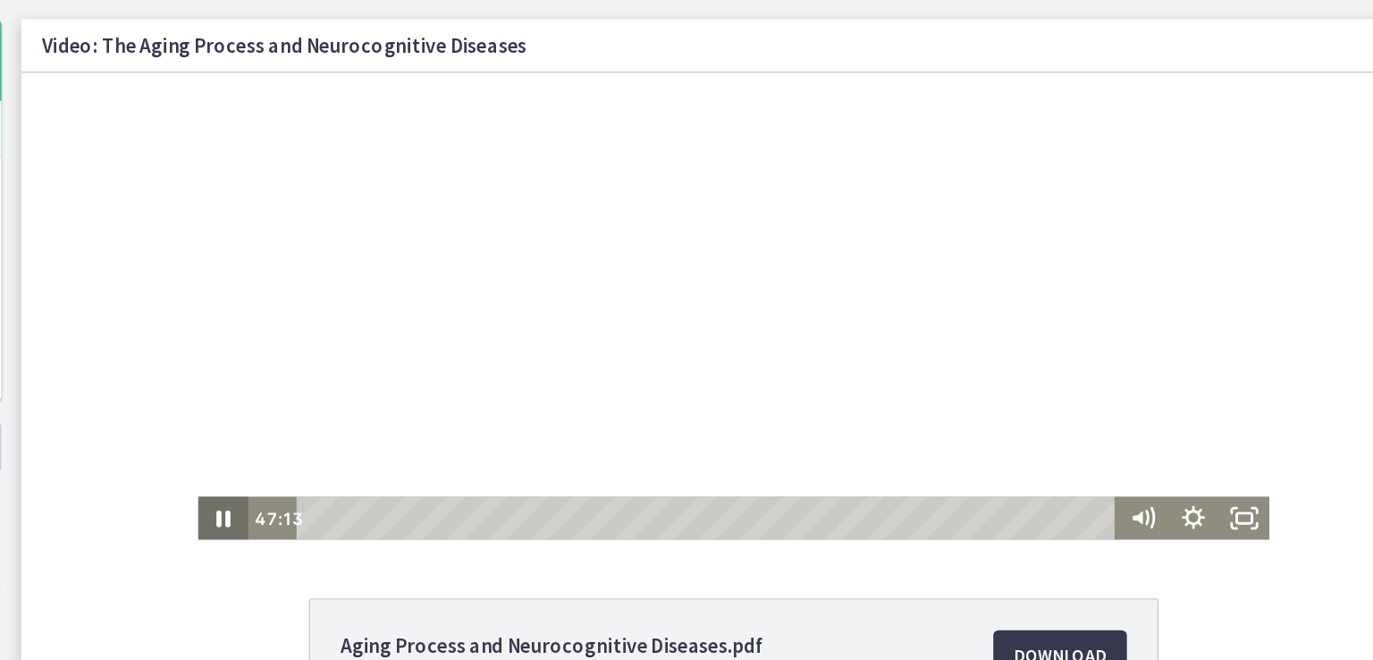
click at [886, 125] on div at bounding box center [522, 149] width 754 height 424
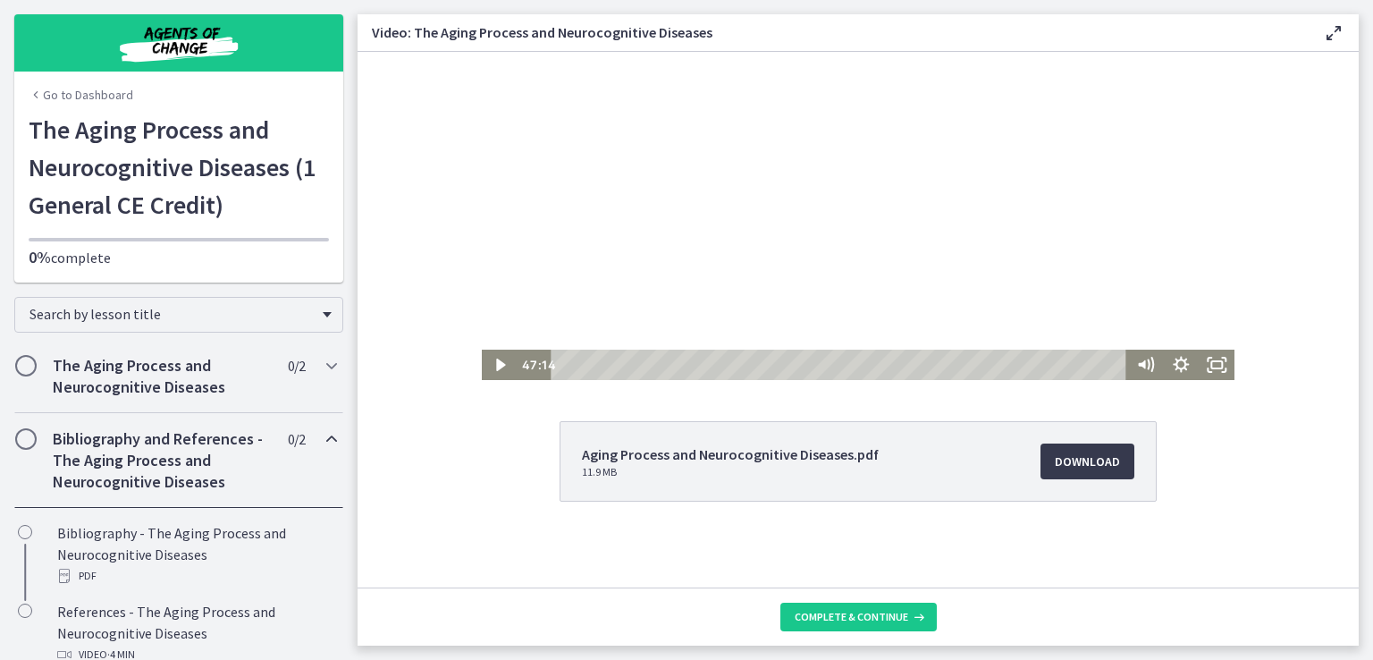
click at [496, 376] on icon "Play Video" at bounding box center [501, 365] width 36 height 30
click at [904, 619] on span "Complete & continue" at bounding box center [852, 617] width 114 height 14
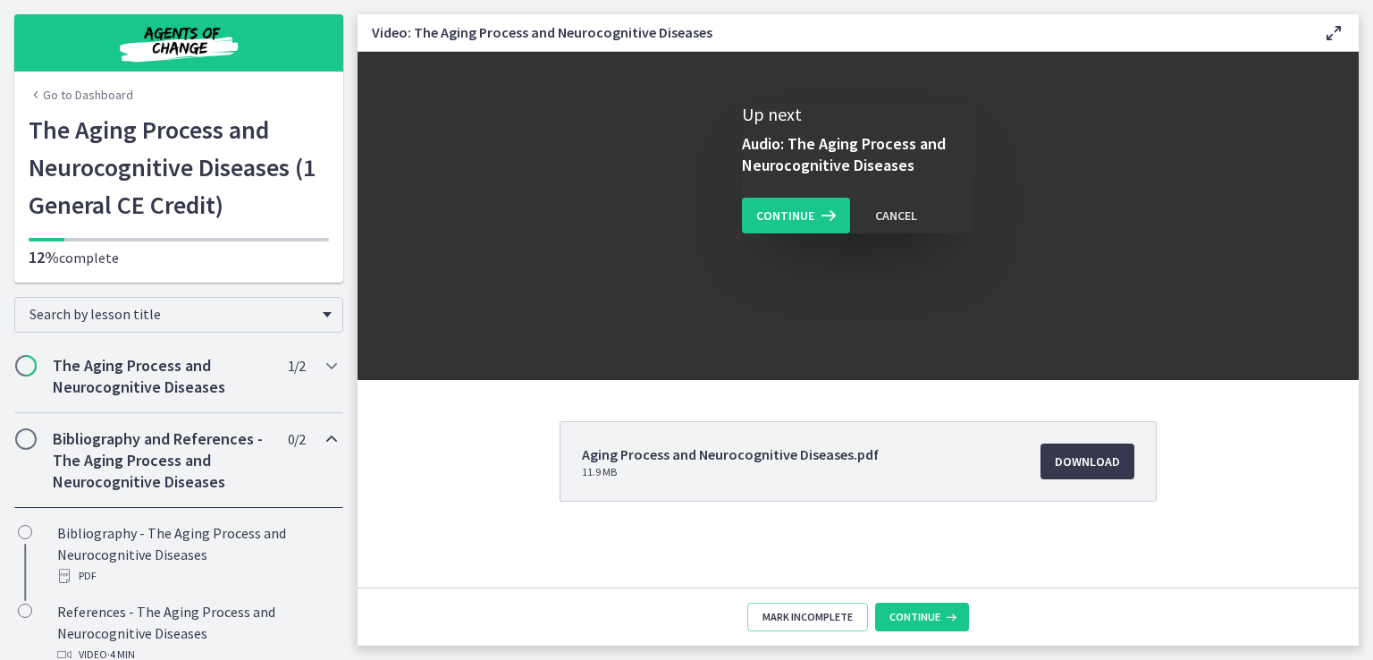
scroll to position [0, 0]
click at [787, 212] on span "Continue" at bounding box center [785, 215] width 58 height 21
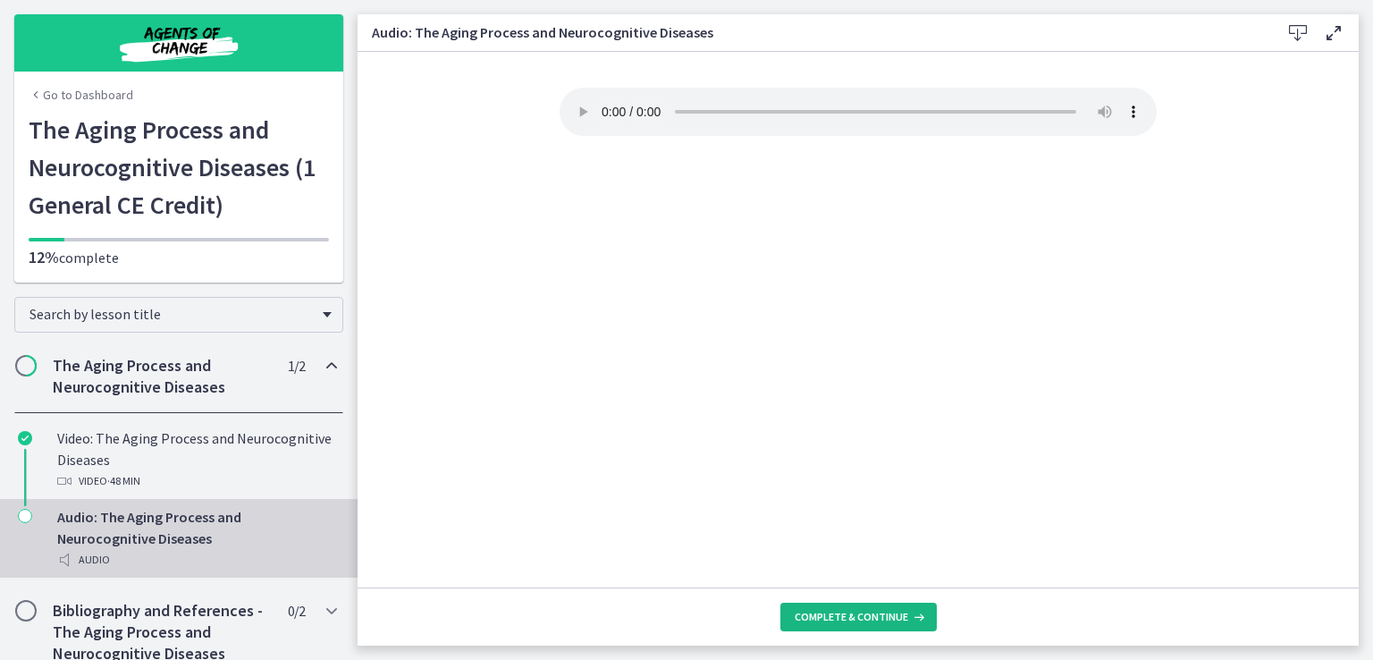
click at [893, 622] on span "Complete & continue" at bounding box center [852, 617] width 114 height 14
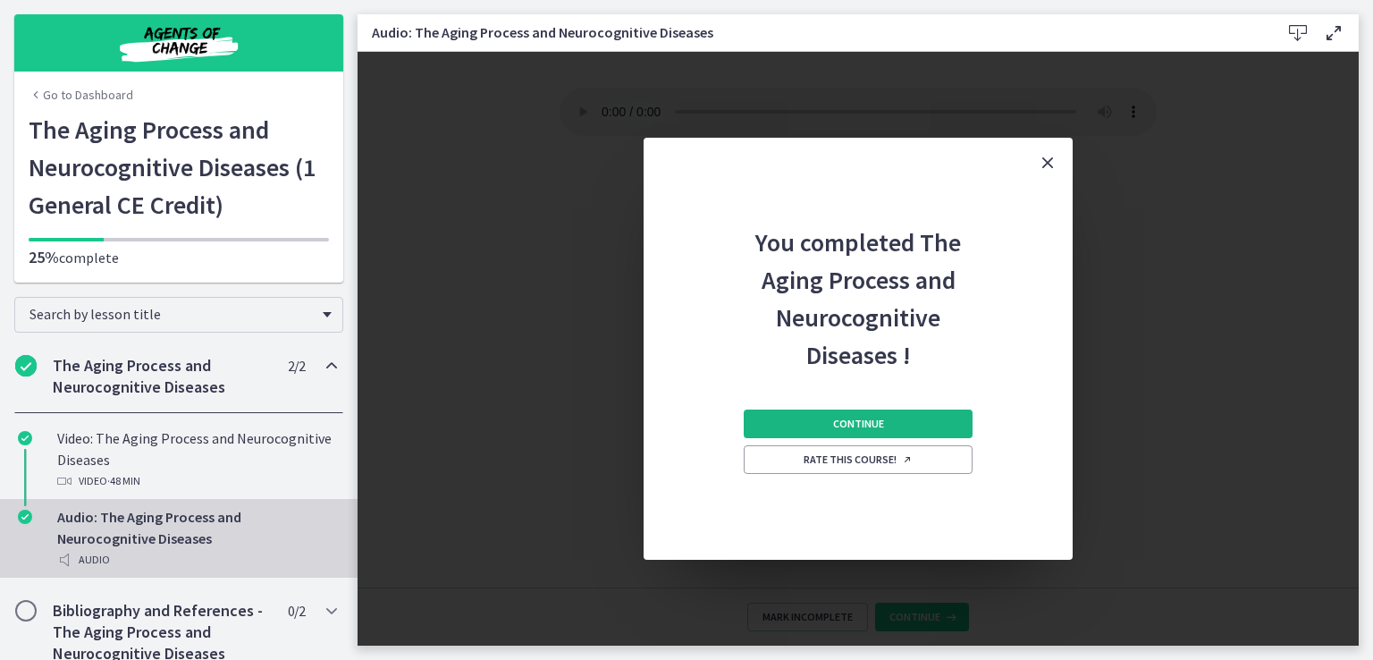
click at [937, 430] on button "Continue" at bounding box center [858, 423] width 229 height 29
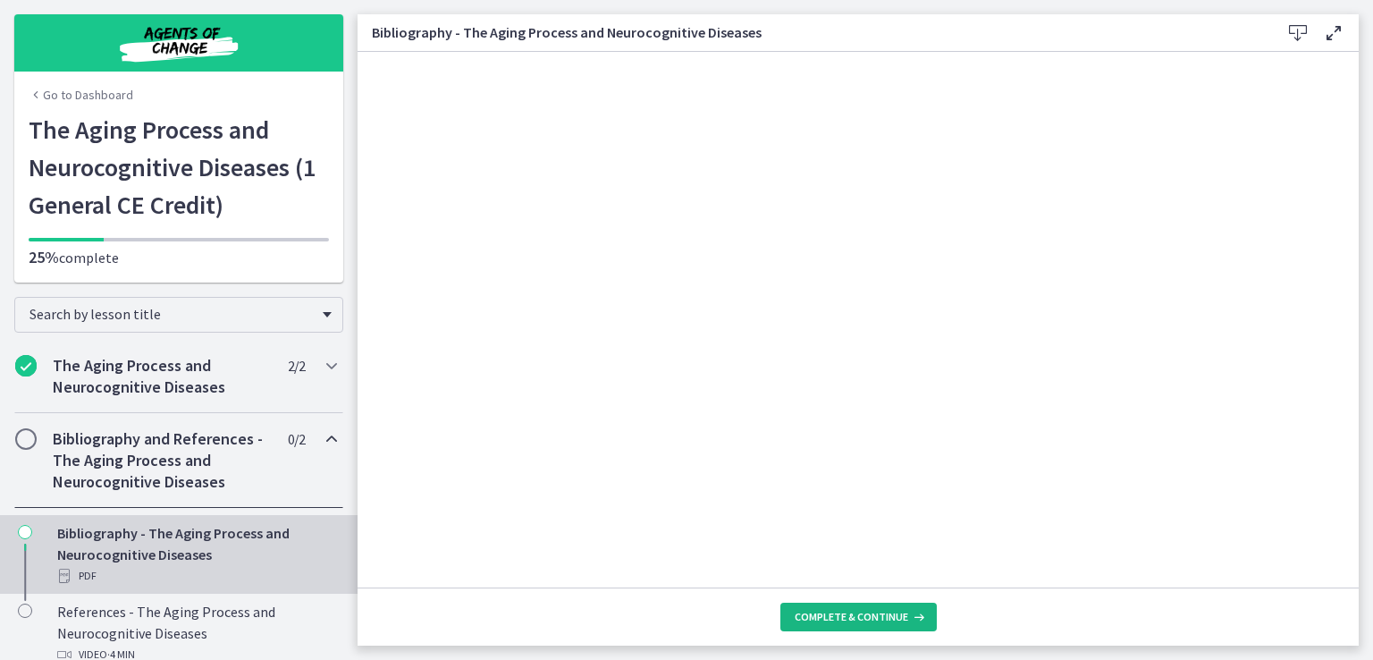
click at [899, 625] on button "Complete & continue" at bounding box center [859, 617] width 156 height 29
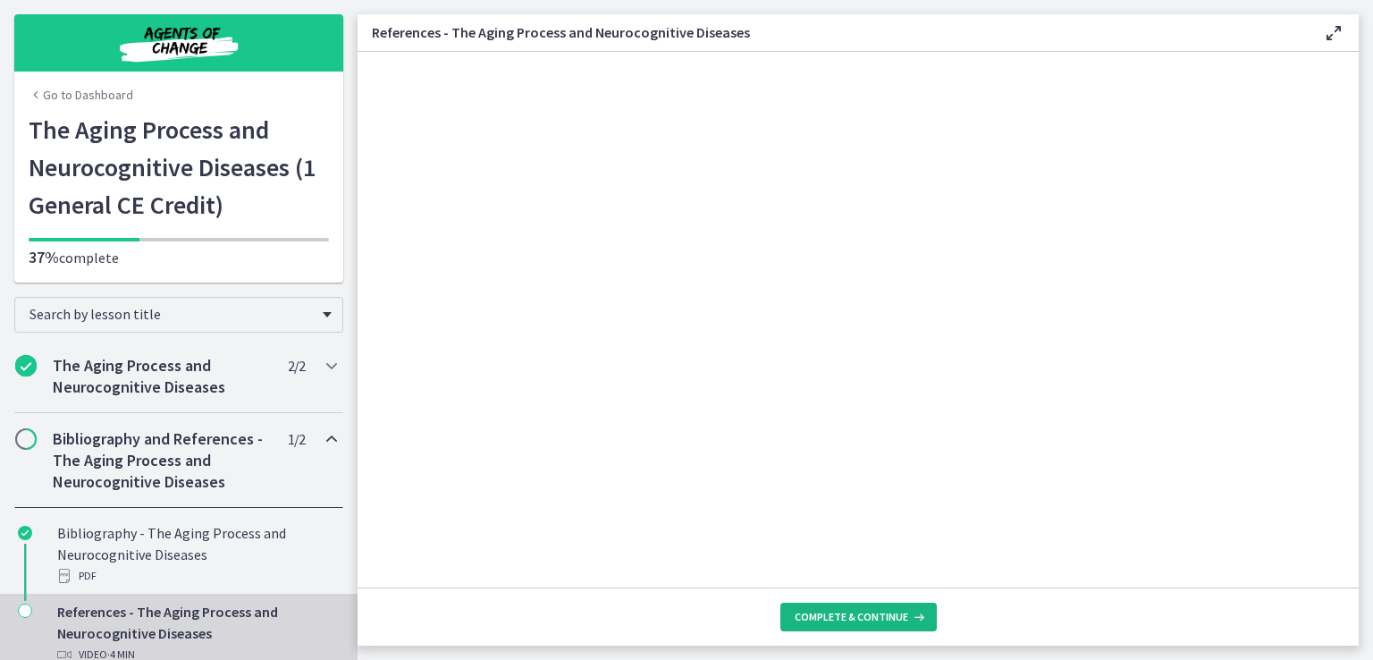
click at [915, 620] on icon at bounding box center [917, 617] width 18 height 14
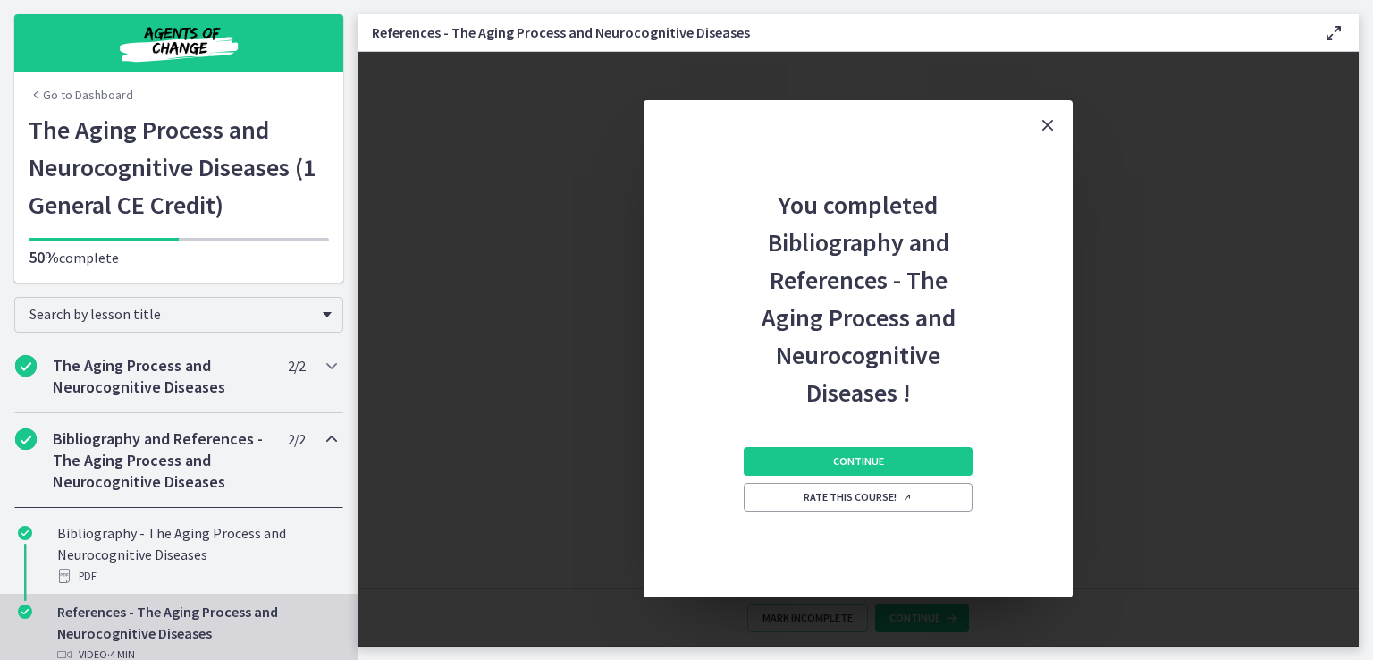
click at [1055, 116] on icon "Close" at bounding box center [1047, 124] width 21 height 21
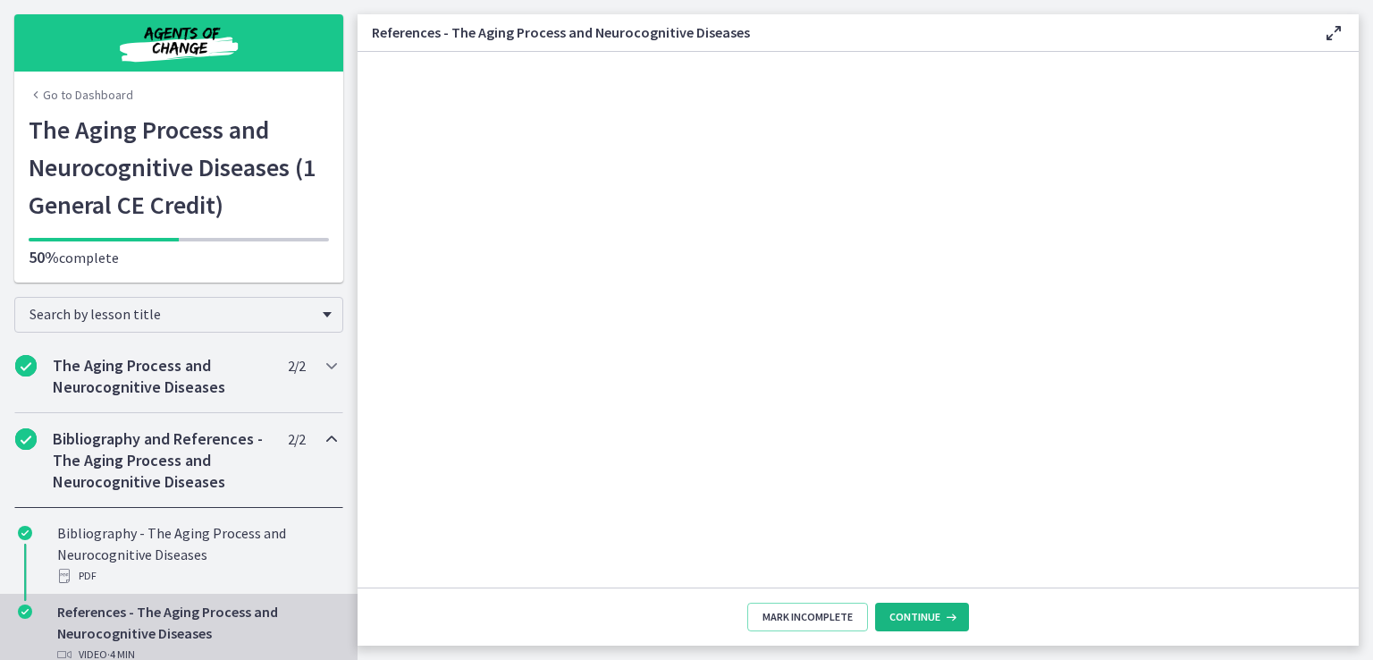
click at [961, 627] on button "Continue" at bounding box center [922, 617] width 94 height 29
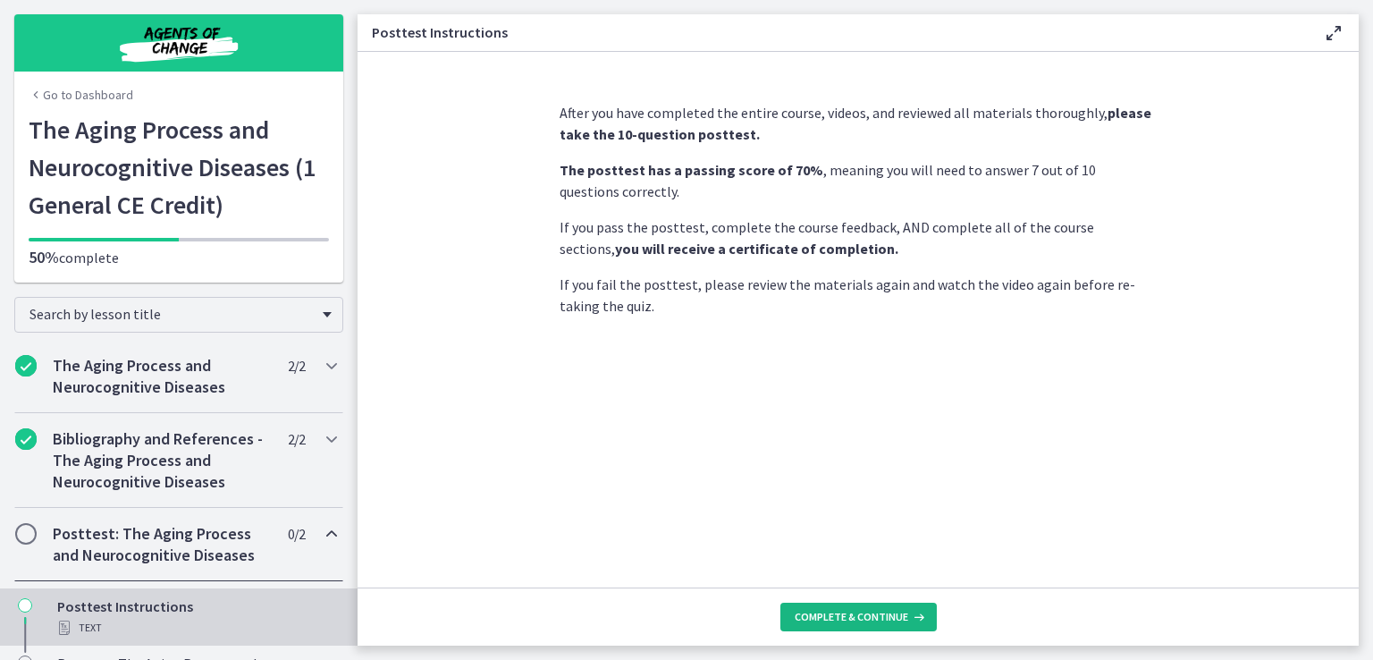
click at [893, 616] on span "Complete & continue" at bounding box center [852, 617] width 114 height 14
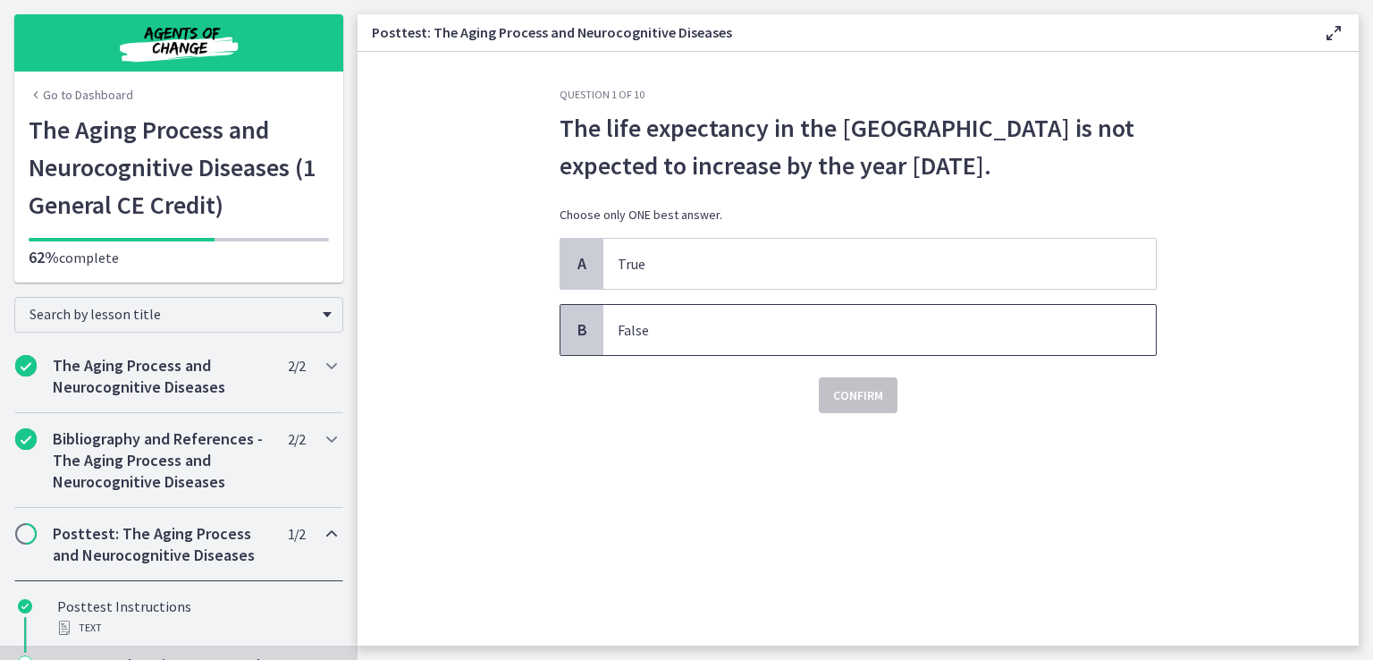
click at [730, 322] on p "False" at bounding box center [862, 329] width 488 height 21
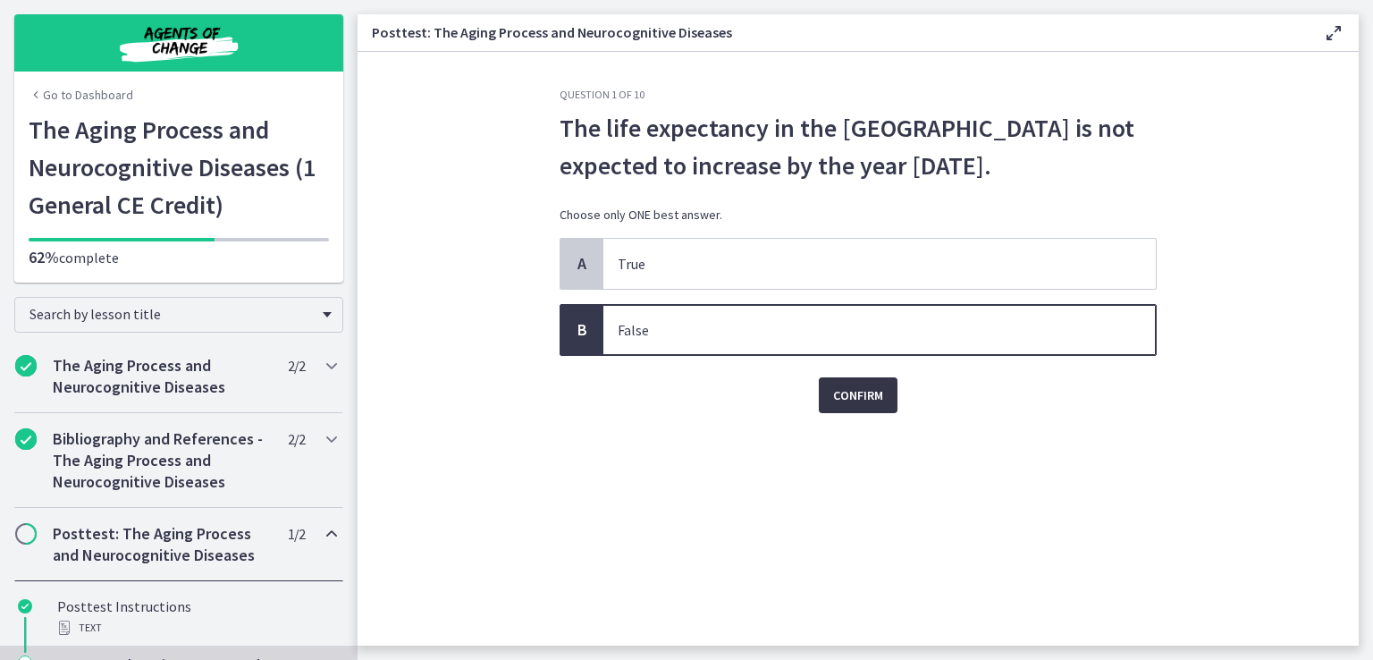
click at [869, 397] on span "Confirm" at bounding box center [858, 394] width 50 height 21
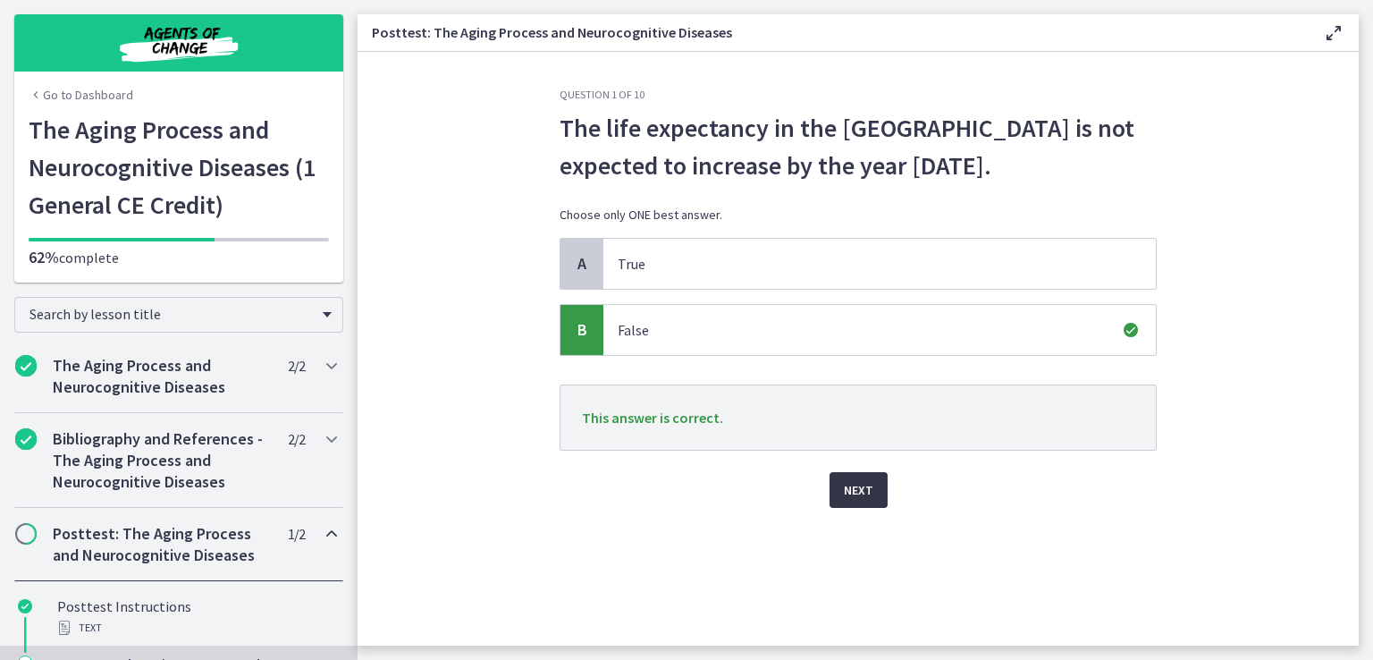
click at [873, 494] on button "Next" at bounding box center [859, 490] width 58 height 36
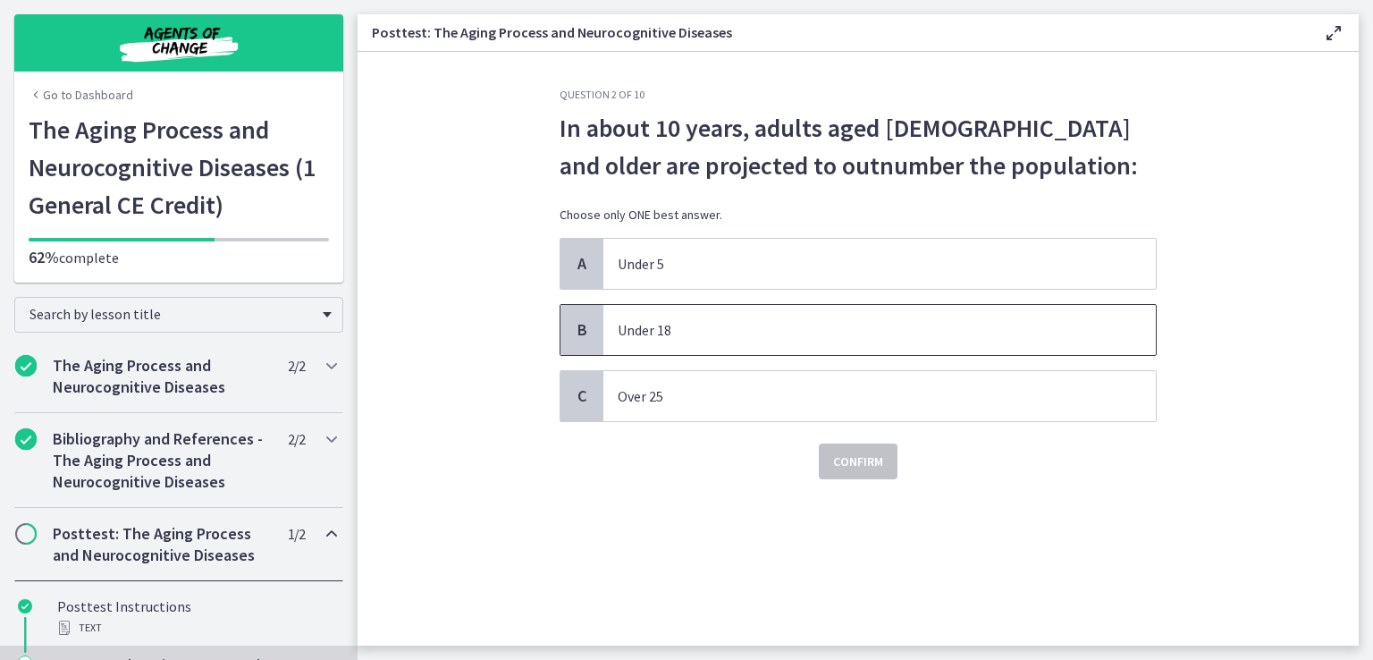
click at [735, 334] on p "Under 18" at bounding box center [862, 329] width 488 height 21
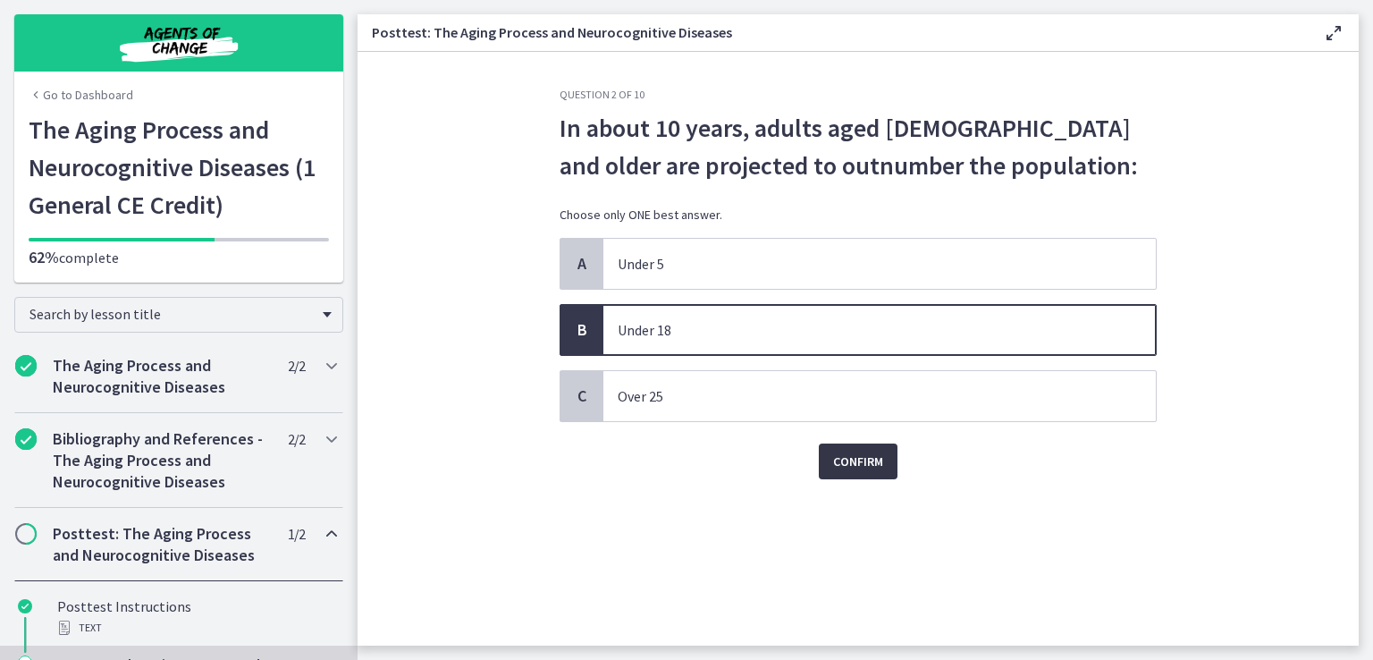
click at [869, 468] on span "Confirm" at bounding box center [858, 461] width 50 height 21
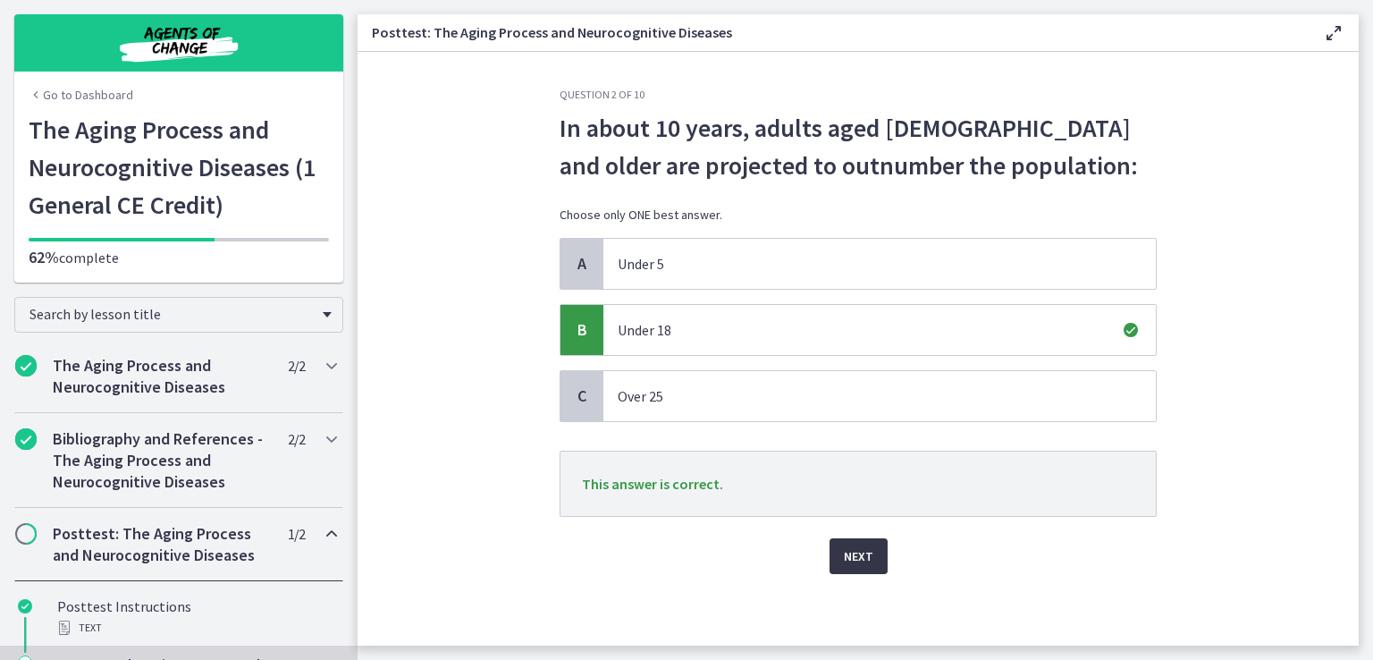
click at [860, 569] on button "Next" at bounding box center [859, 556] width 58 height 36
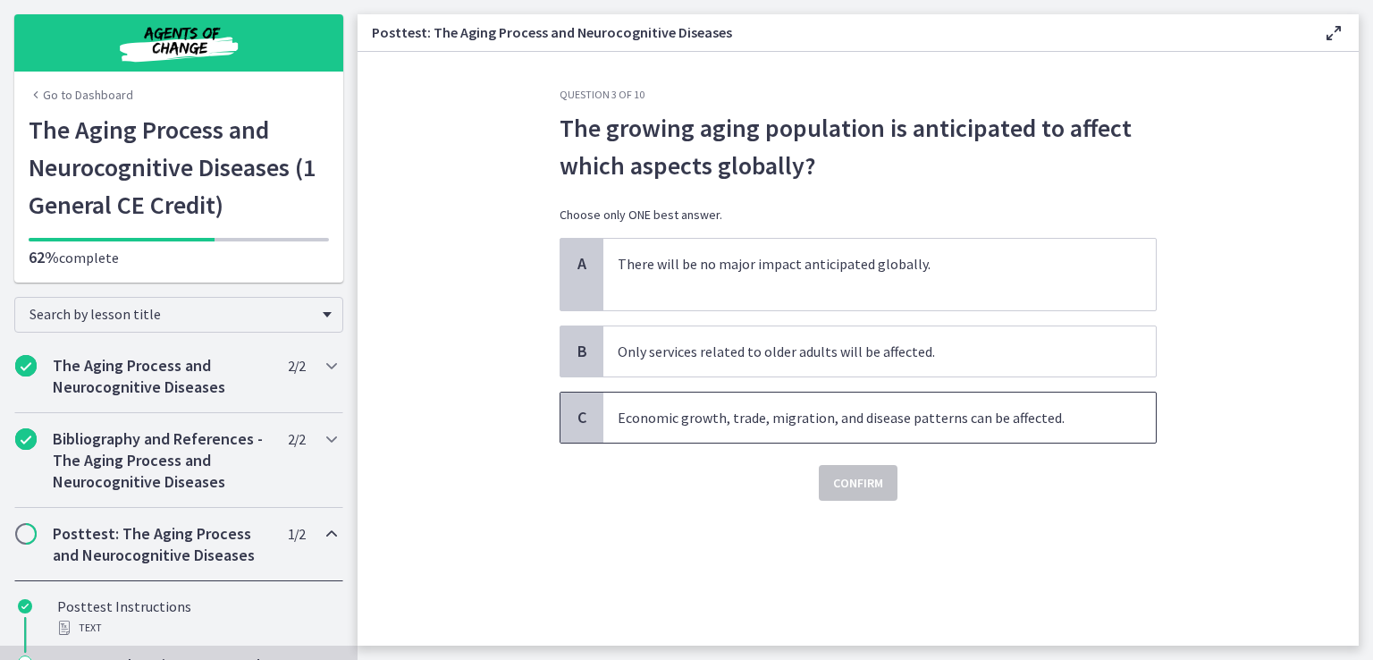
click at [971, 408] on p "Economic growth, trade, migration, and disease patterns can be affected." at bounding box center [862, 417] width 488 height 21
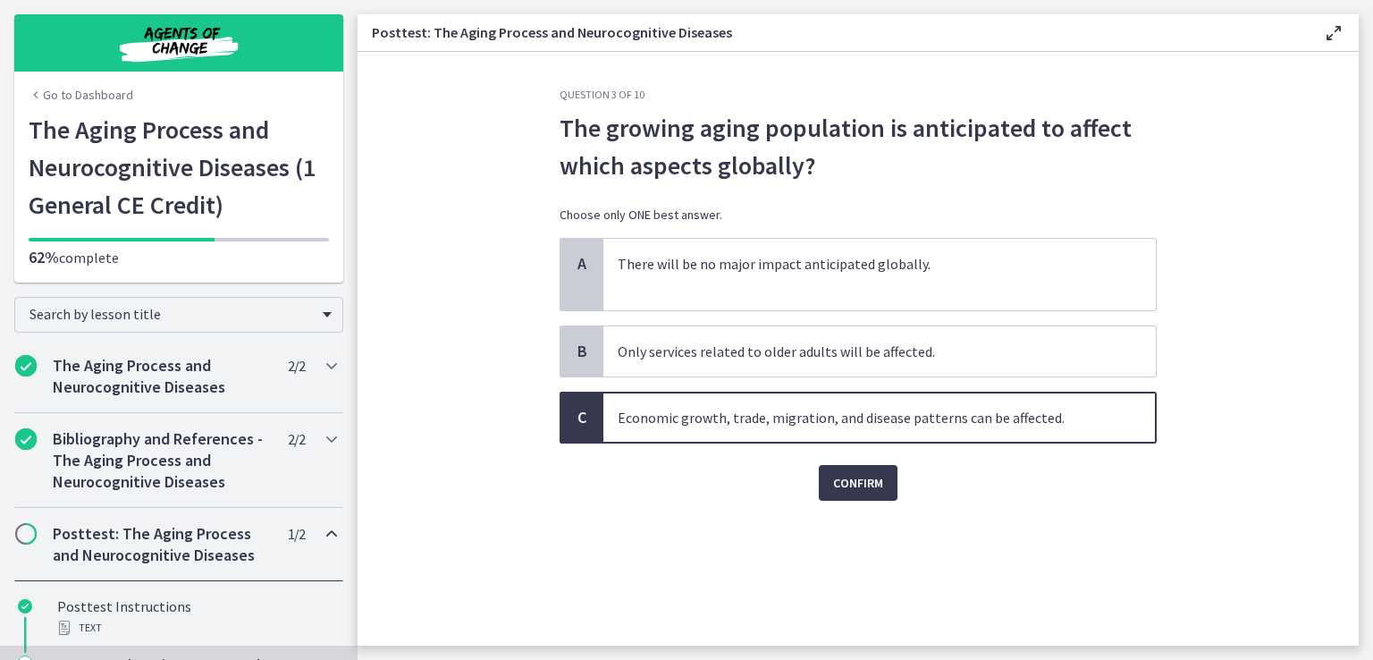
click at [439, 431] on section "Question 3 of 10 The growing aging population is anticipated to affect which as…" at bounding box center [858, 349] width 1001 height 594
click at [919, 413] on p "Economic growth, trade, migration, and disease patterns can be affected." at bounding box center [862, 417] width 488 height 21
click at [847, 491] on span "Confirm" at bounding box center [858, 482] width 50 height 21
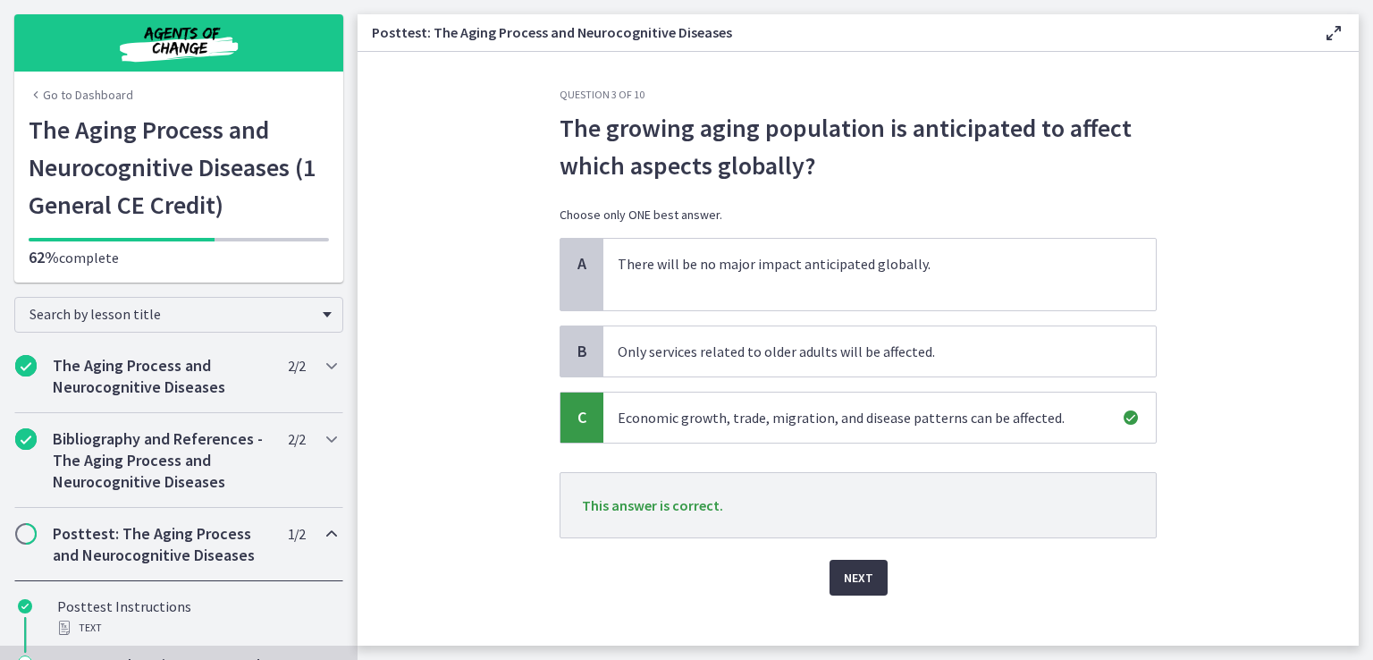
click at [852, 569] on span "Next" at bounding box center [859, 577] width 30 height 21
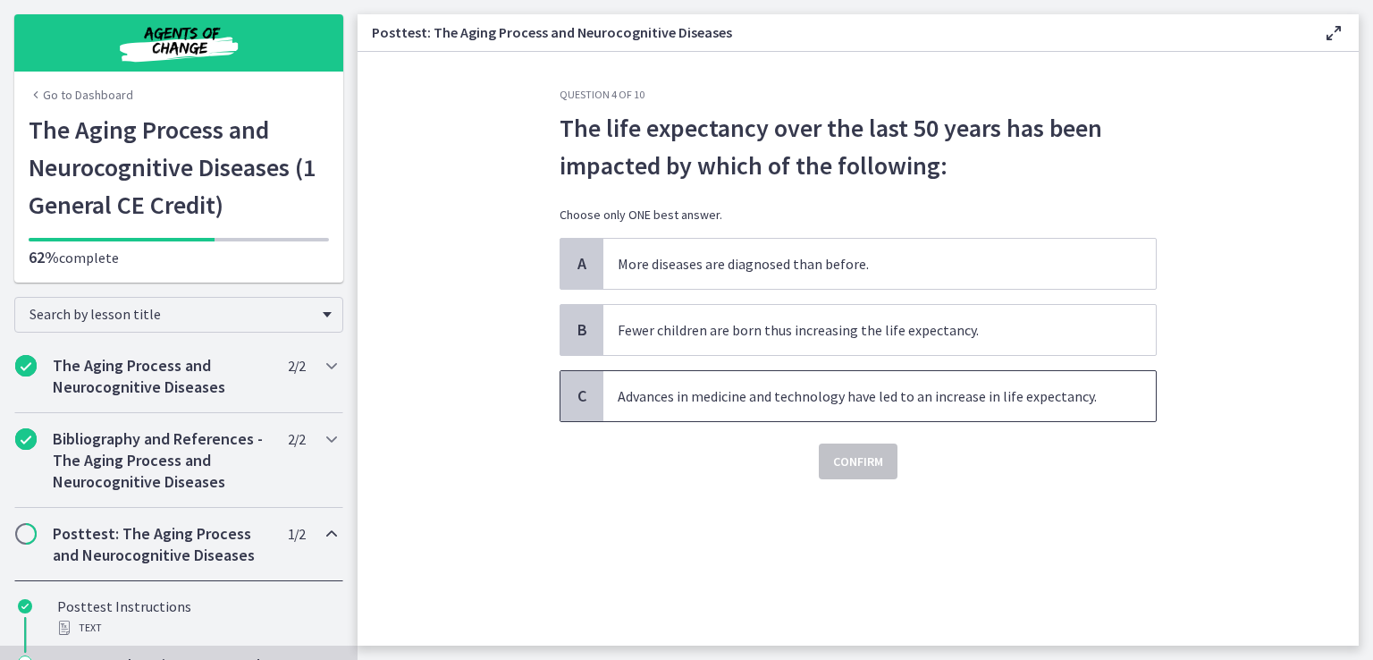
click at [1069, 401] on p "Advances in medicine and technology have led to an increase in life expectancy." at bounding box center [862, 395] width 488 height 21
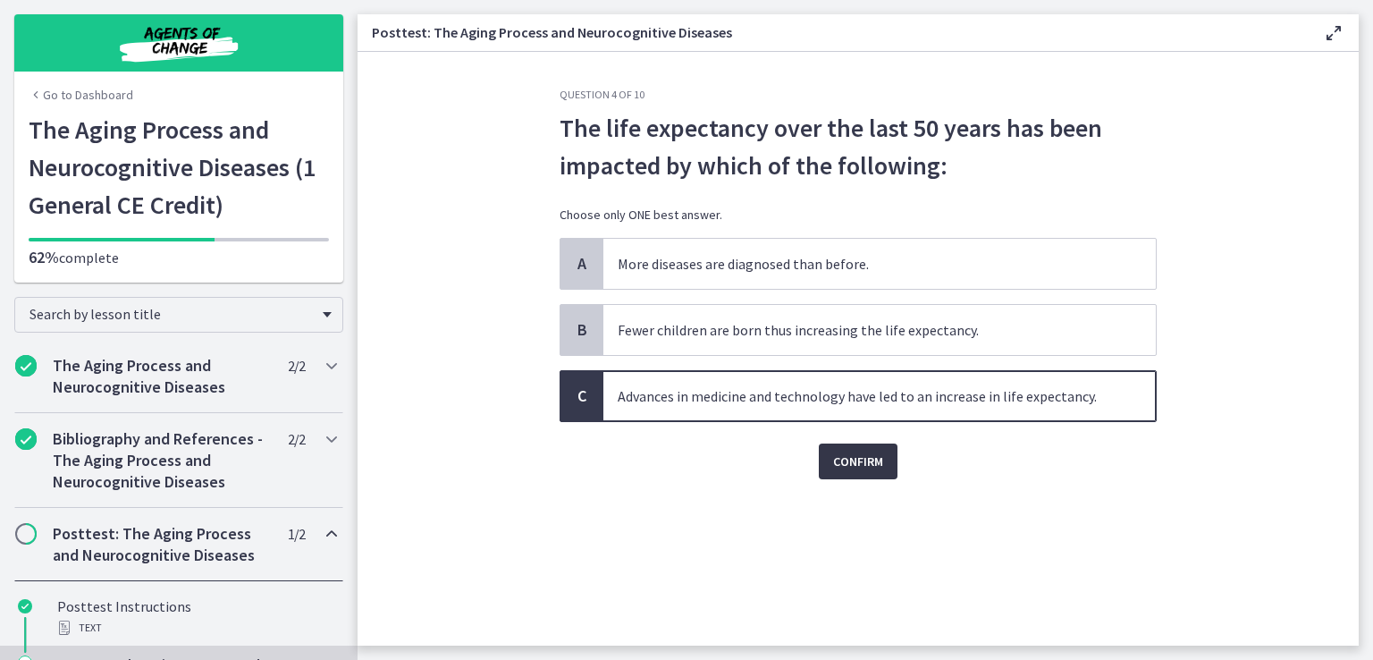
click at [865, 462] on span "Confirm" at bounding box center [858, 461] width 50 height 21
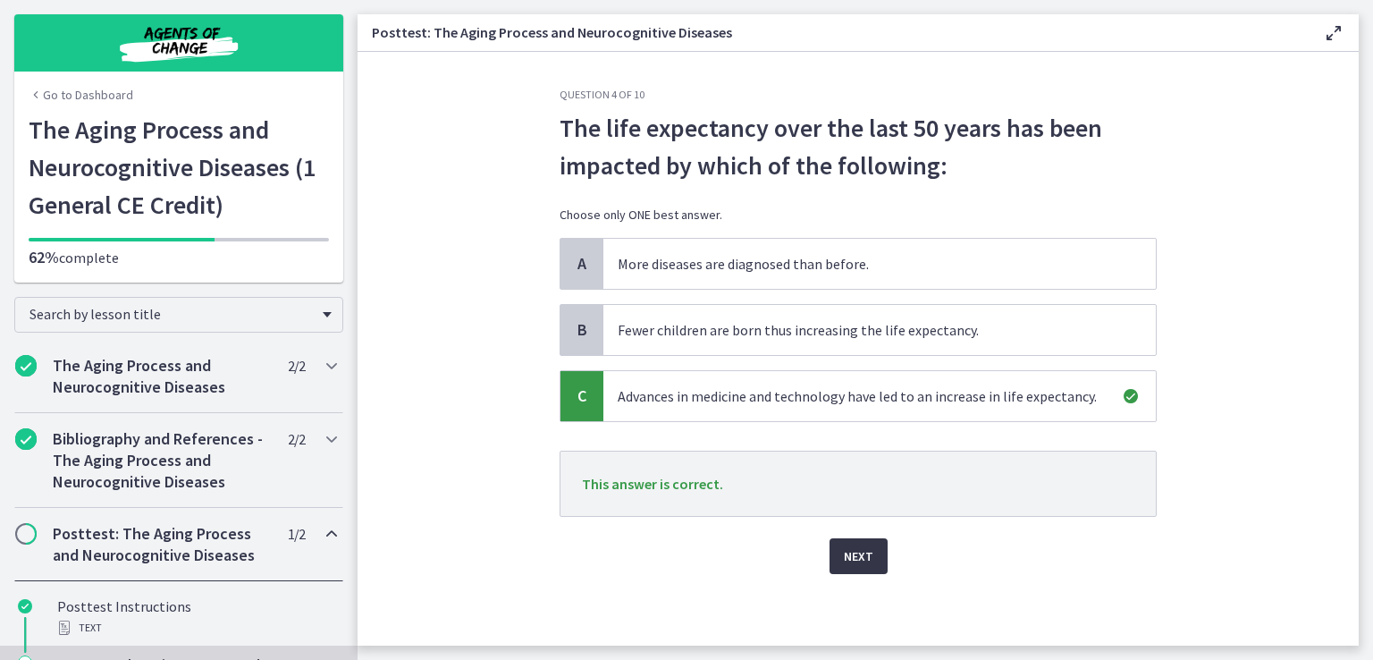
click at [858, 555] on span "Next" at bounding box center [859, 555] width 30 height 21
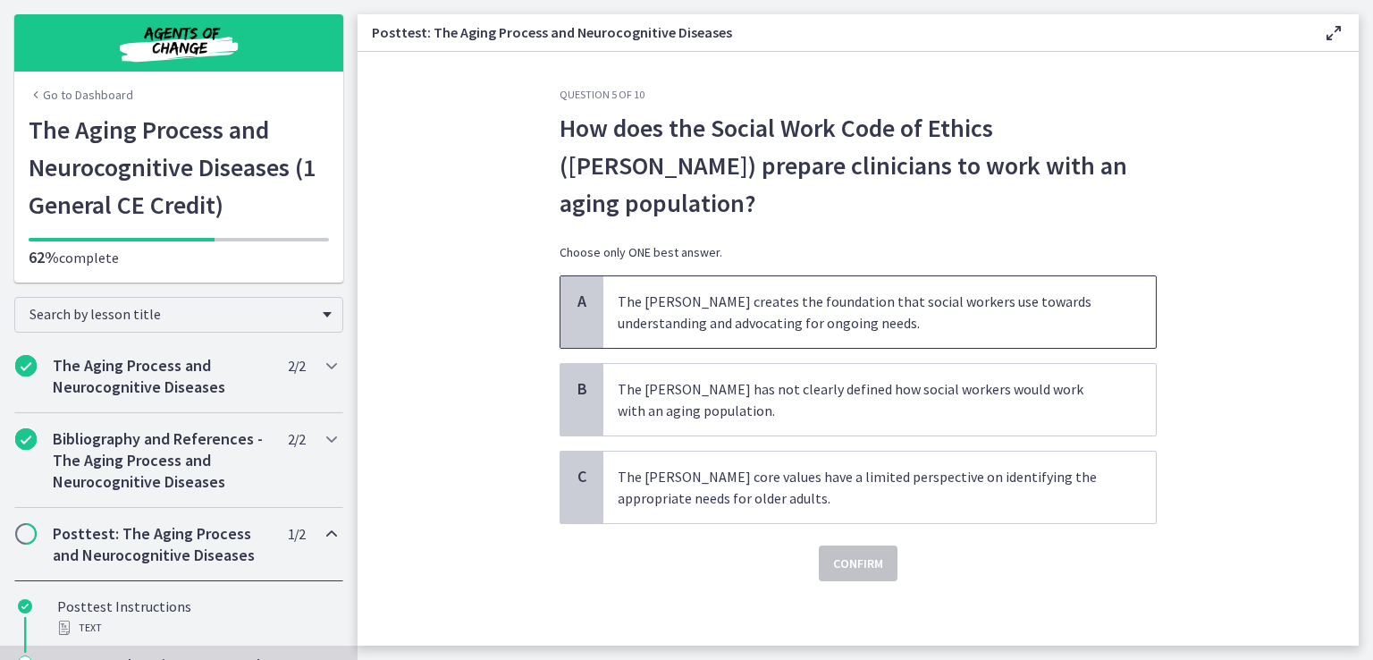
click at [970, 291] on p "The COE creates the foundation that social workers use towards understanding an…" at bounding box center [862, 312] width 488 height 43
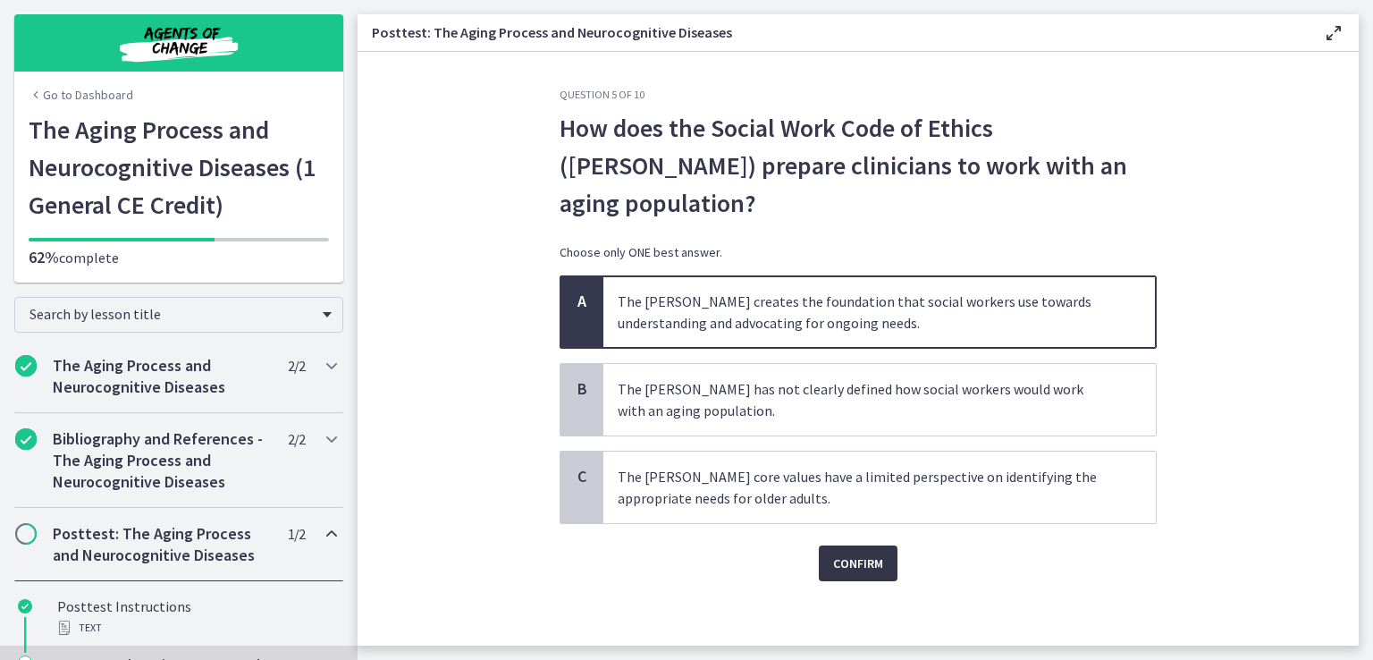
click at [873, 545] on button "Confirm" at bounding box center [858, 563] width 79 height 36
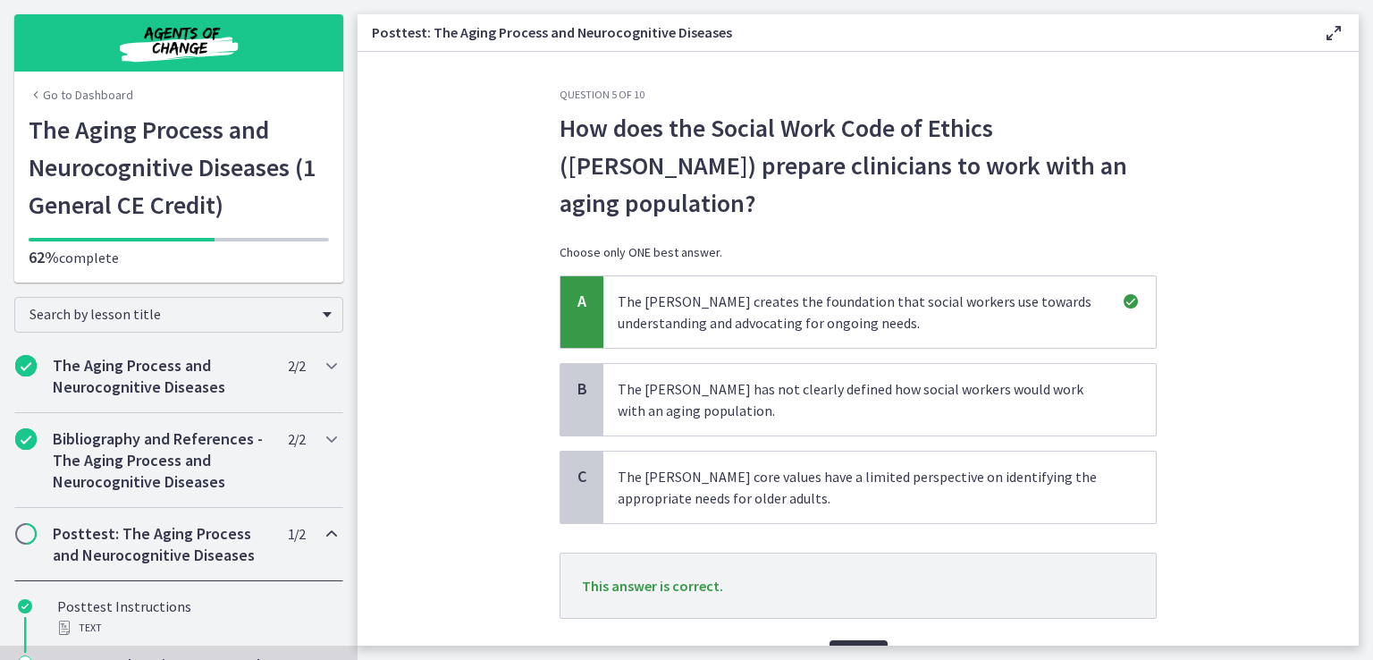
click at [845, 647] on span "Next" at bounding box center [859, 657] width 30 height 21
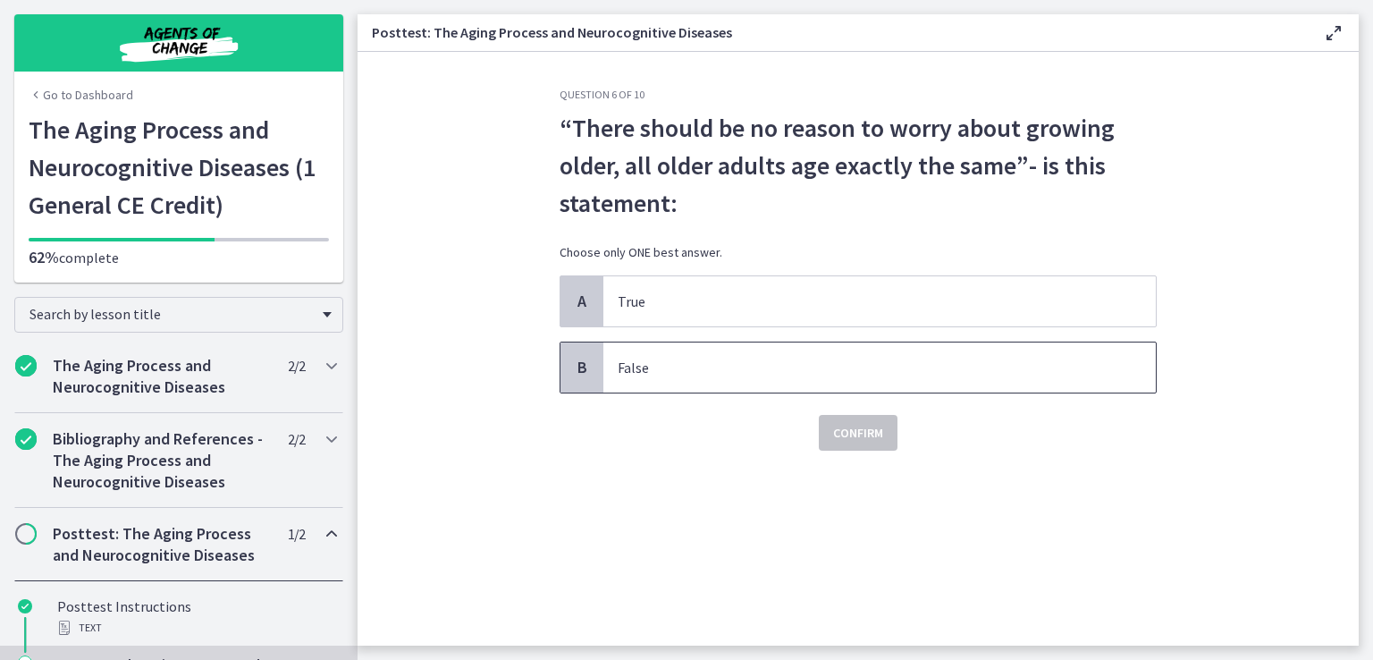
click at [688, 365] on p "False" at bounding box center [862, 367] width 488 height 21
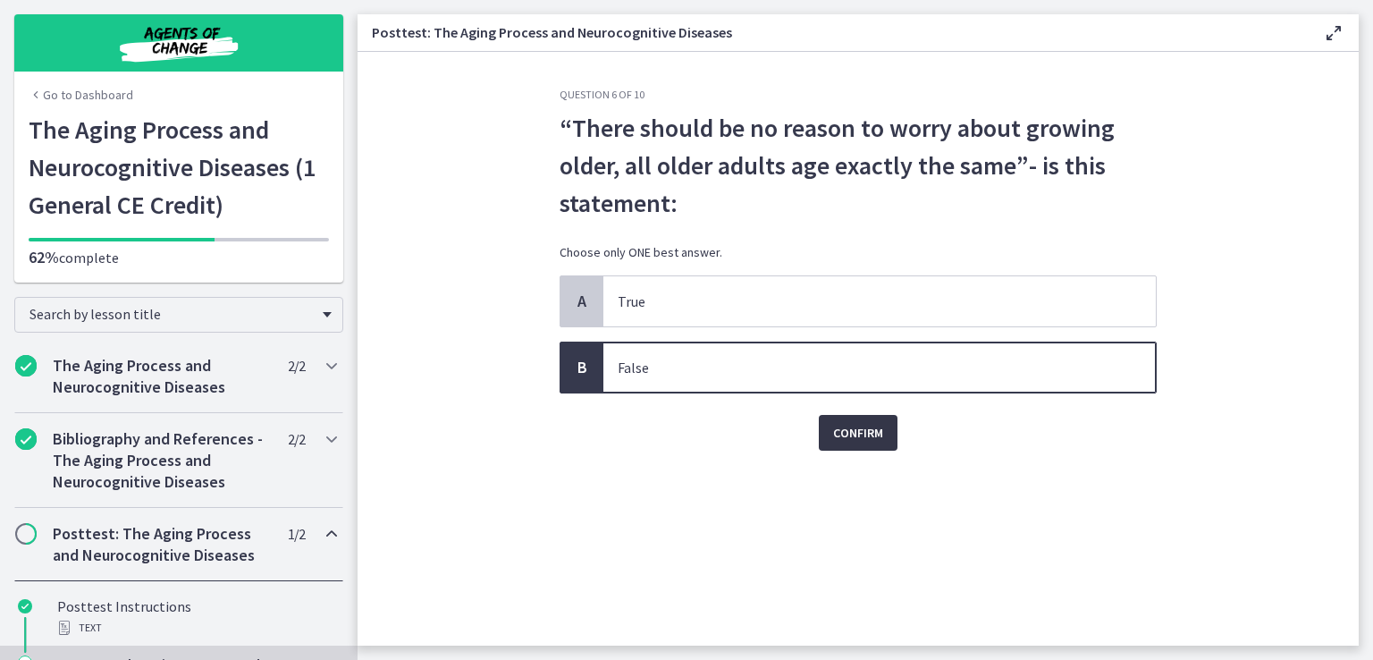
click at [878, 436] on span "Confirm" at bounding box center [858, 432] width 50 height 21
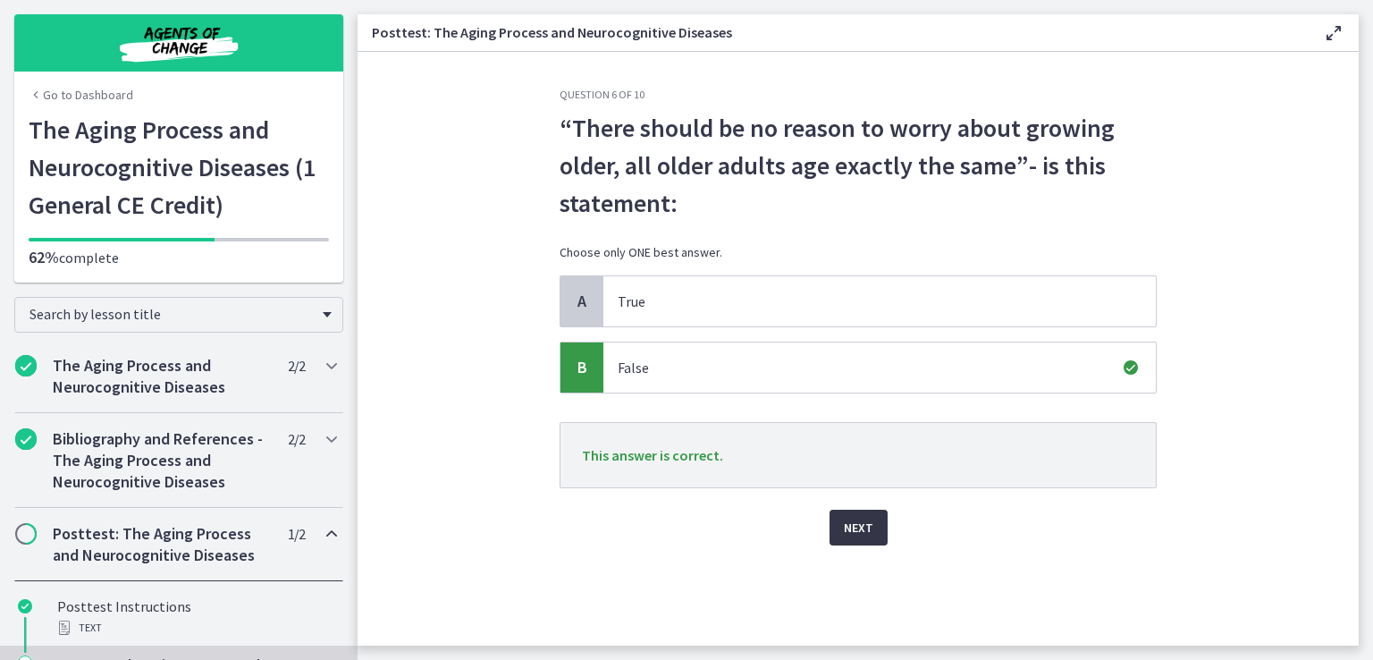
click at [851, 519] on span "Next" at bounding box center [859, 527] width 30 height 21
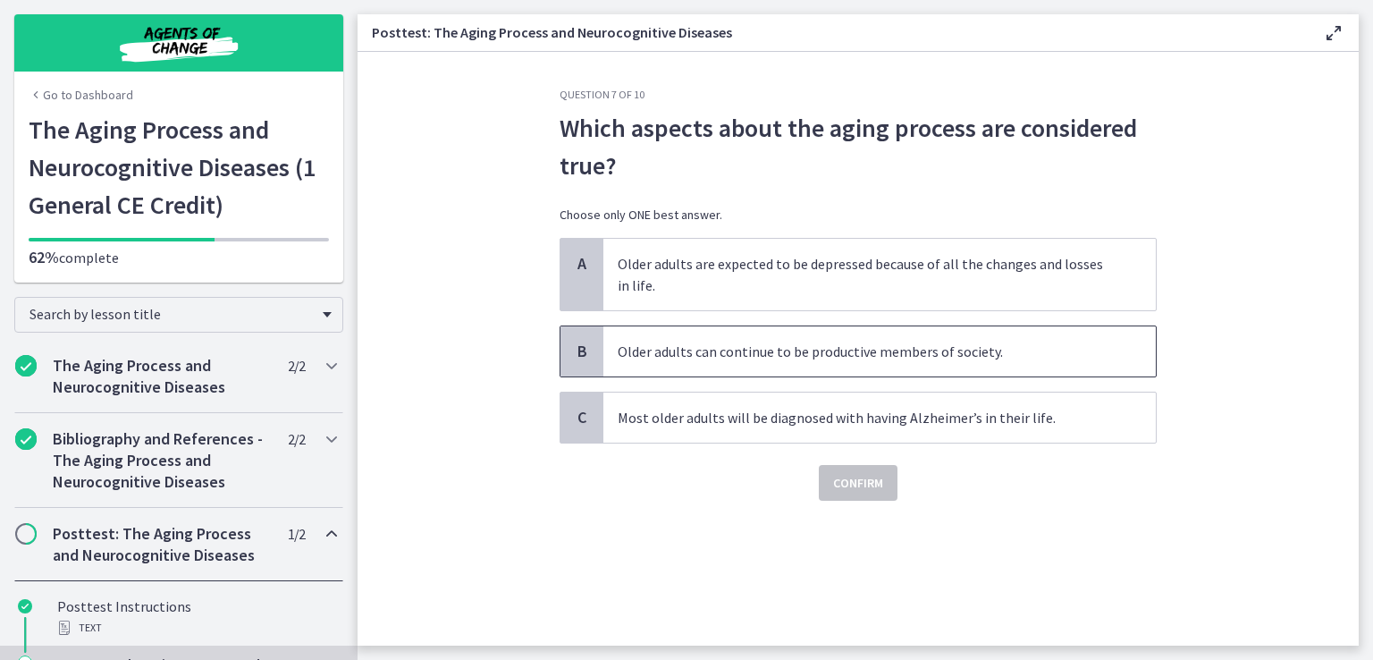
click at [988, 341] on p "Older adults can continue to be productive members of society." at bounding box center [862, 351] width 488 height 21
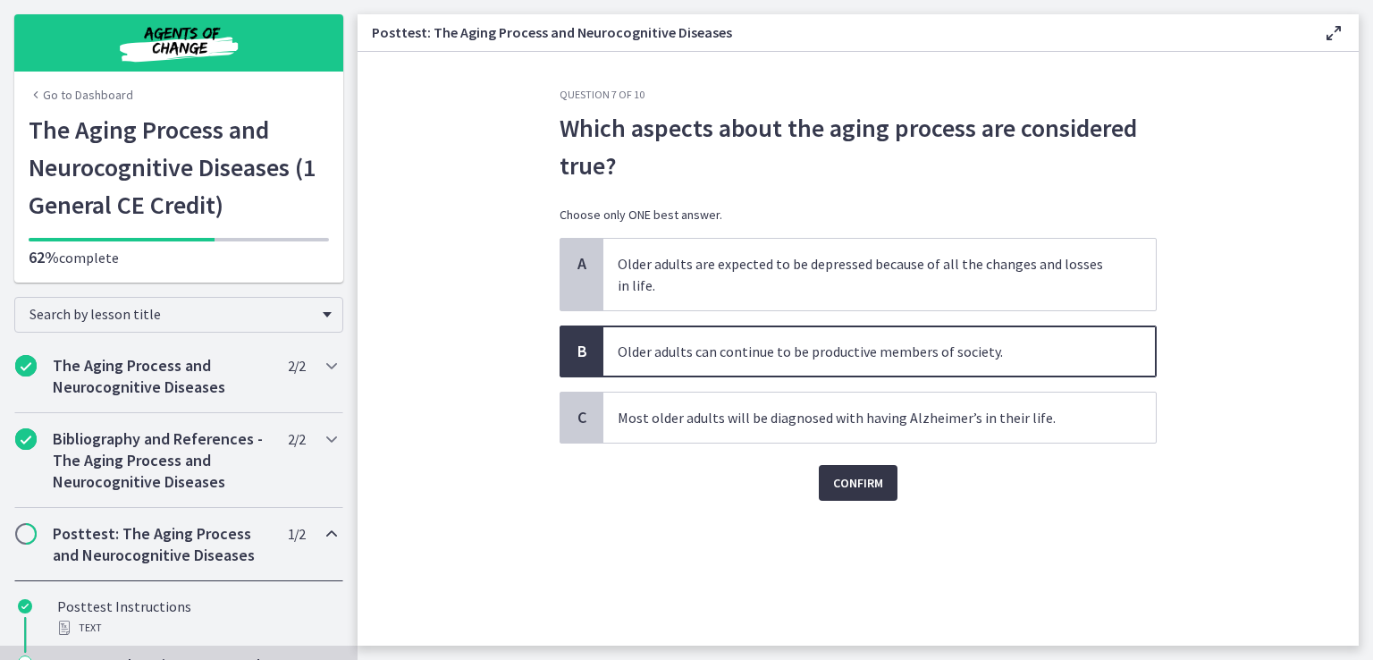
click at [857, 496] on button "Confirm" at bounding box center [858, 483] width 79 height 36
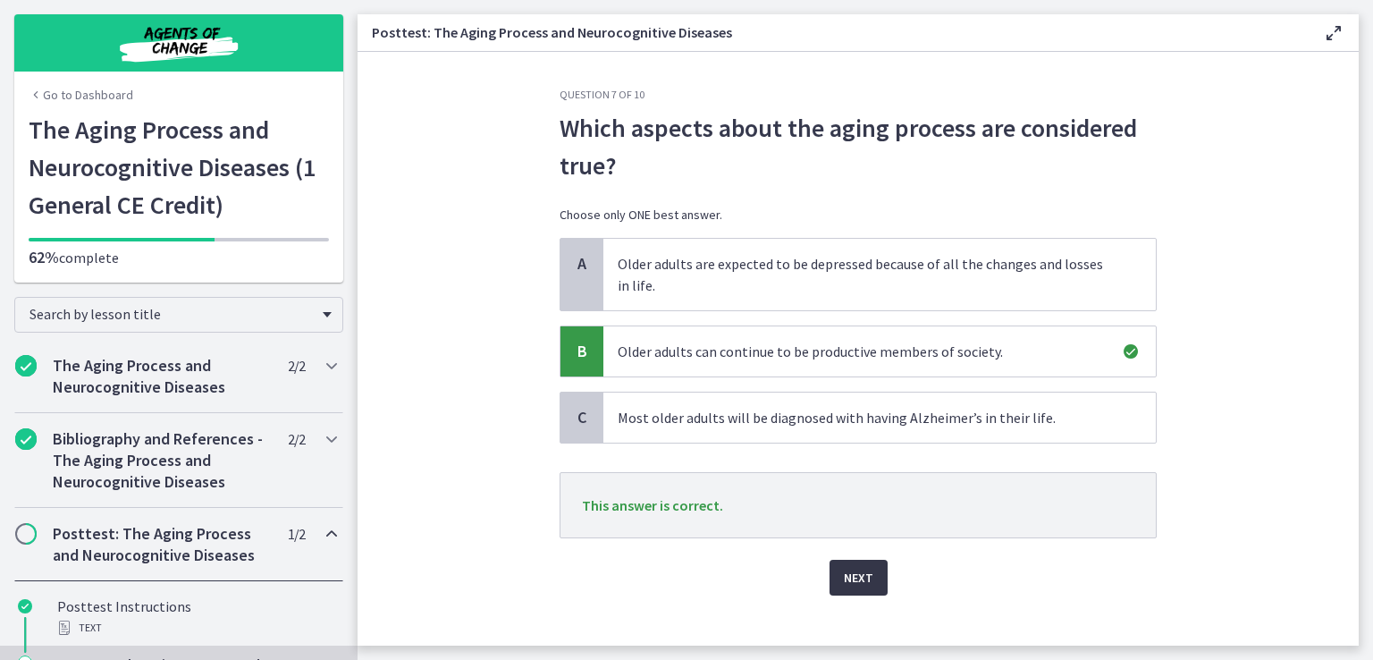
click at [850, 579] on span "Next" at bounding box center [859, 577] width 30 height 21
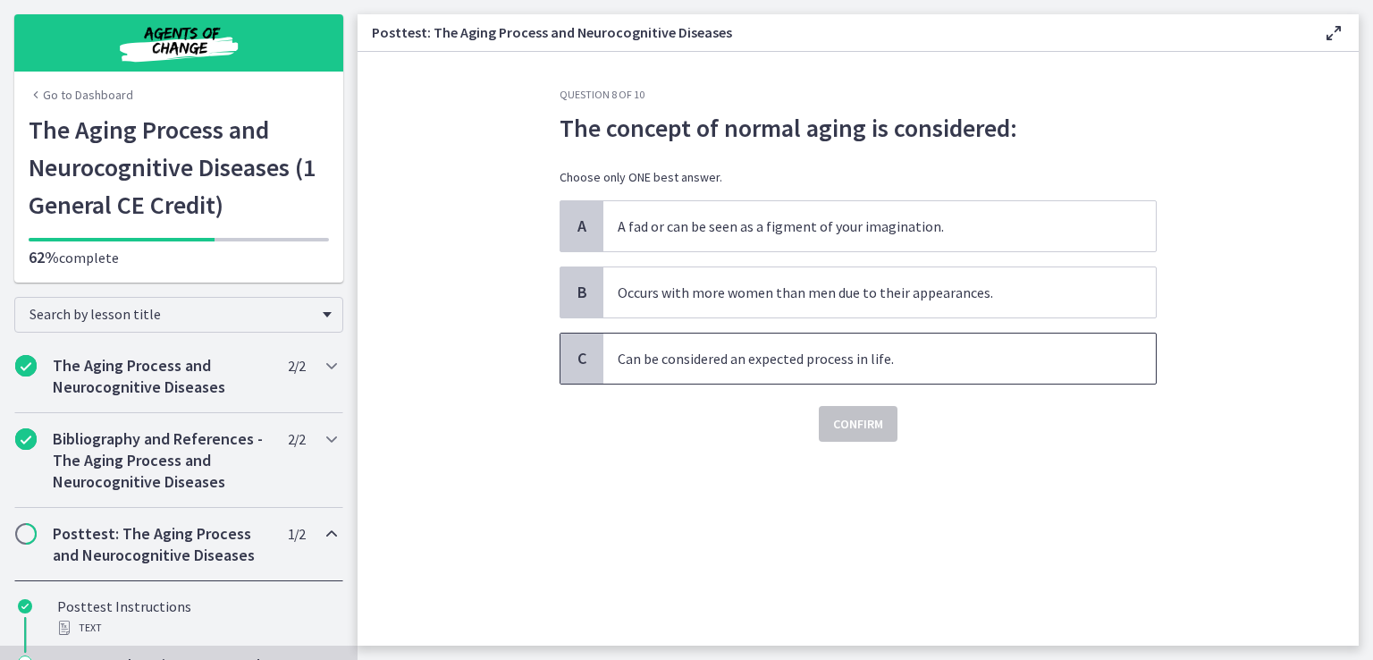
click at [927, 378] on span "Can be considered an expected process in life." at bounding box center [880, 358] width 553 height 50
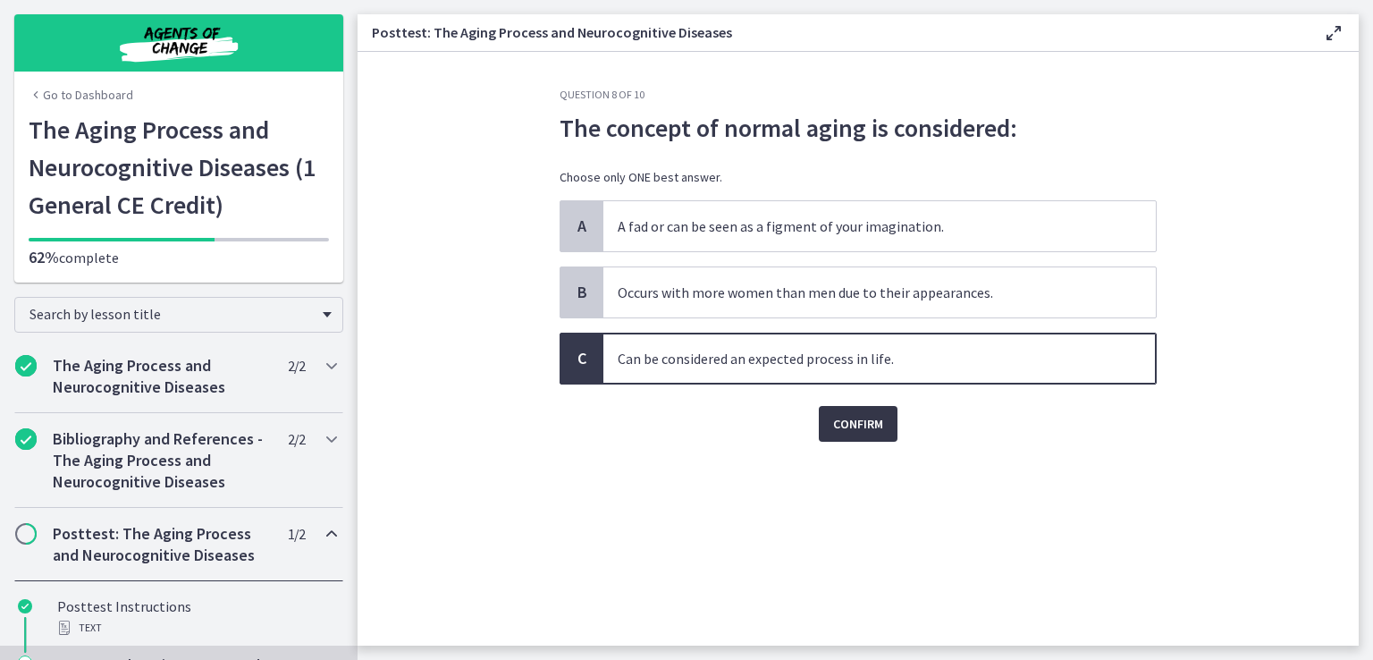
click at [862, 433] on button "Confirm" at bounding box center [858, 424] width 79 height 36
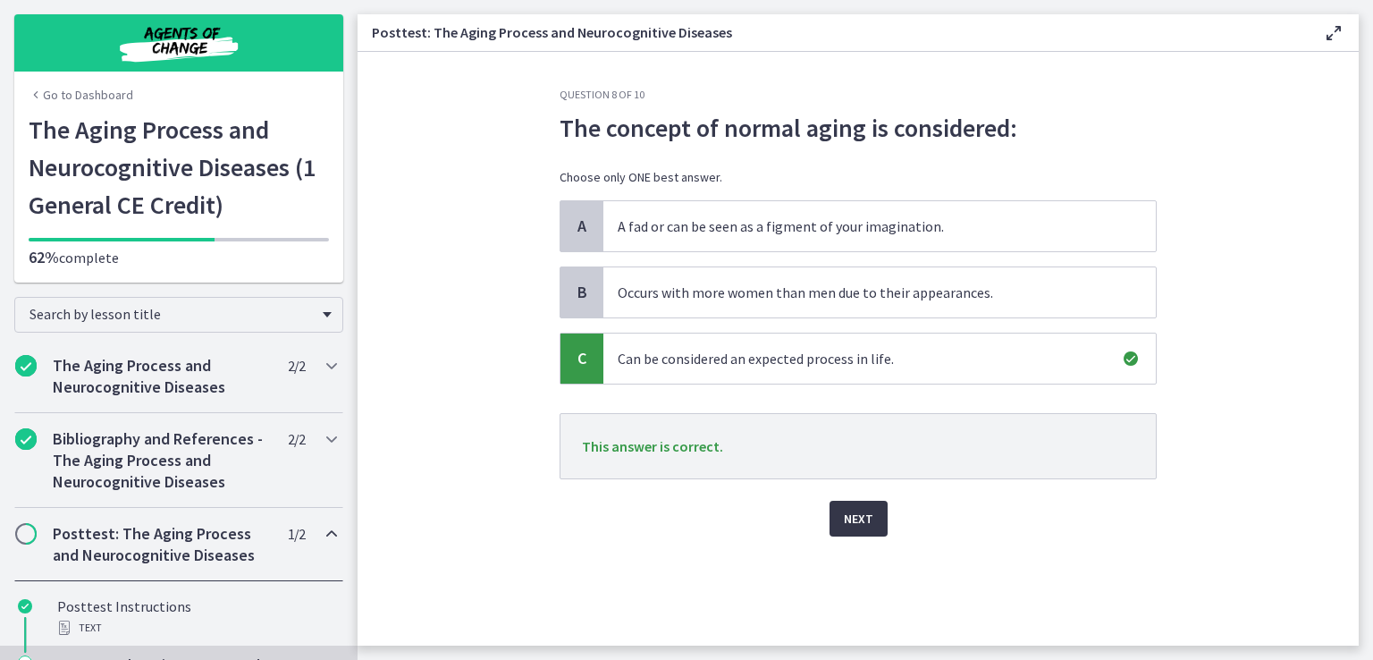
click at [857, 513] on span "Next" at bounding box center [859, 518] width 30 height 21
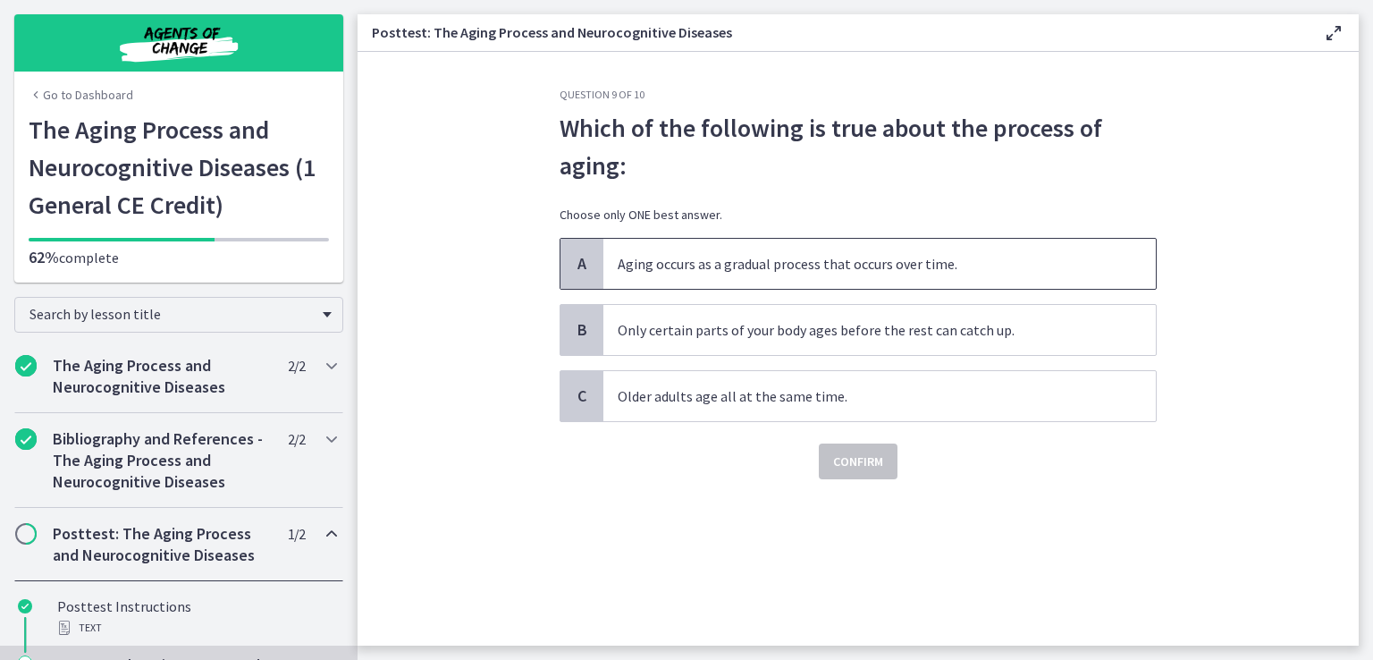
click at [954, 261] on p "Aging occurs as a gradual process that occurs over time." at bounding box center [862, 263] width 488 height 21
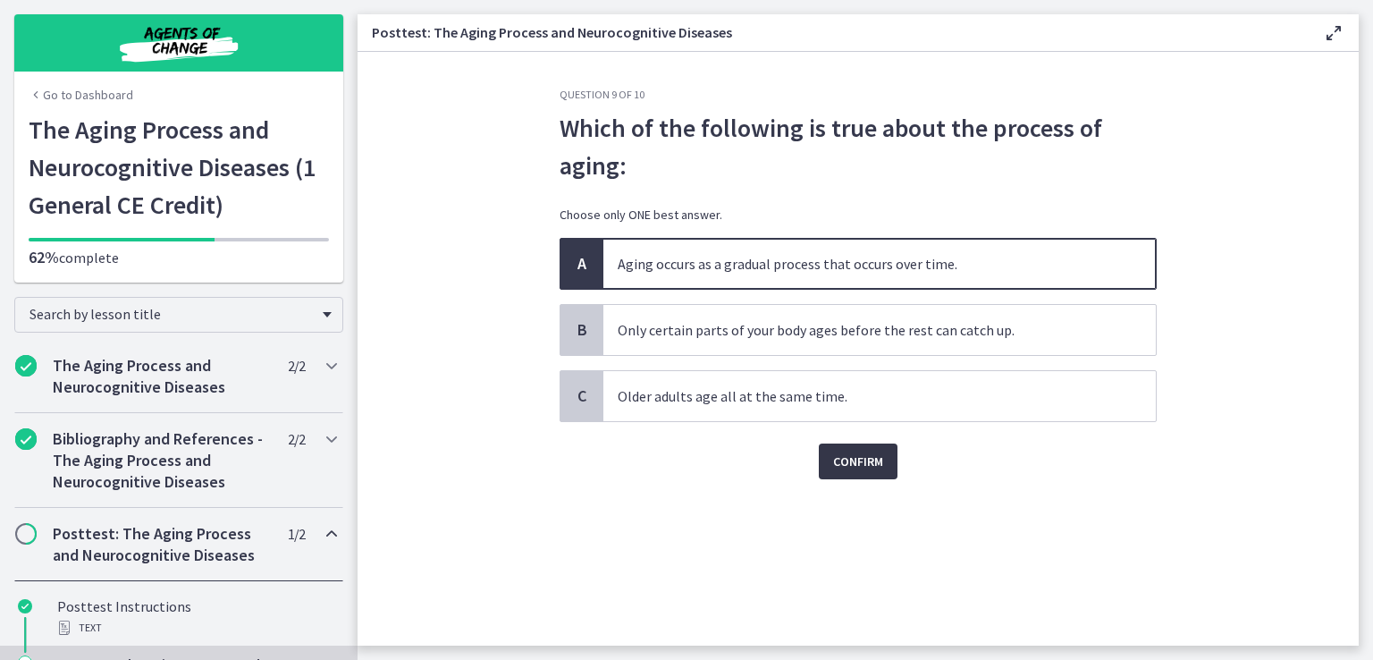
click at [853, 460] on span "Confirm" at bounding box center [858, 461] width 50 height 21
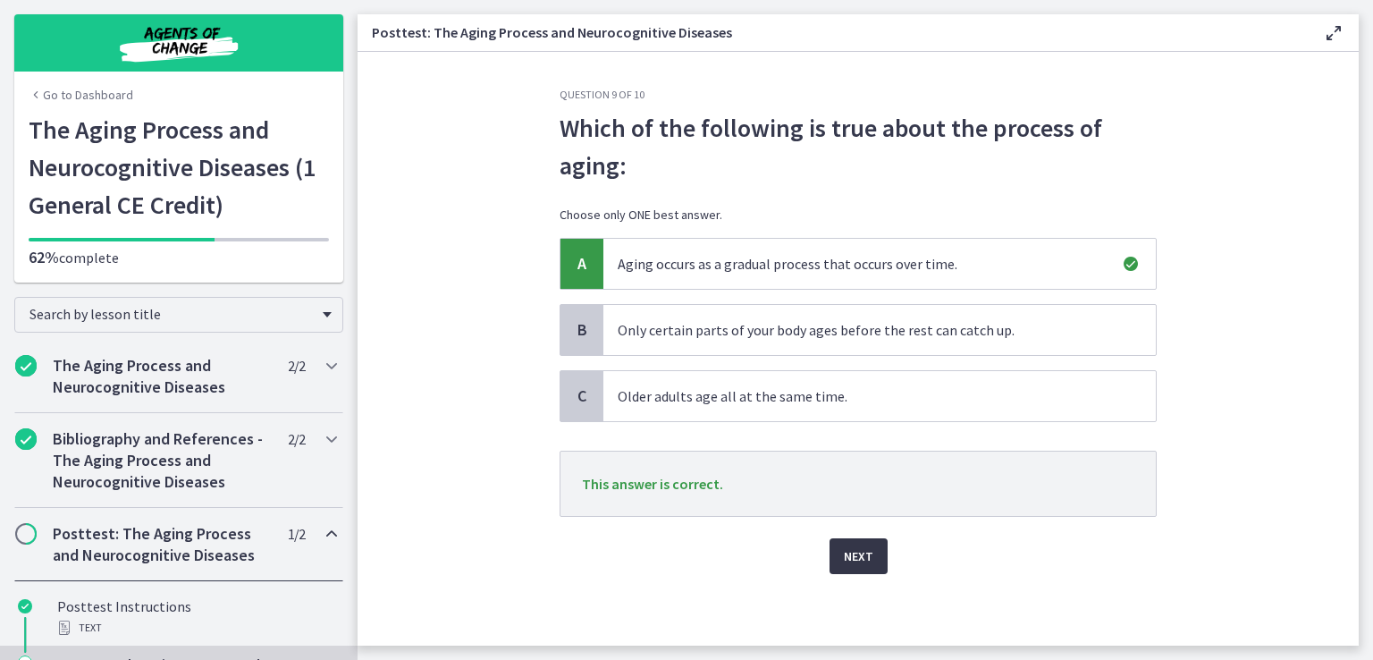
click at [855, 559] on span "Next" at bounding box center [859, 555] width 30 height 21
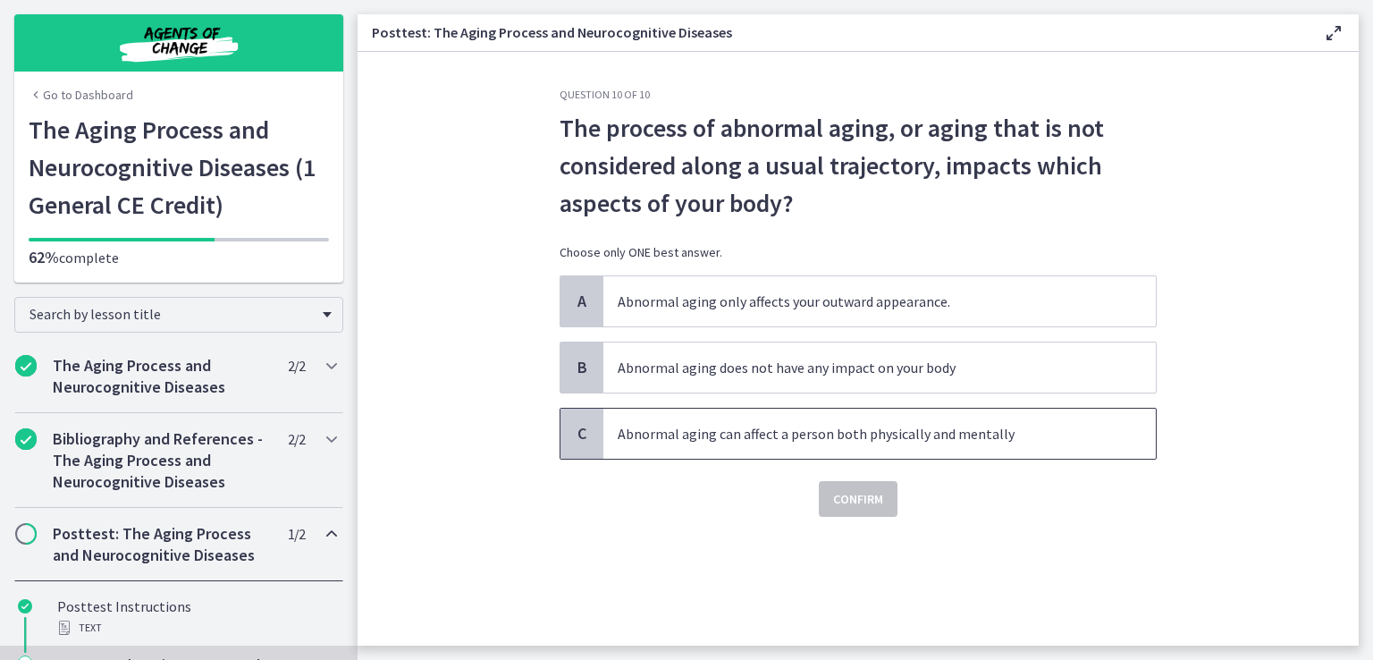
click at [983, 432] on p "Abnormal aging can affect a person both physically and mentally" at bounding box center [862, 433] width 488 height 21
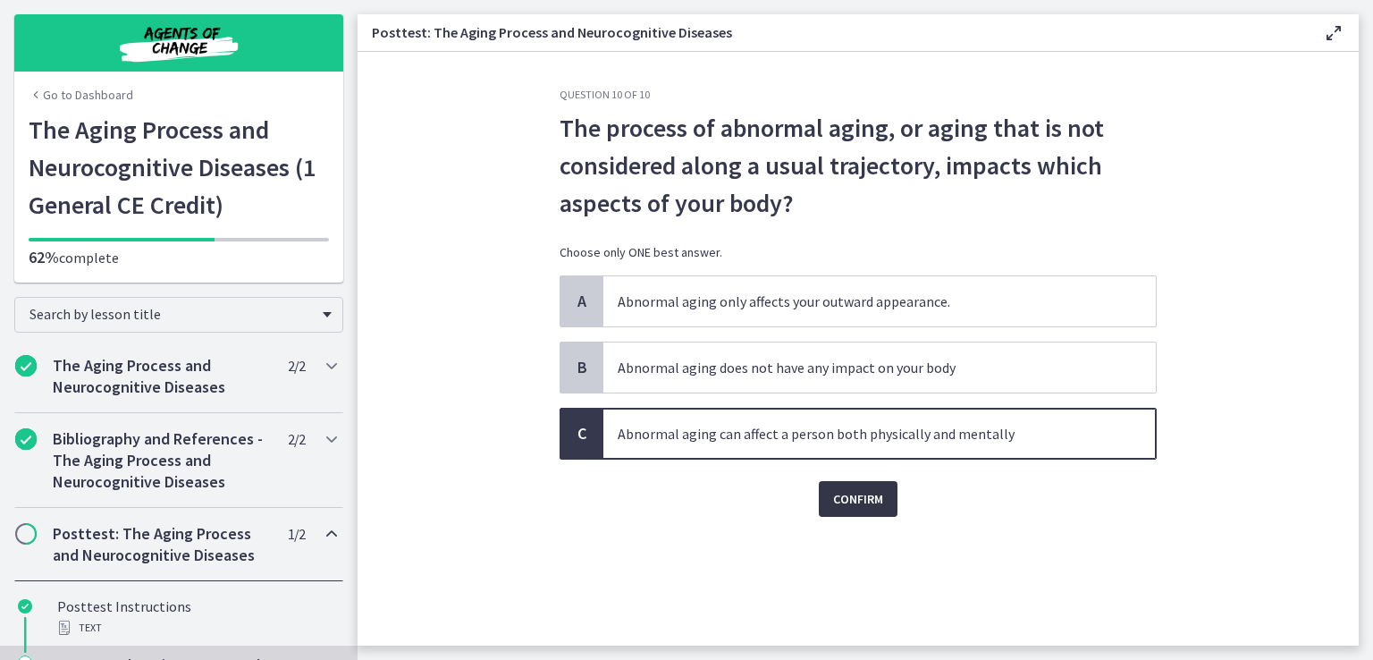
click at [868, 504] on span "Confirm" at bounding box center [858, 498] width 50 height 21
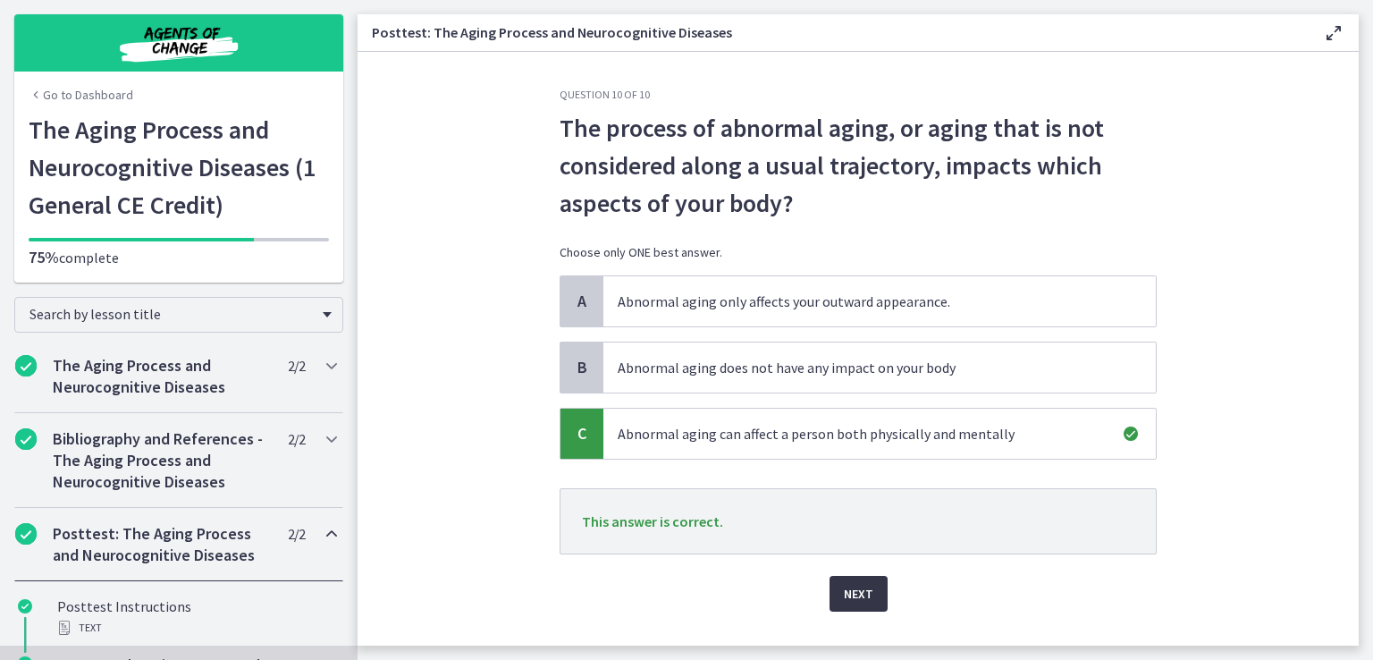
click at [855, 583] on span "Next" at bounding box center [859, 593] width 30 height 21
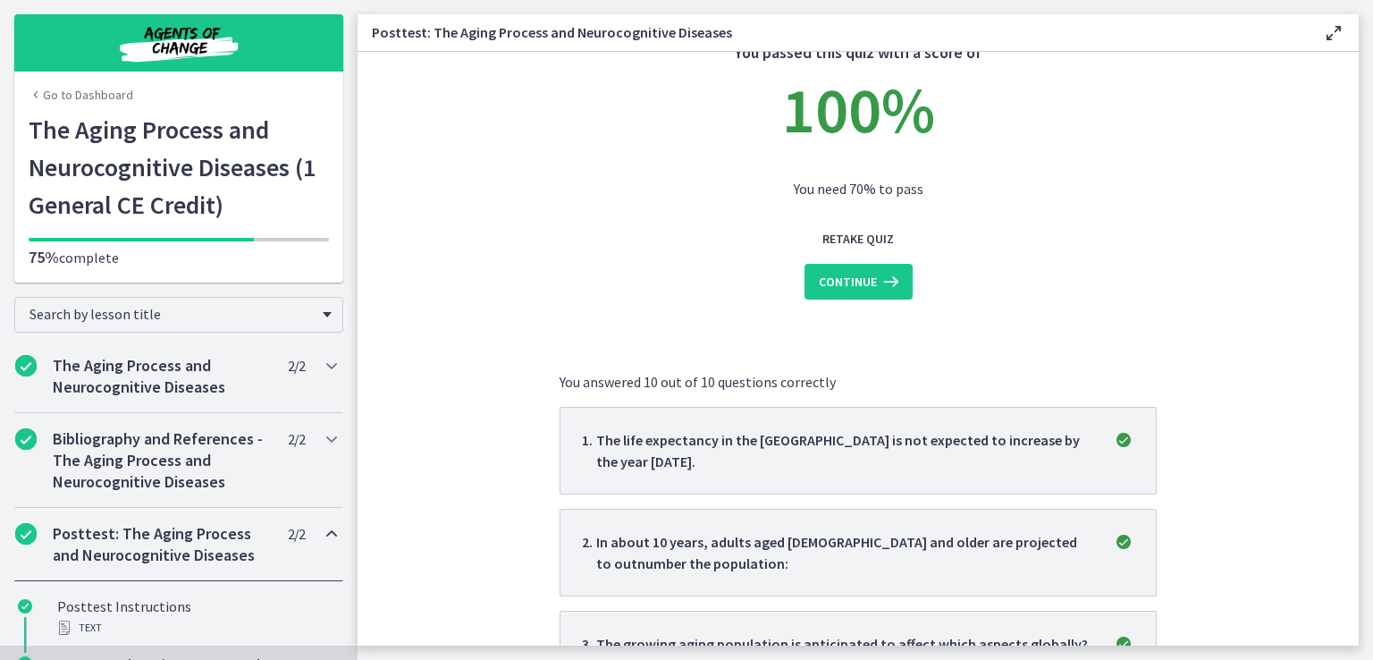
scroll to position [64, 0]
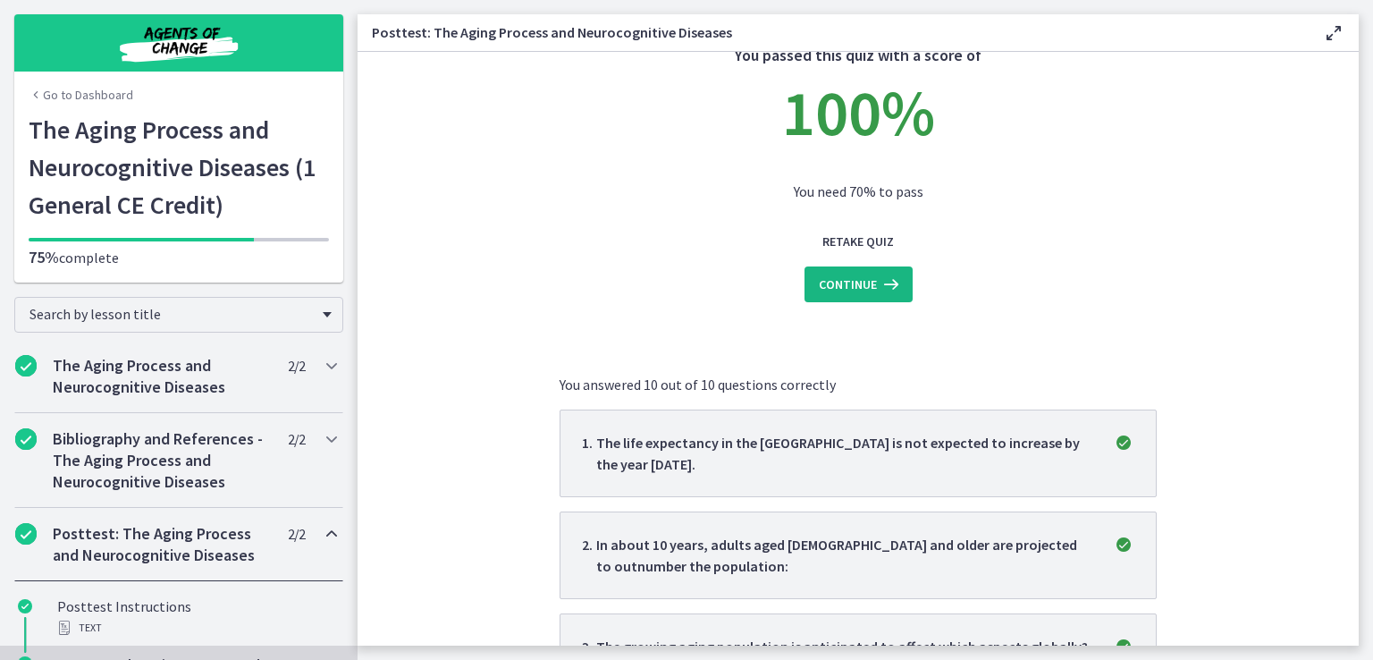
click at [877, 289] on icon at bounding box center [889, 284] width 25 height 21
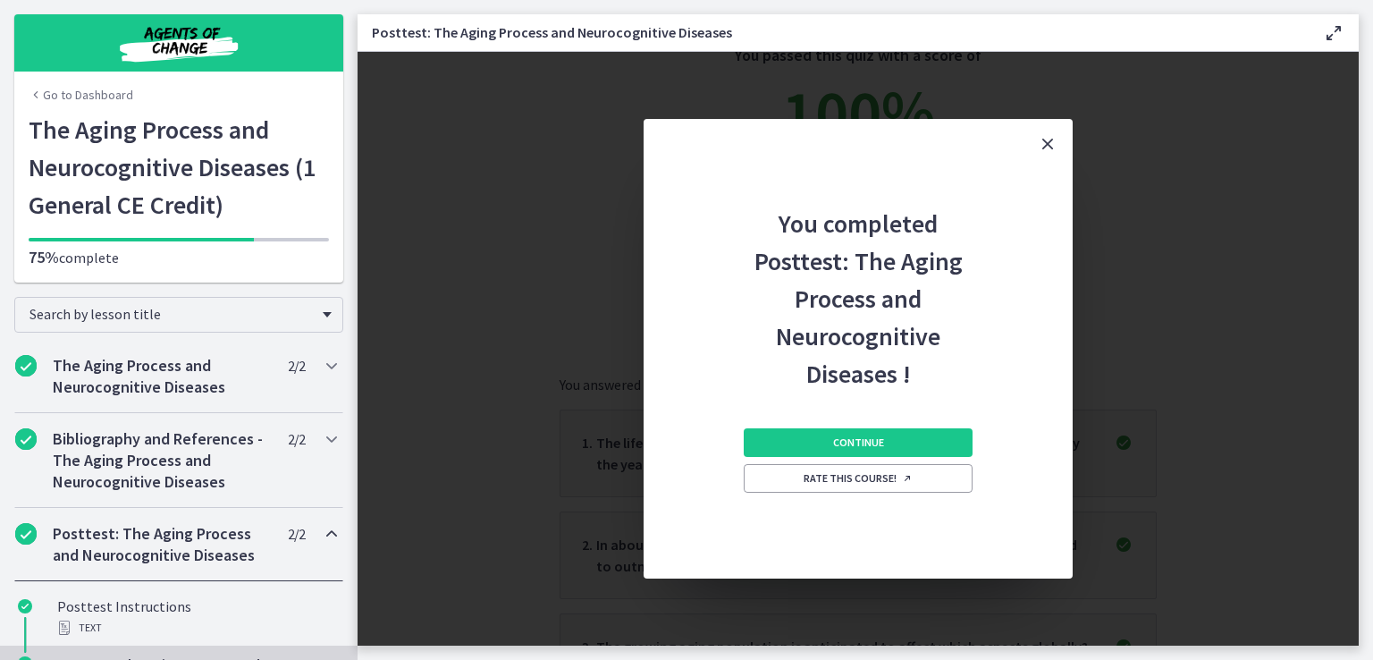
scroll to position [0, 0]
click at [917, 446] on button "Continue" at bounding box center [858, 442] width 229 height 29
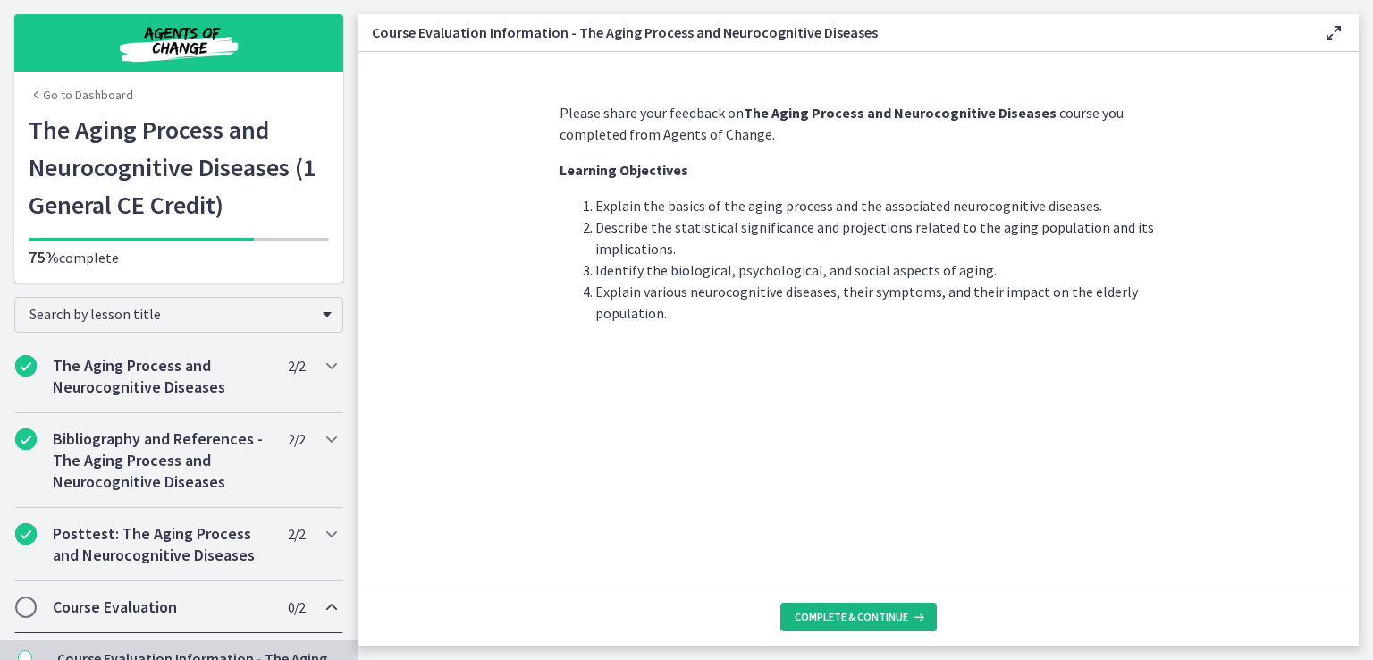
click at [886, 606] on button "Complete & continue" at bounding box center [859, 617] width 156 height 29
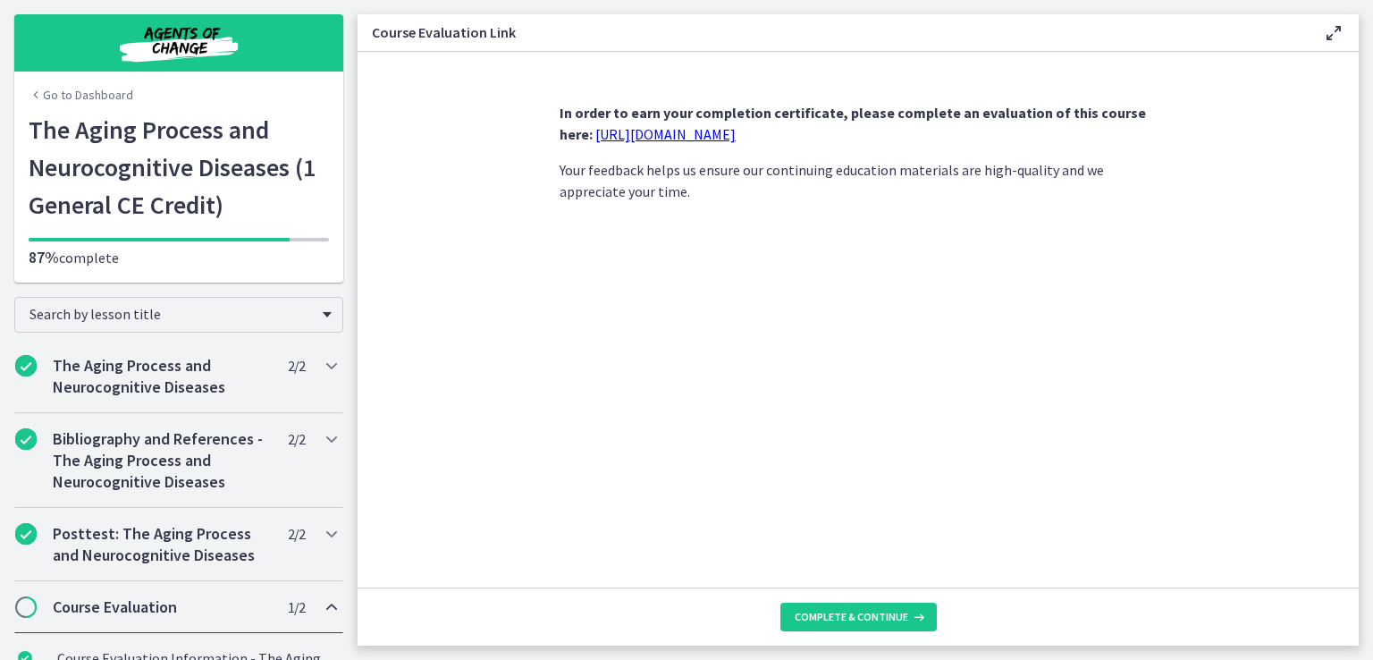
click at [736, 139] on link "https://forms.gle/iteP8zbZXuG5WhoH8" at bounding box center [665, 134] width 140 height 18
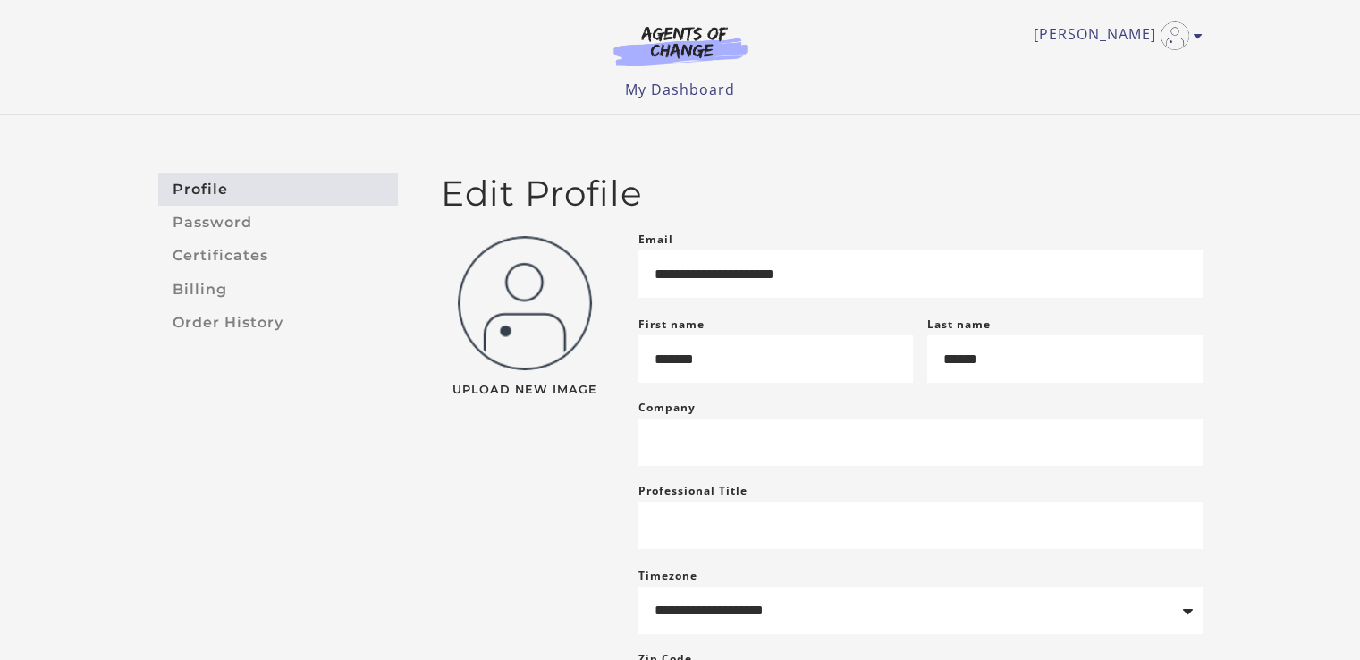
click at [697, 64] on img at bounding box center [681, 45] width 172 height 41
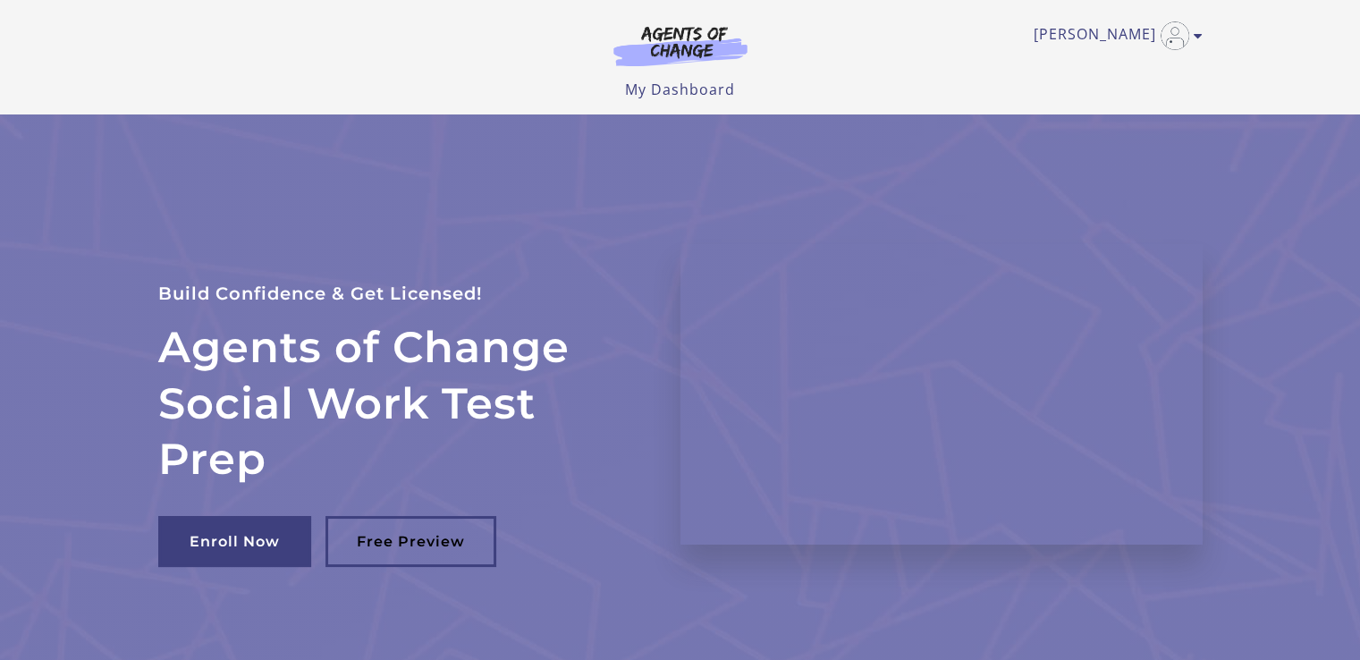
click at [708, 94] on link "My Dashboard" at bounding box center [680, 90] width 110 height 20
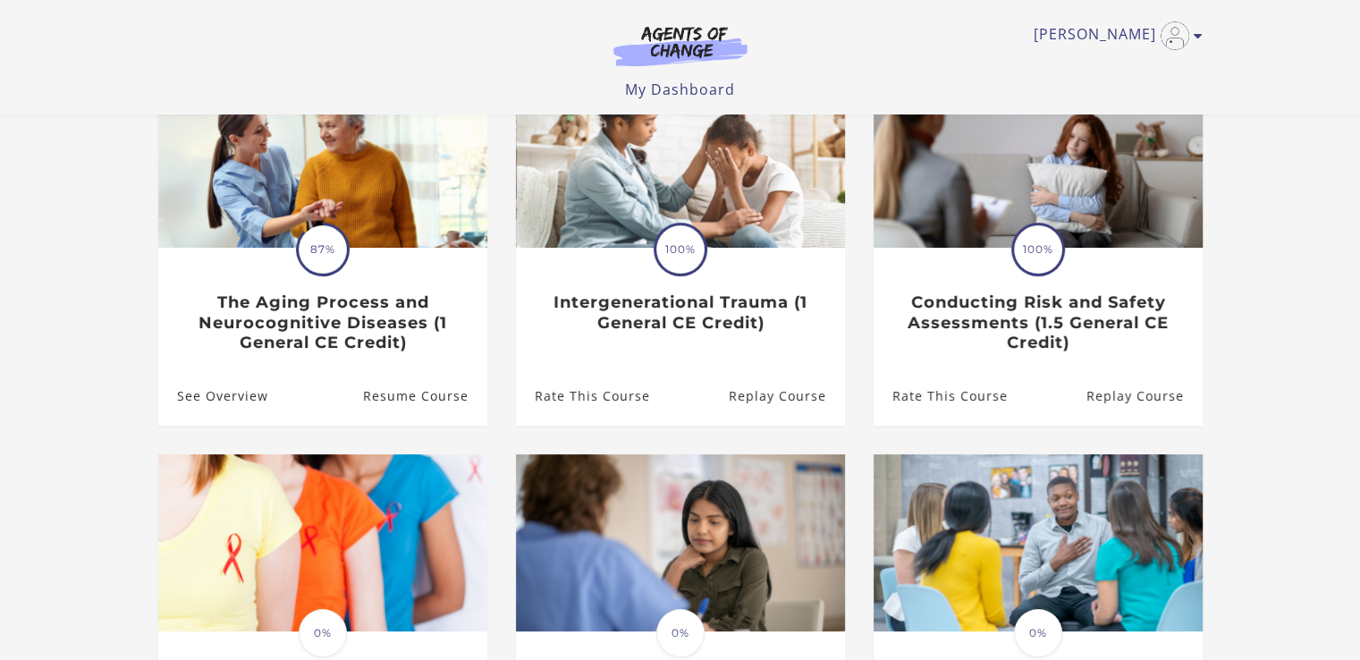
scroll to position [222, 0]
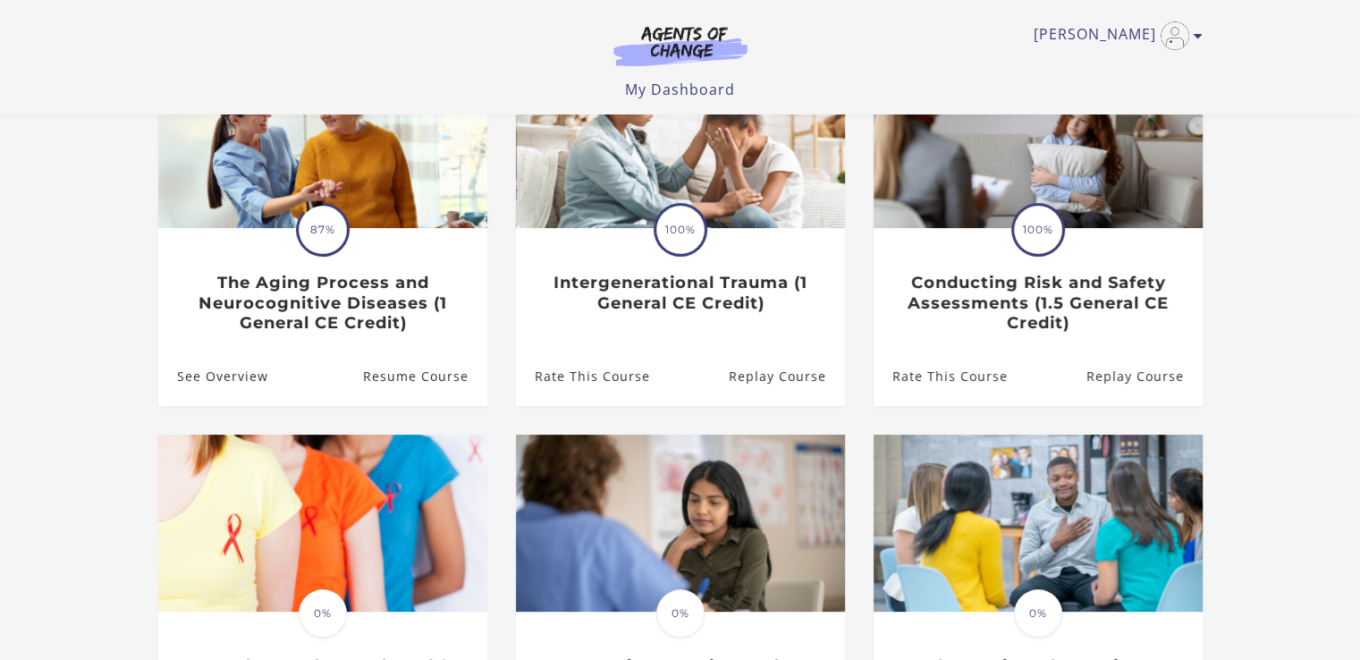
click at [406, 350] on link "Resume Course" at bounding box center [424, 377] width 124 height 58
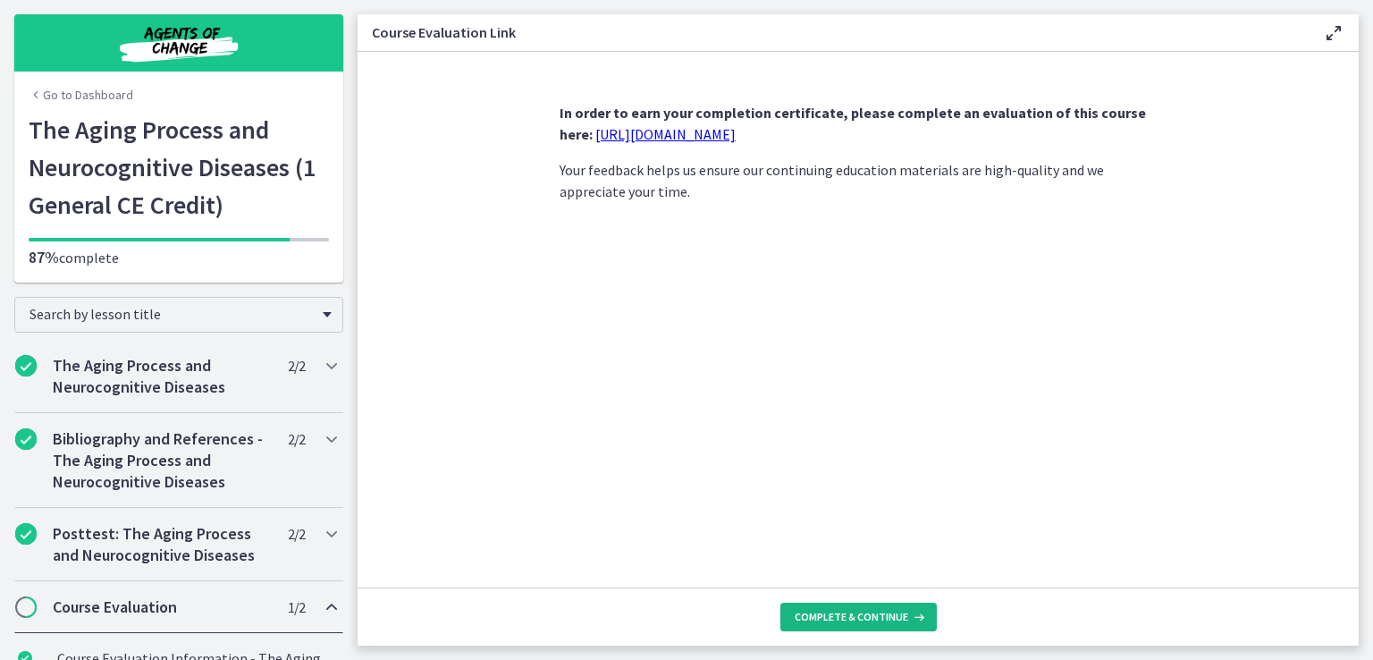
click at [876, 622] on span "Complete & continue" at bounding box center [852, 617] width 114 height 14
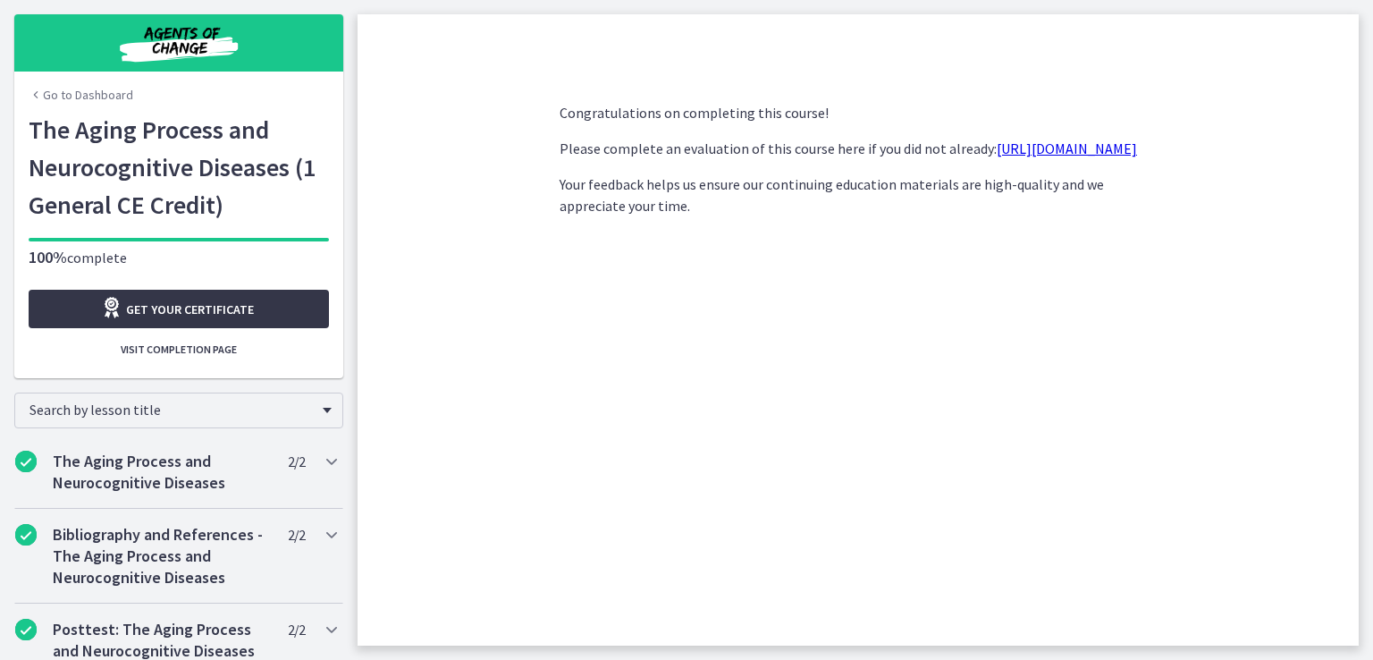
click at [126, 304] on span "Get your certificate" at bounding box center [190, 309] width 128 height 21
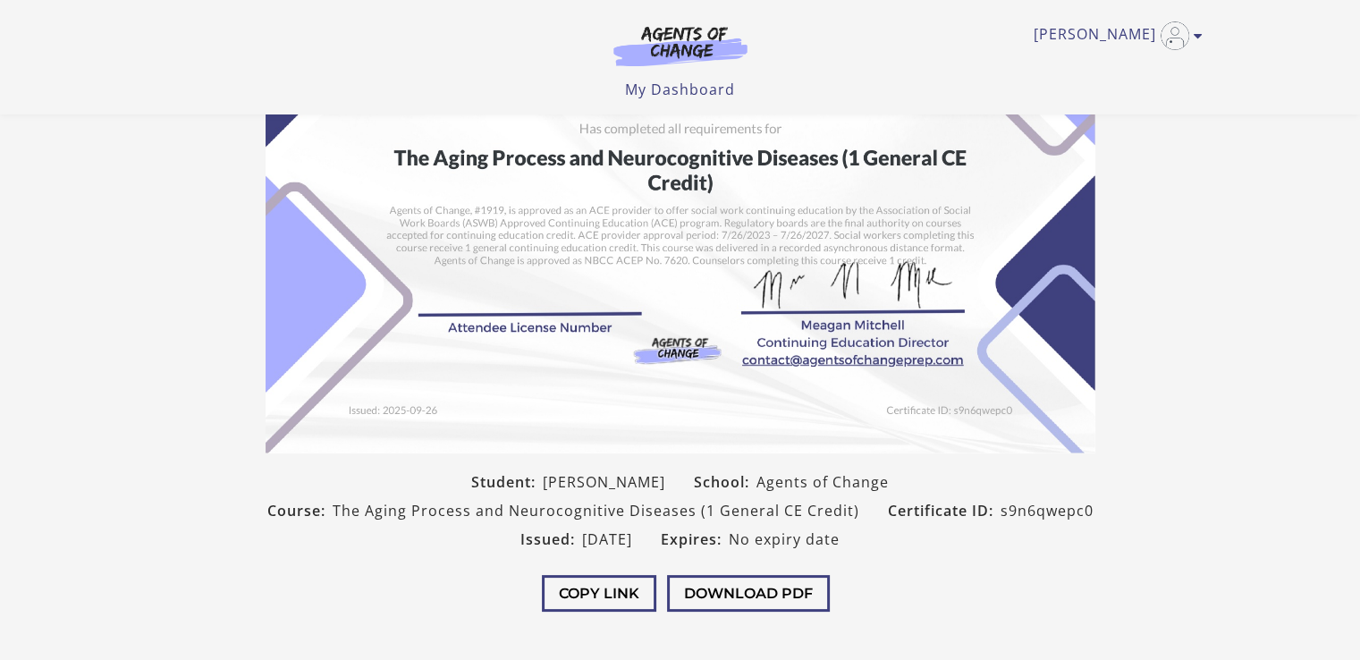
scroll to position [179, 0]
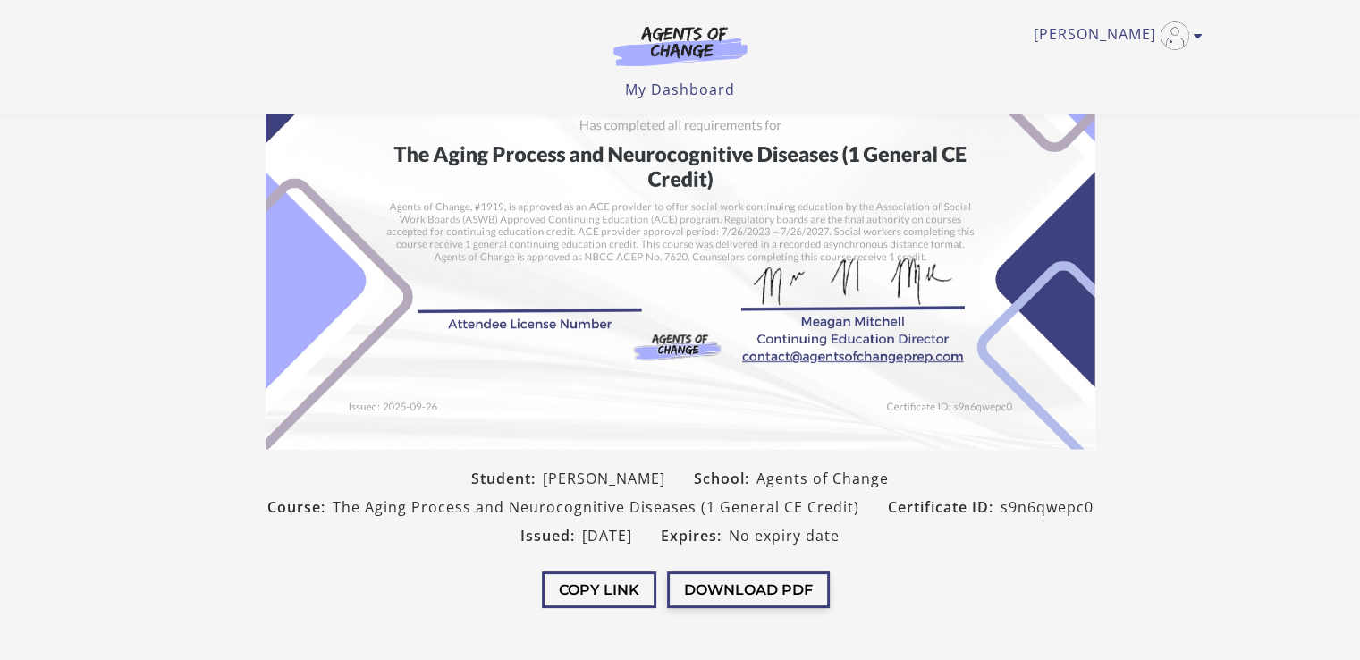
click at [785, 591] on button "Download PDF" at bounding box center [748, 589] width 163 height 37
click at [690, 89] on link "My Dashboard" at bounding box center [680, 90] width 110 height 20
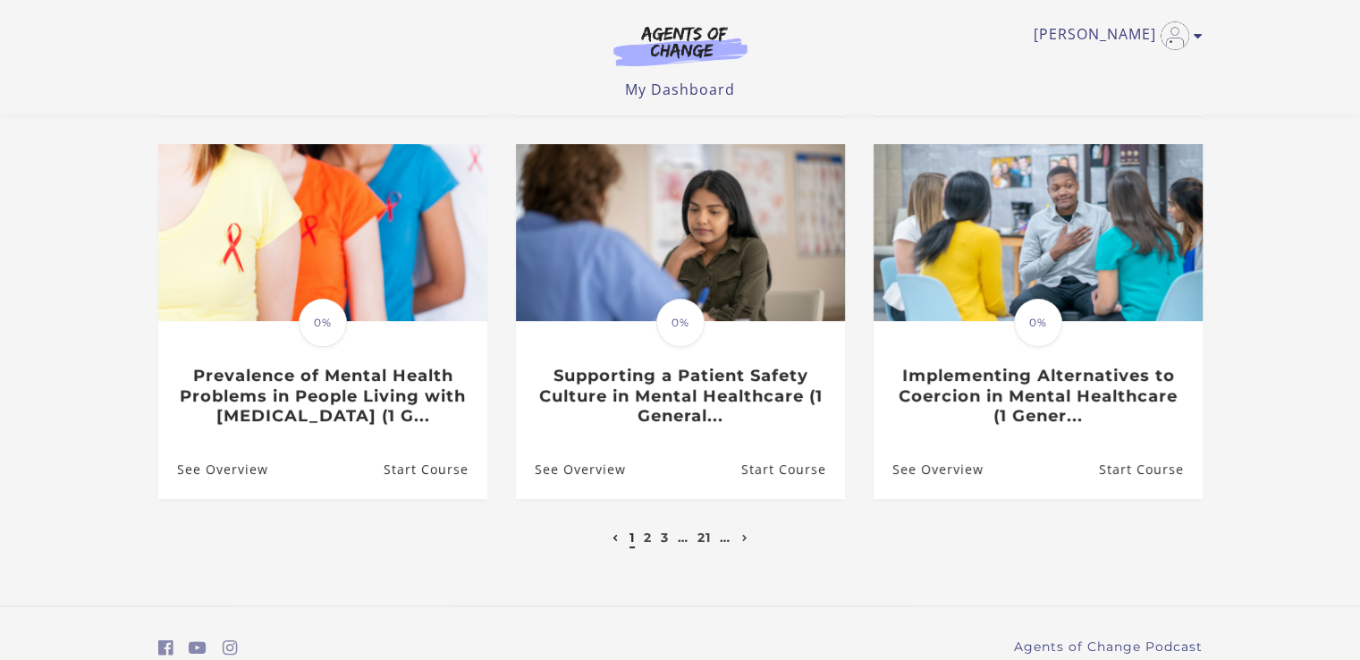
scroll to position [521, 0]
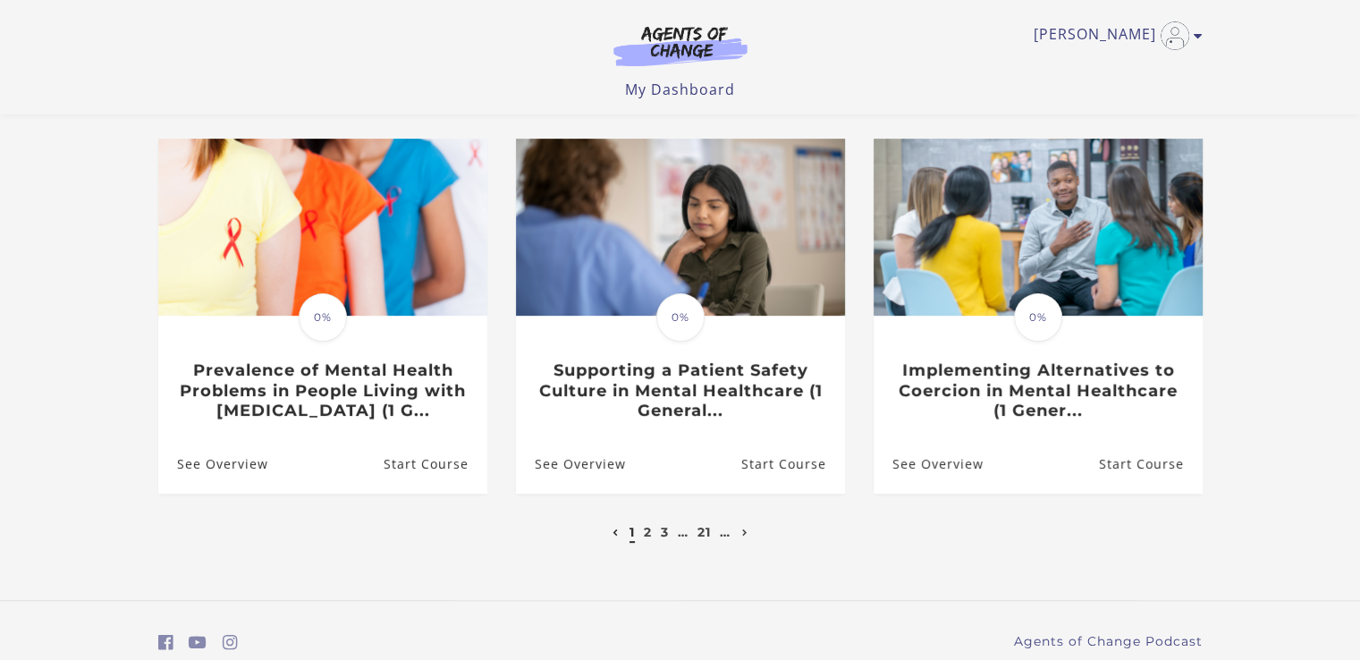
click at [667, 539] on link "3" at bounding box center [665, 532] width 8 height 16
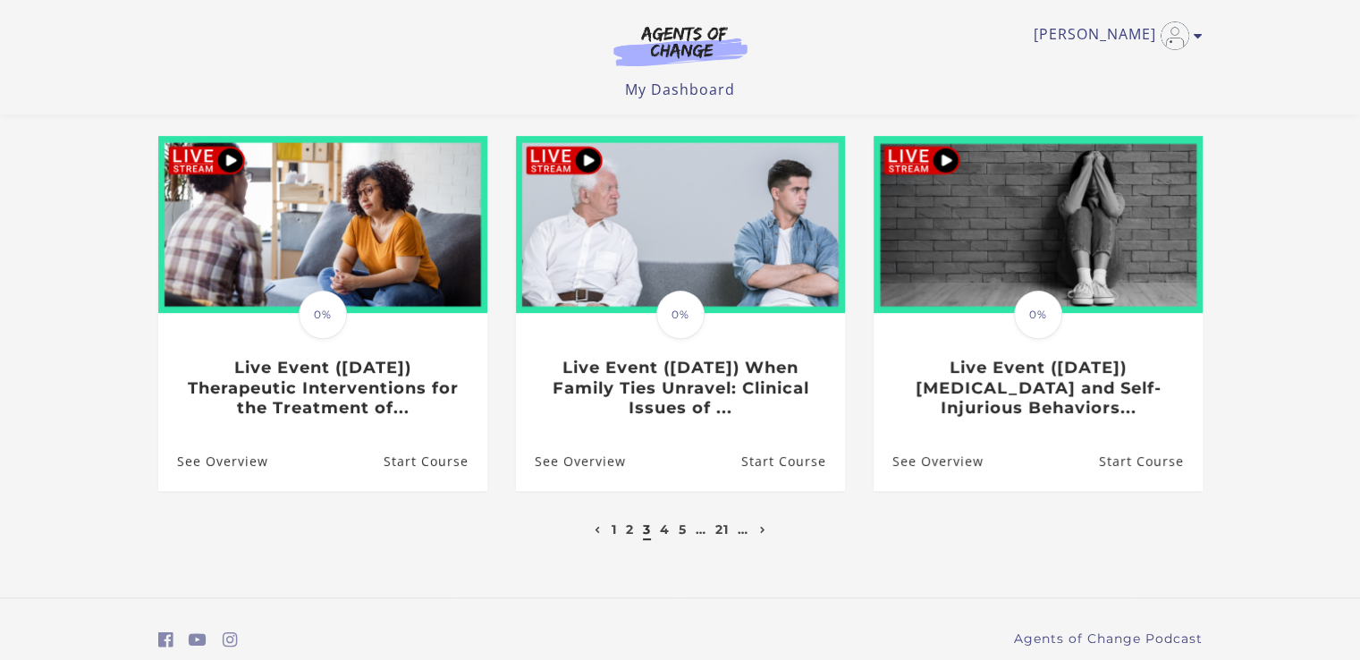
scroll to position [533, 0]
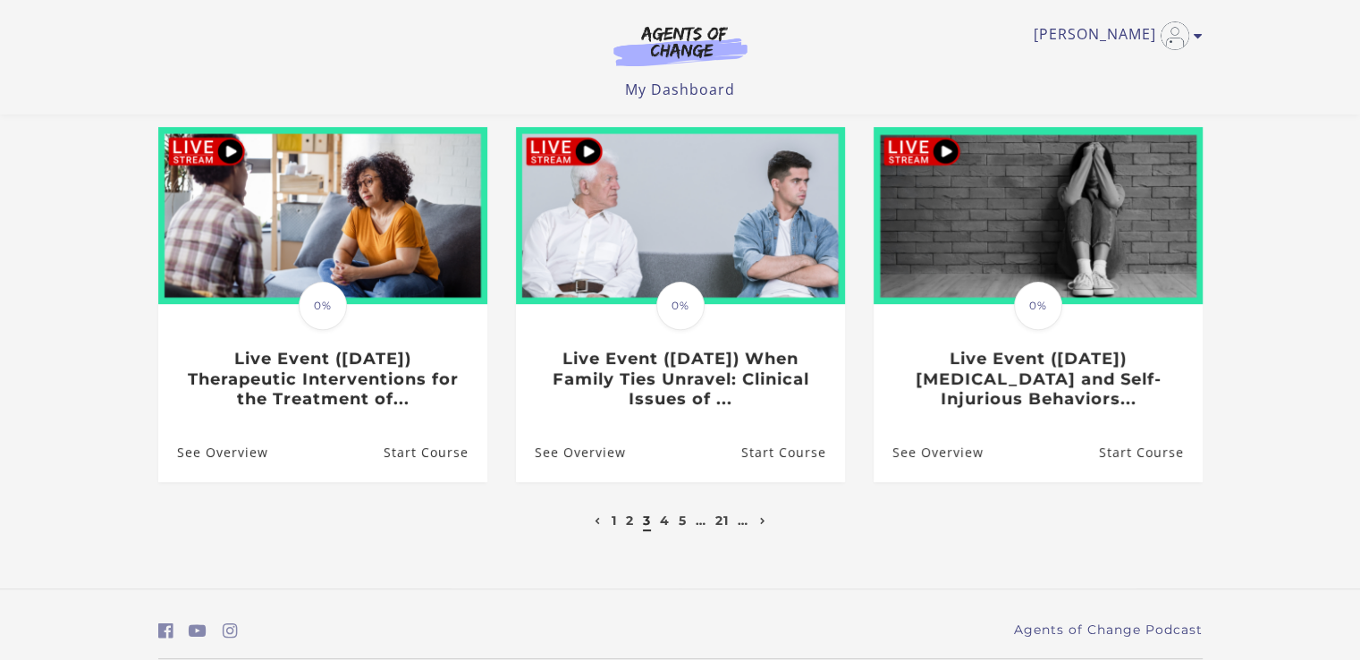
click at [764, 525] on icon "Next page" at bounding box center [763, 521] width 6 height 7
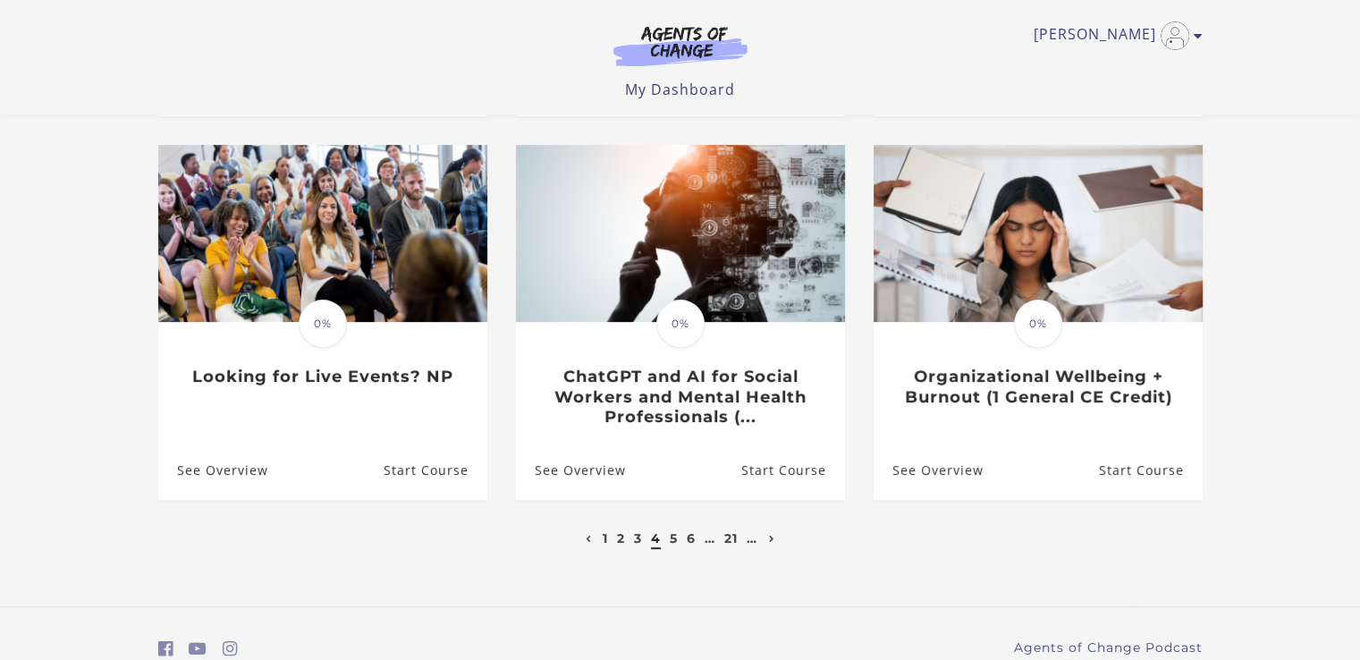
scroll to position [526, 0]
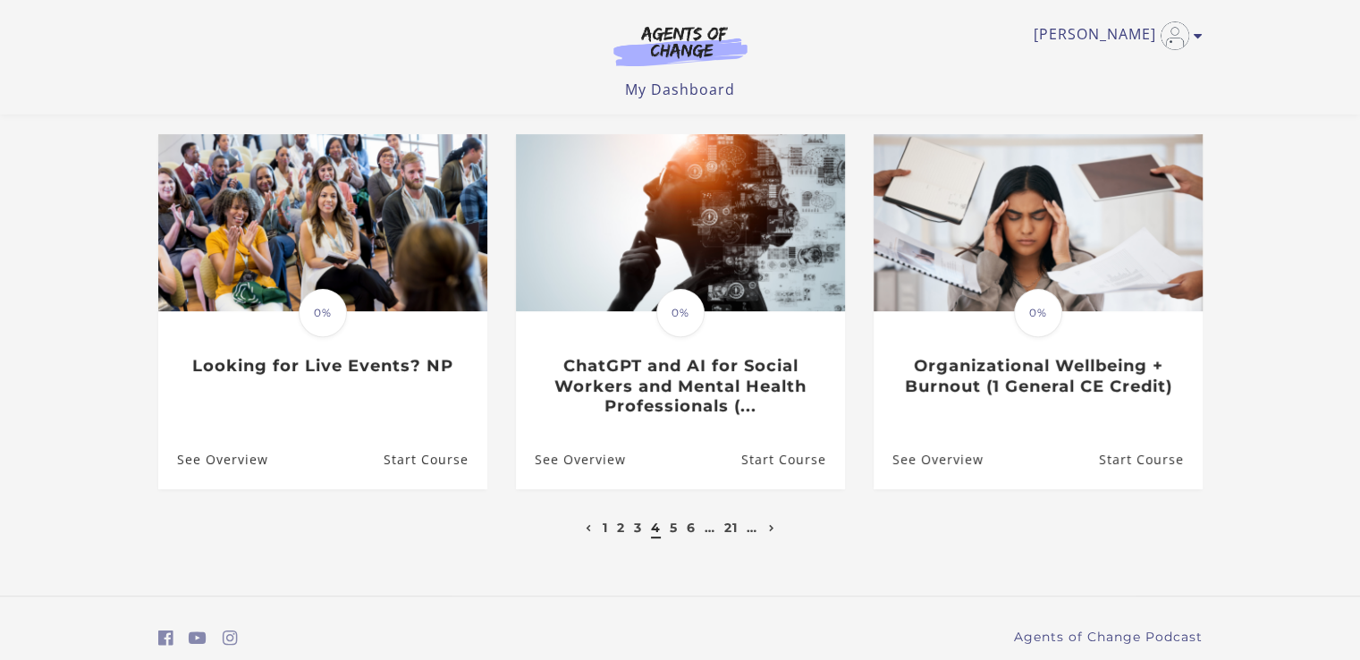
click at [772, 532] on icon "Next page" at bounding box center [772, 528] width 6 height 7
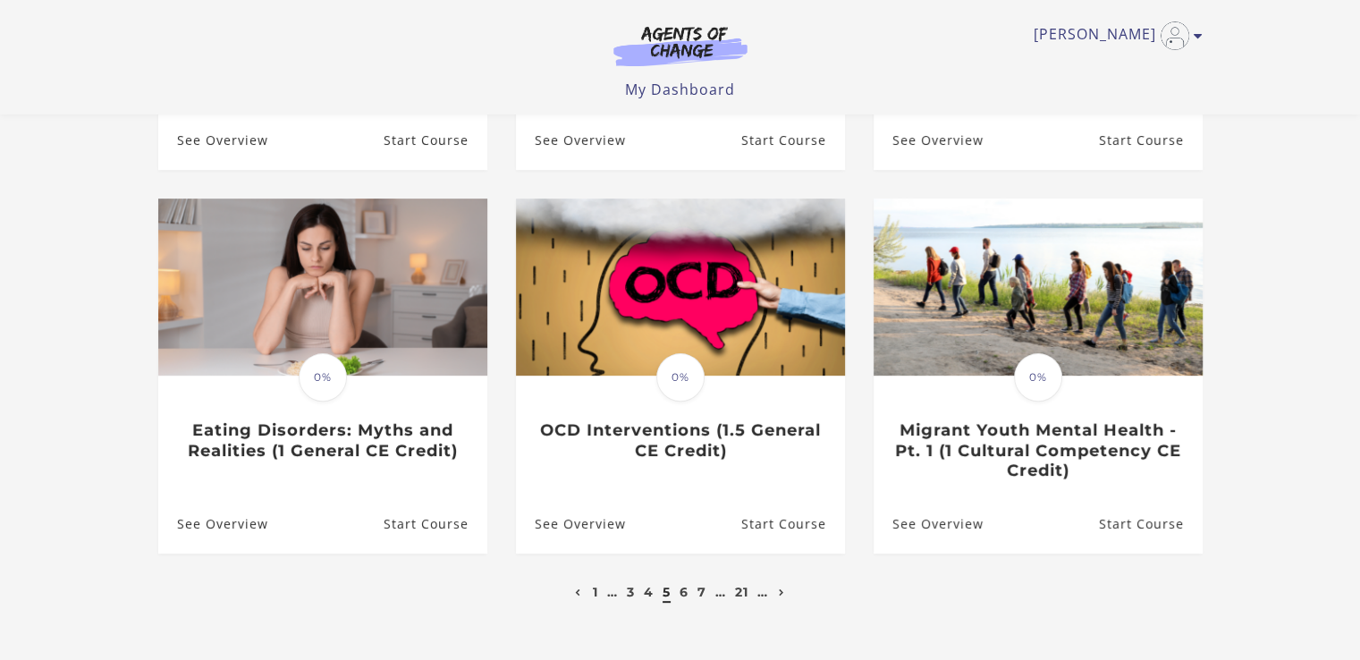
scroll to position [461, 0]
click at [705, 433] on h3 "OCD Interventions (1.5 General CE Credit)" at bounding box center [680, 440] width 291 height 40
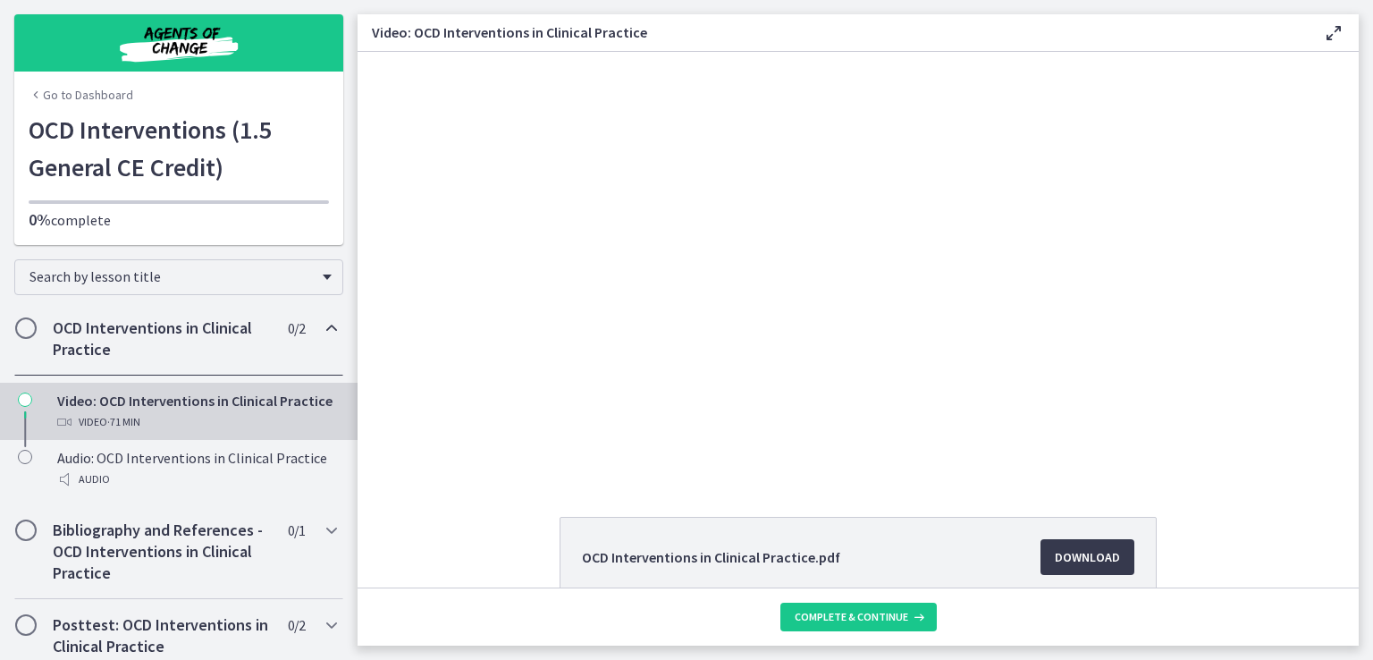
click at [519, 494] on div "OCD Interventions in Clinical Practice.pdf Download Opens in a new window" at bounding box center [858, 320] width 1001 height 536
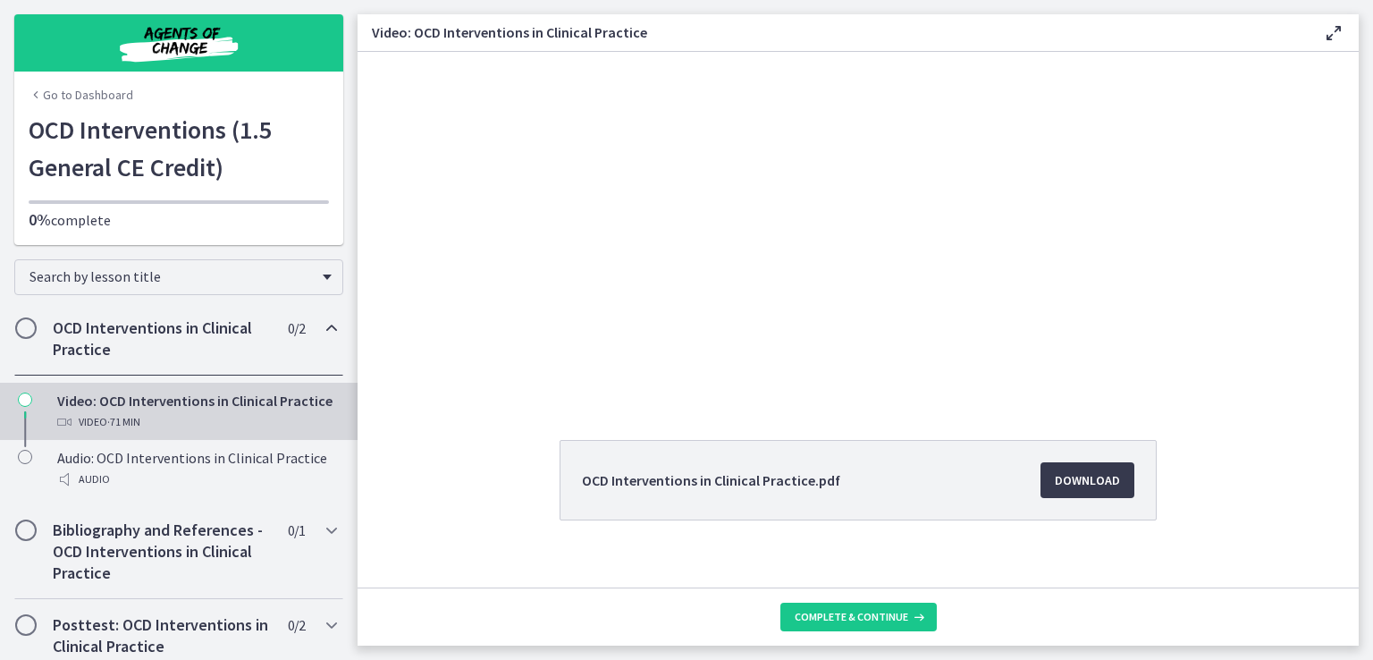
scroll to position [96, 0]
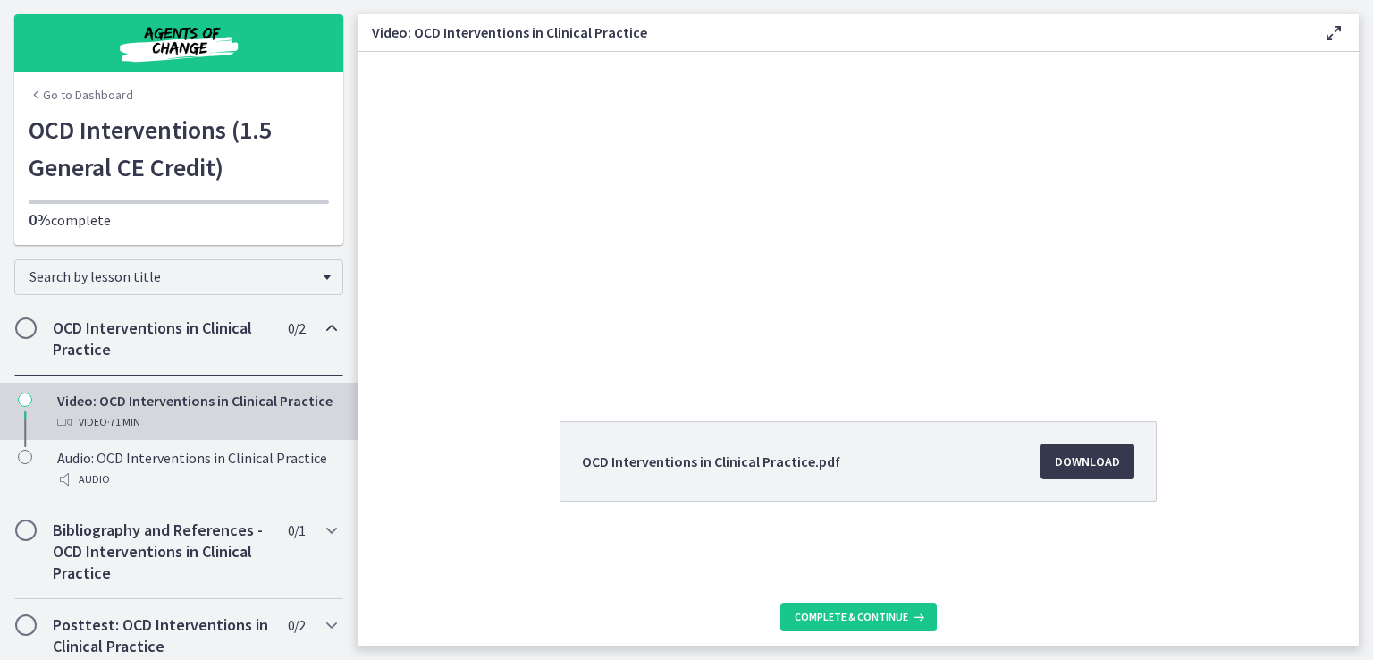
click at [496, 537] on div "OCD Interventions in Clinical Practice.pdf Download Opens in a new window" at bounding box center [858, 504] width 1001 height 166
click at [666, 537] on div "OCD Interventions in Clinical Practice.pdf Download Opens in a new window" at bounding box center [858, 504] width 626 height 166
click at [715, 359] on div "Playbar" at bounding box center [846, 364] width 668 height 31
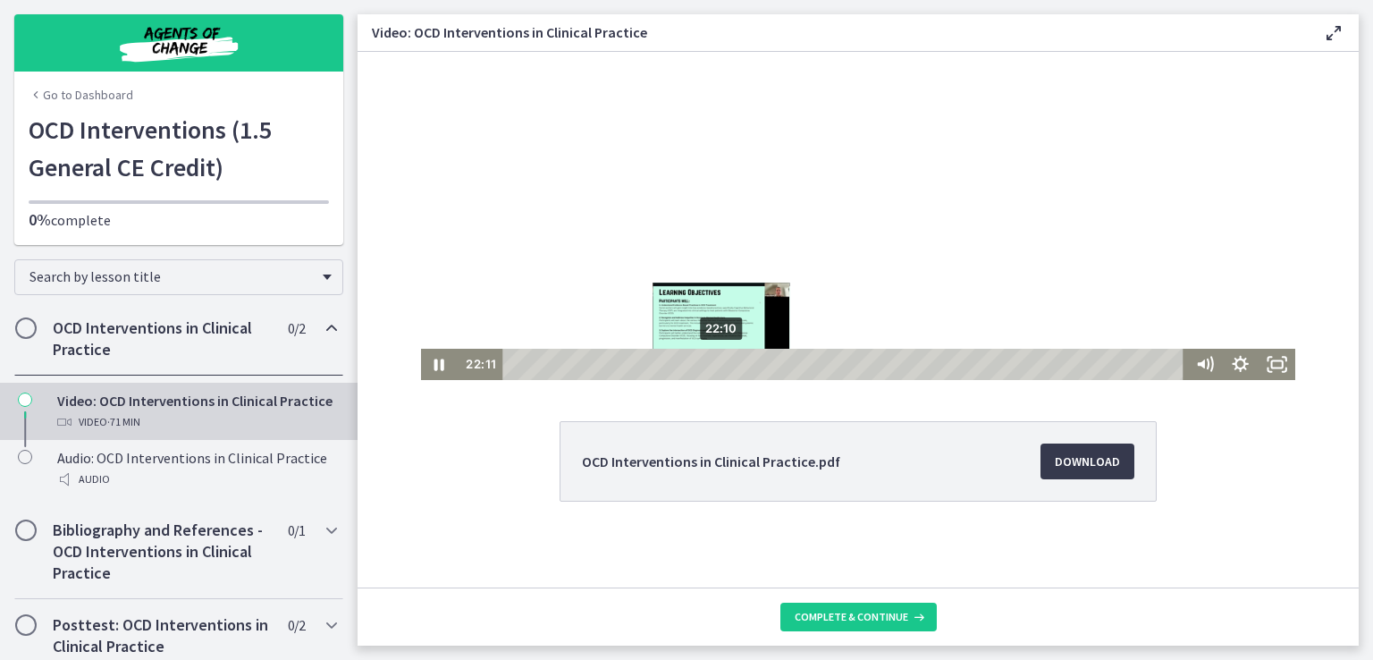
click at [440, 372] on icon "Pause" at bounding box center [439, 364] width 37 height 31
